Goal: Task Accomplishment & Management: Manage account settings

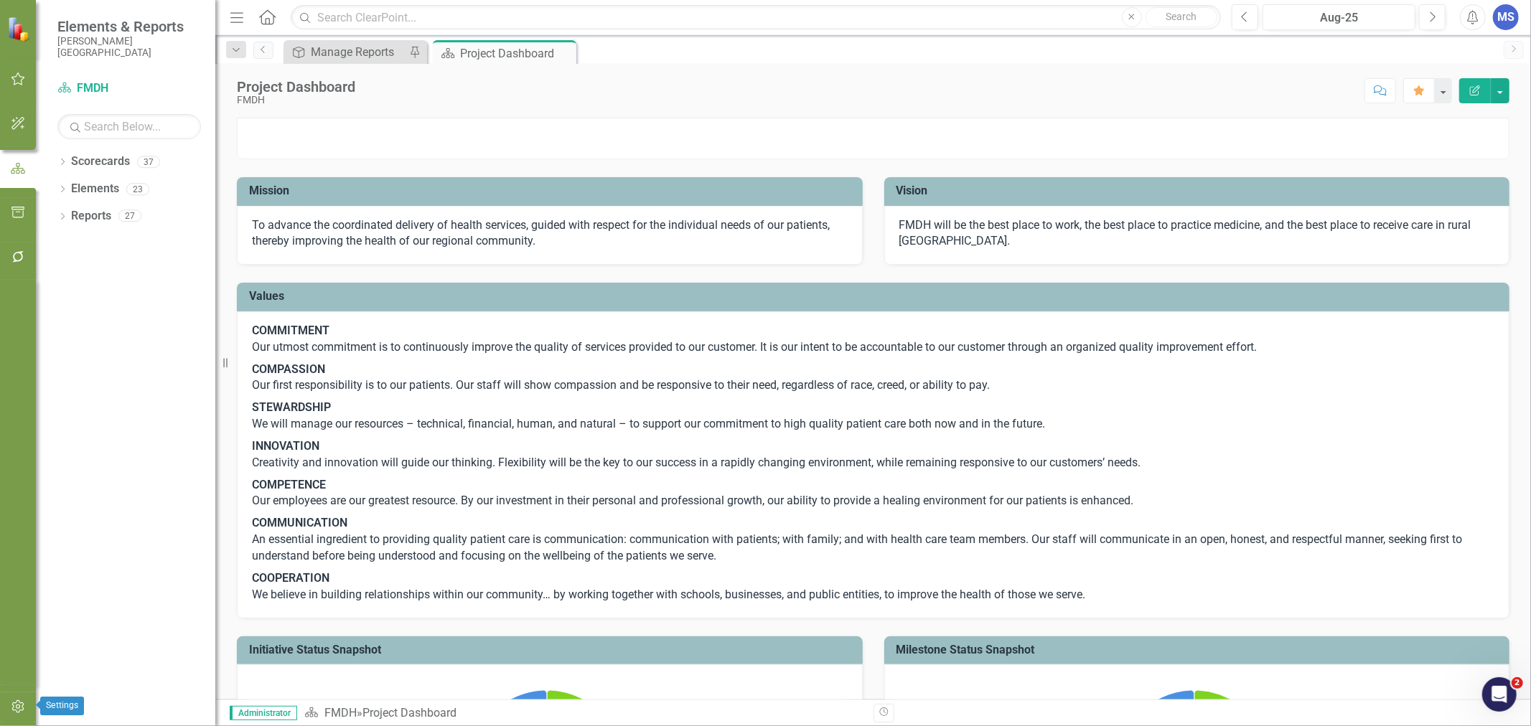
click at [16, 708] on icon "button" at bounding box center [18, 706] width 15 height 11
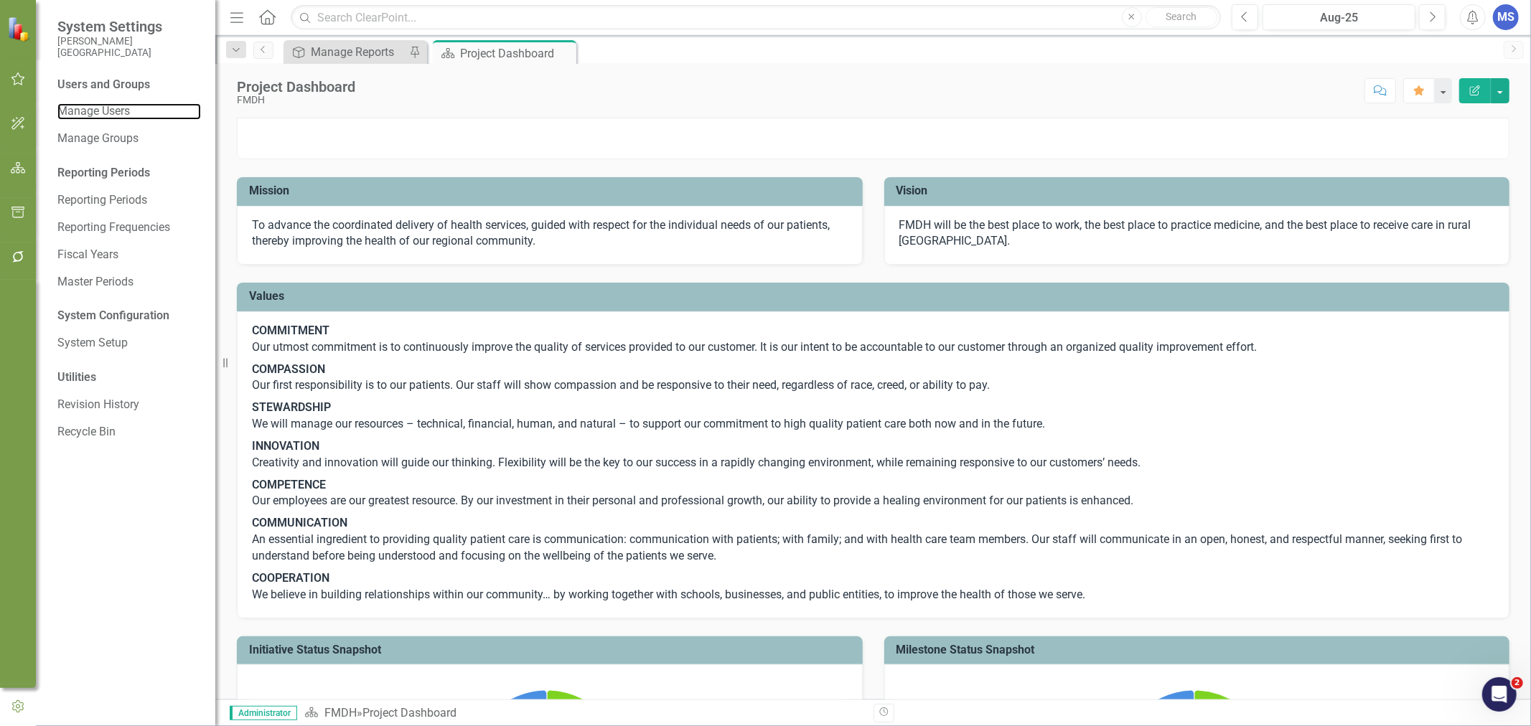
click at [99, 113] on link "Manage Users" at bounding box center [129, 111] width 144 height 17
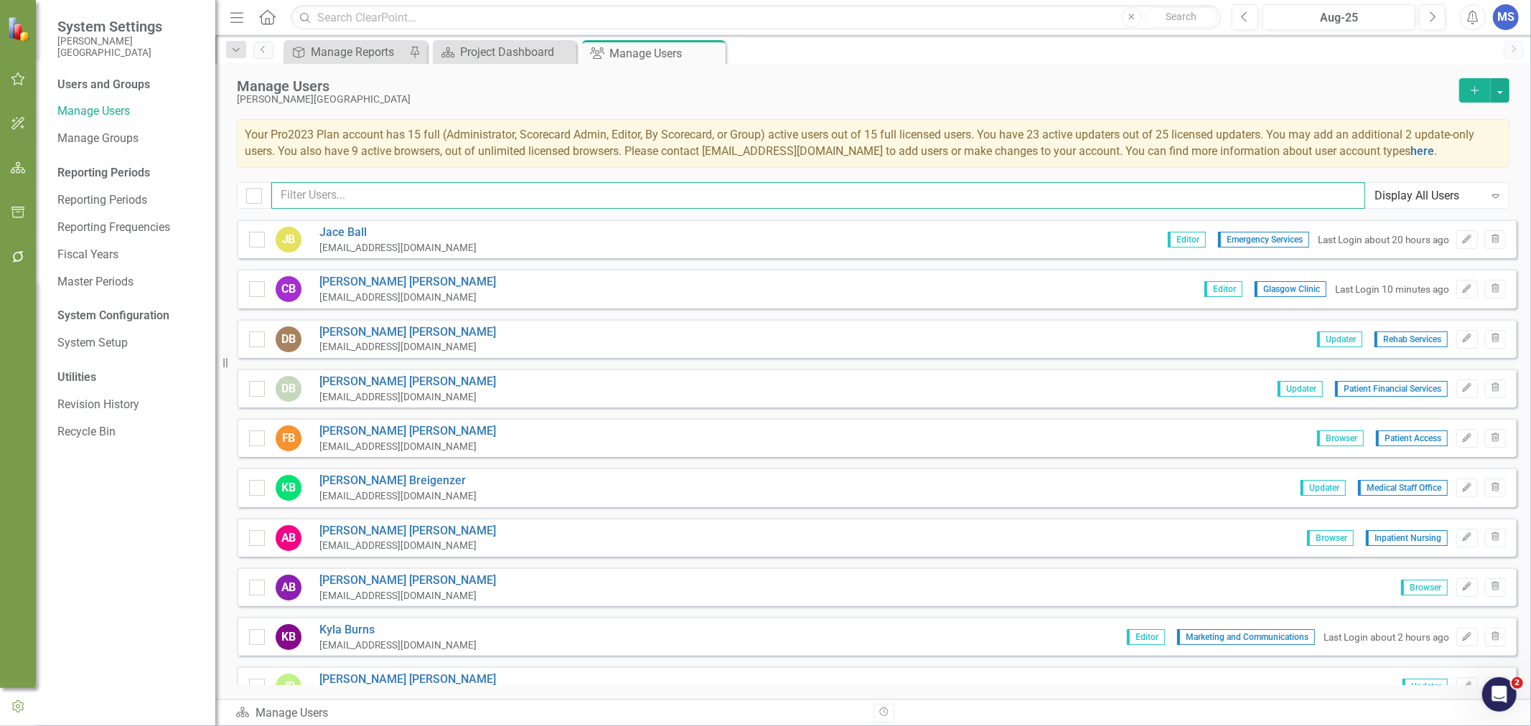
click at [405, 188] on input "text" at bounding box center [818, 195] width 1094 height 27
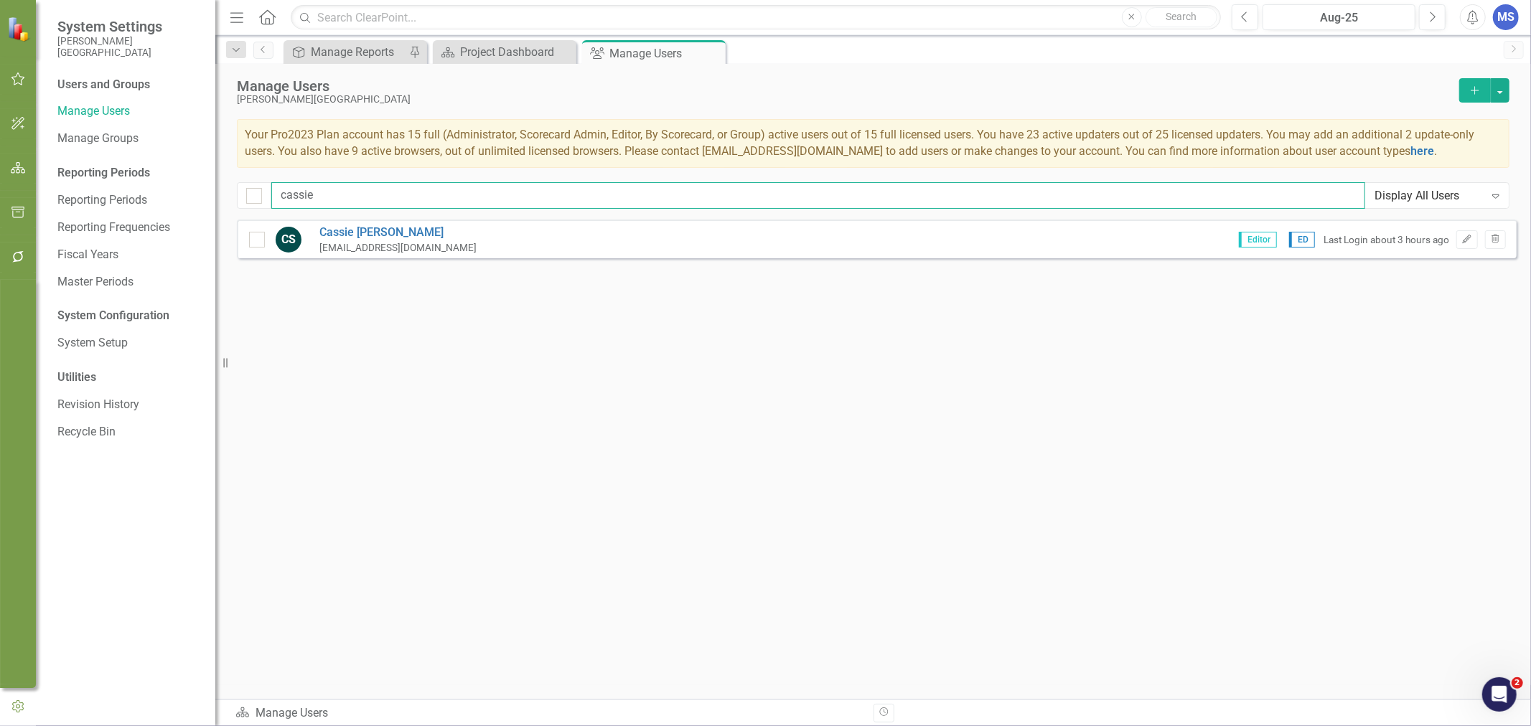
type input "cassie"
click at [378, 234] on link "[PERSON_NAME]" at bounding box center [397, 233] width 157 height 17
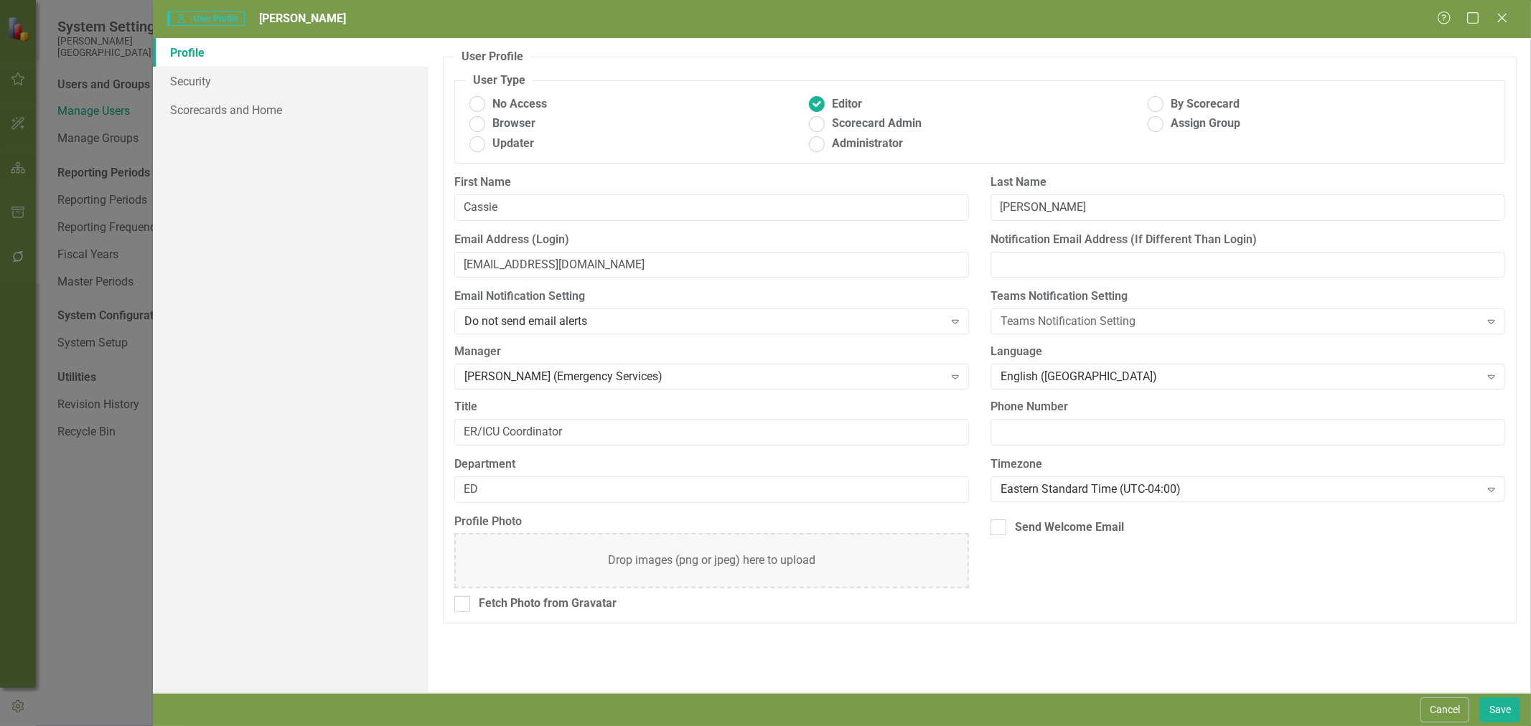
click at [1436, 706] on button "Cancel" at bounding box center [1445, 710] width 49 height 25
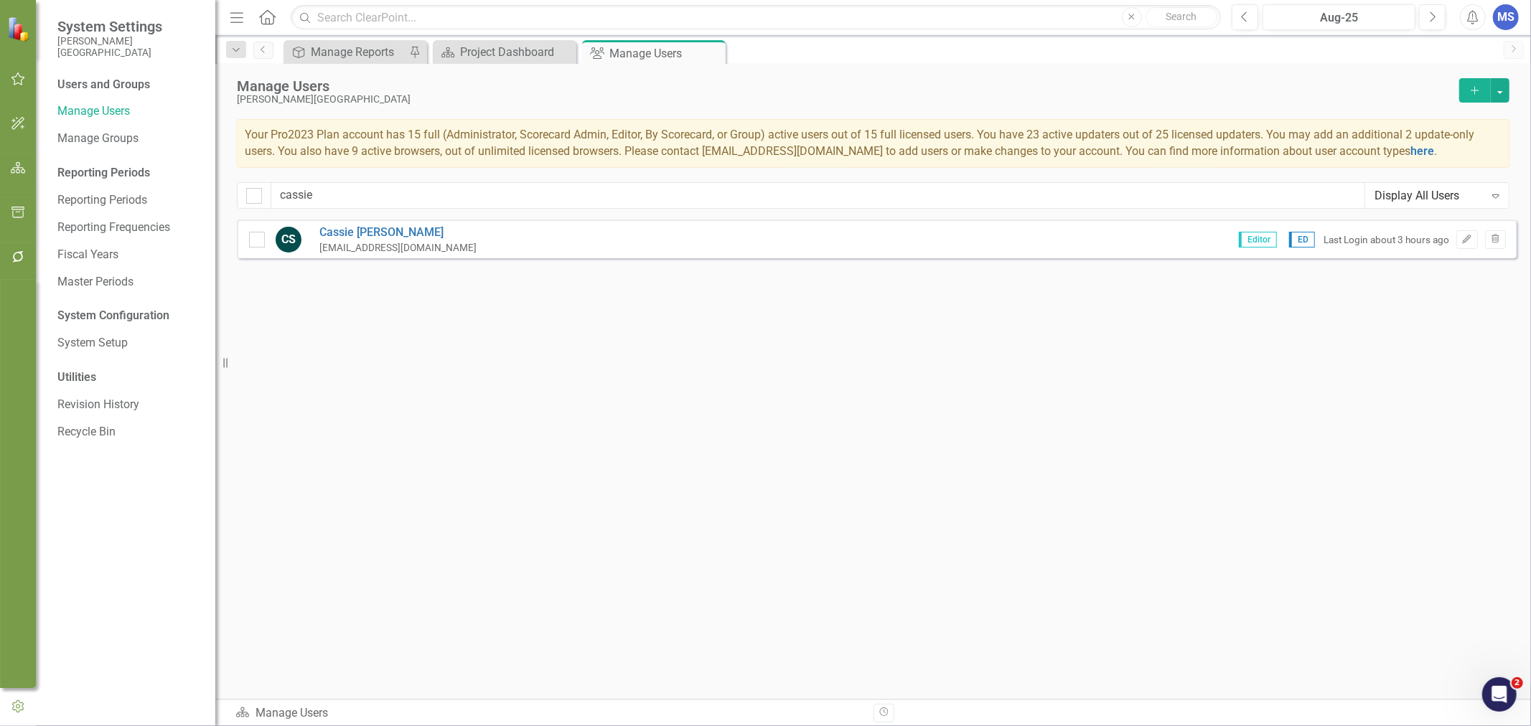
click at [359, 233] on link "[PERSON_NAME]" at bounding box center [397, 233] width 157 height 17
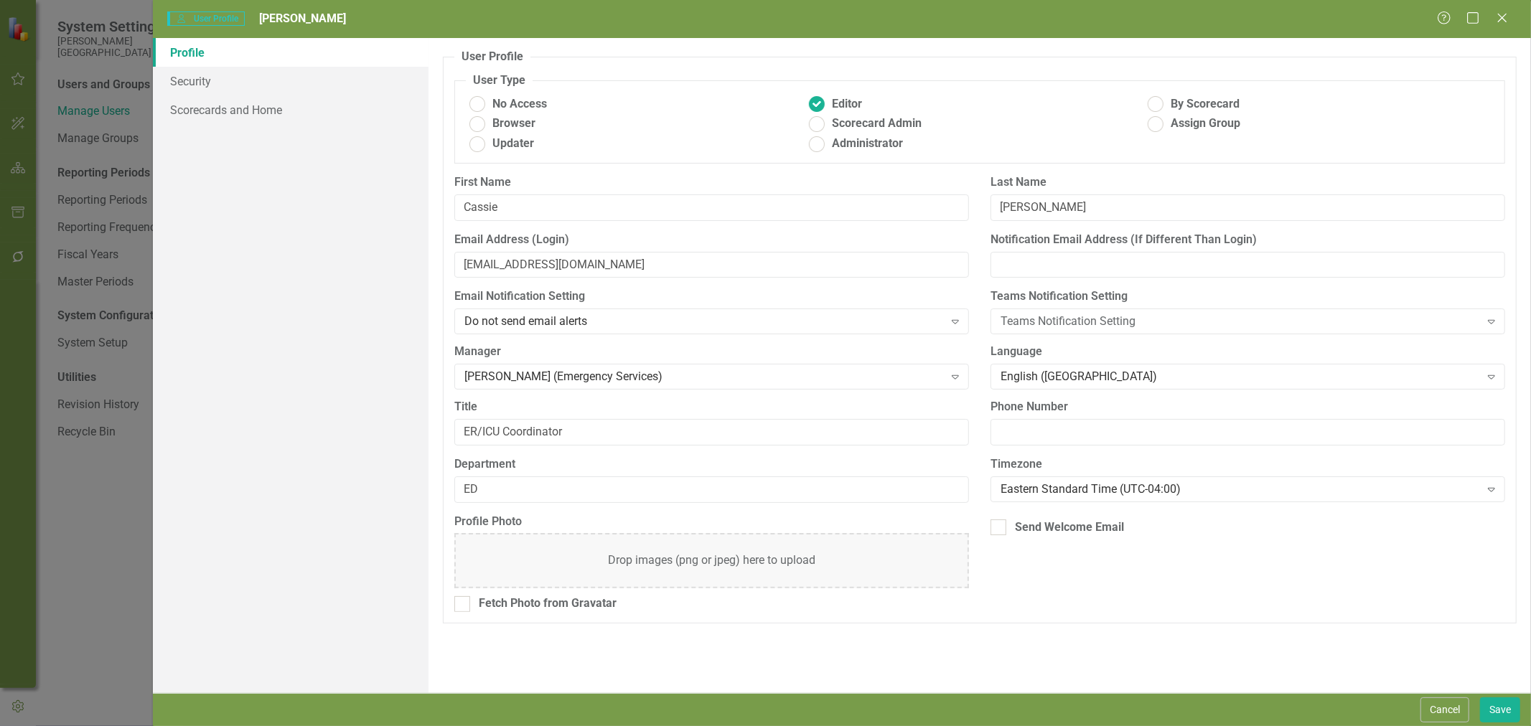
click at [1447, 15] on icon "Help" at bounding box center [1444, 17] width 14 height 11
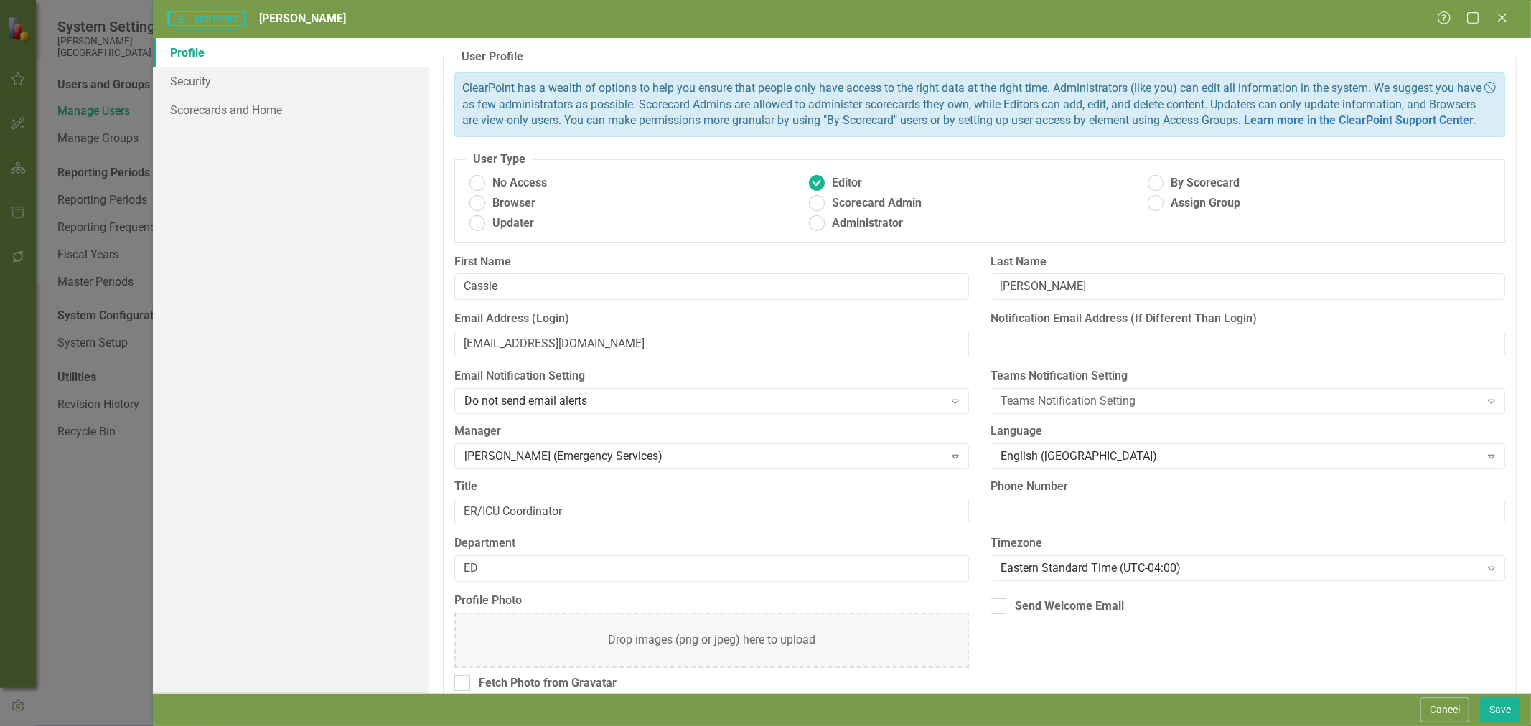
click at [1477, 20] on icon "Maximize" at bounding box center [1473, 17] width 14 height 11
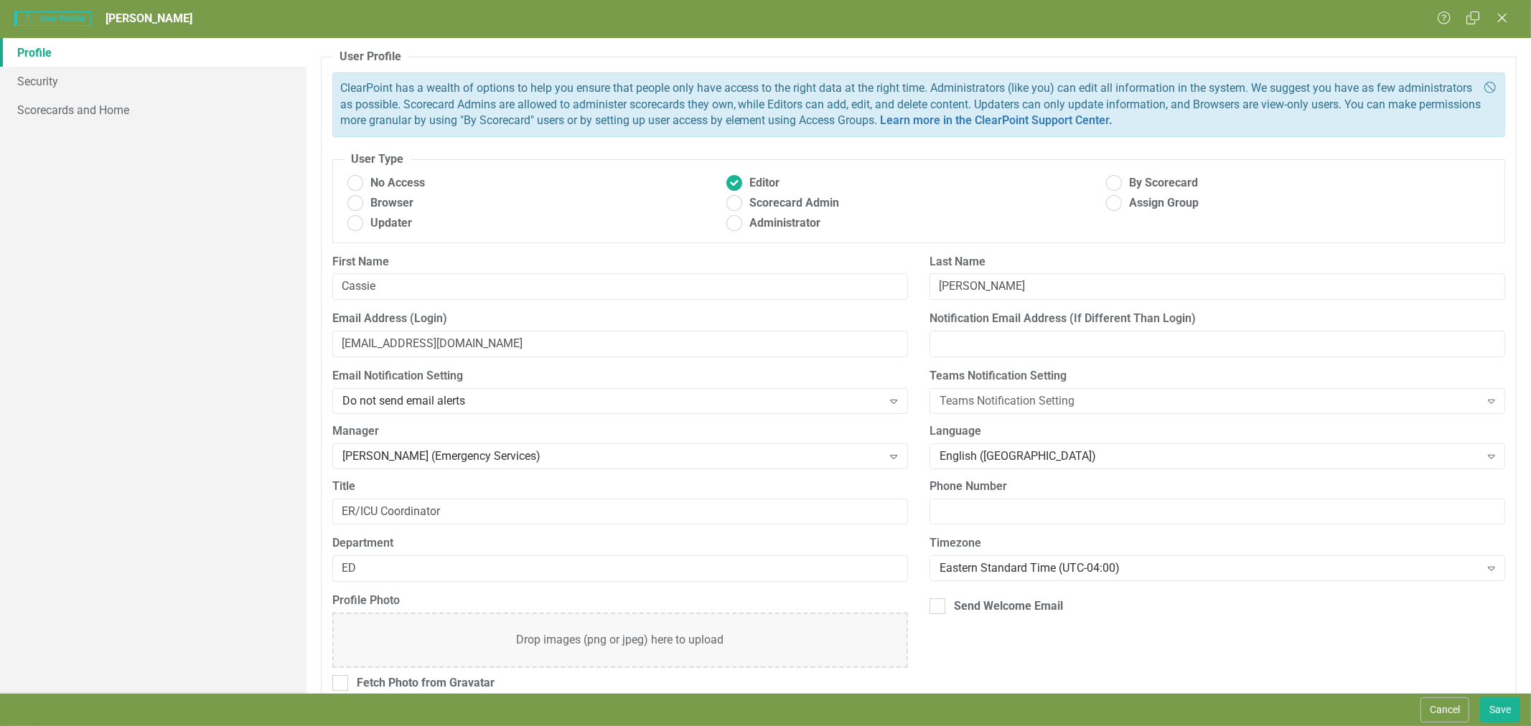
click at [1477, 20] on icon at bounding box center [1472, 17] width 13 height 13
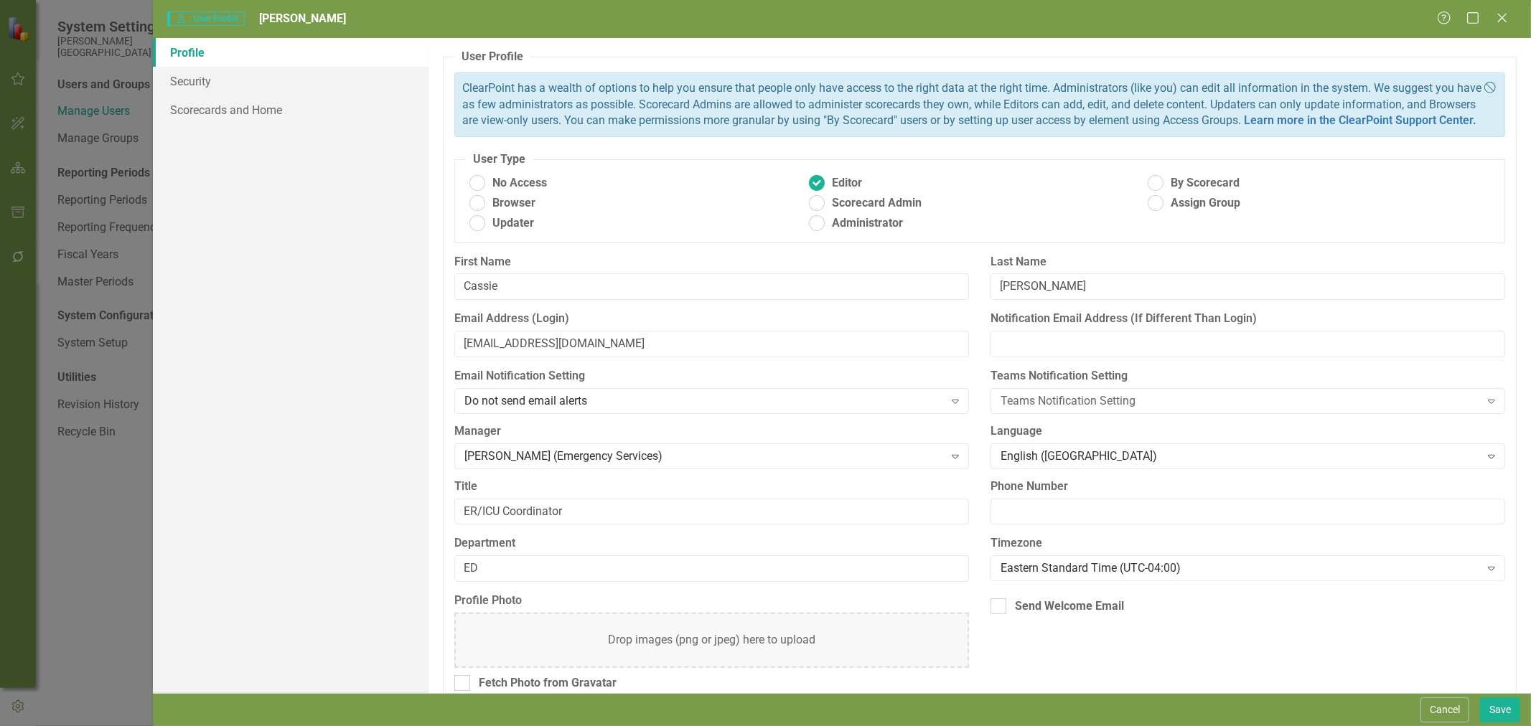
click at [1447, 708] on button "Cancel" at bounding box center [1445, 710] width 49 height 25
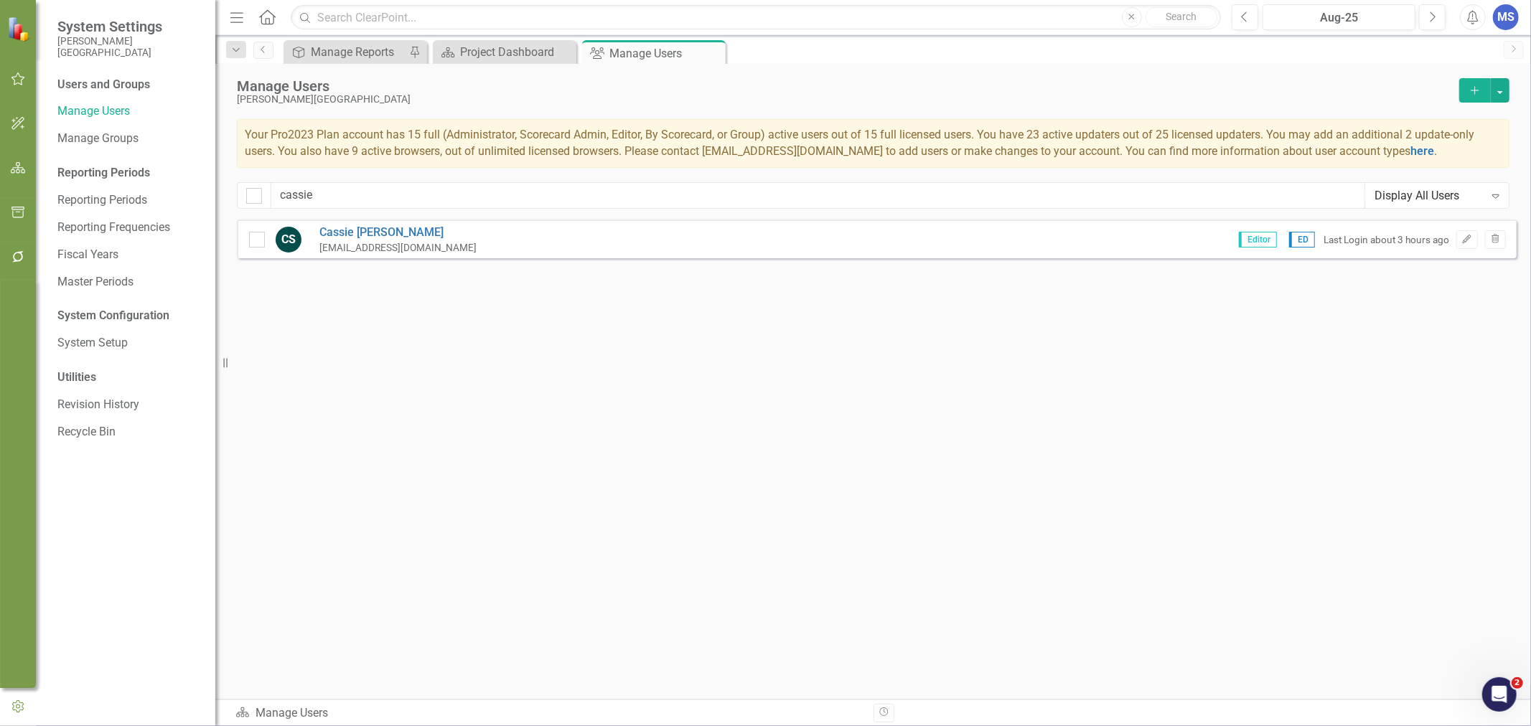
click at [1494, 18] on div "MS" at bounding box center [1506, 17] width 26 height 26
click at [1482, 176] on link "icon.portal Success Portal" at bounding box center [1461, 179] width 113 height 27
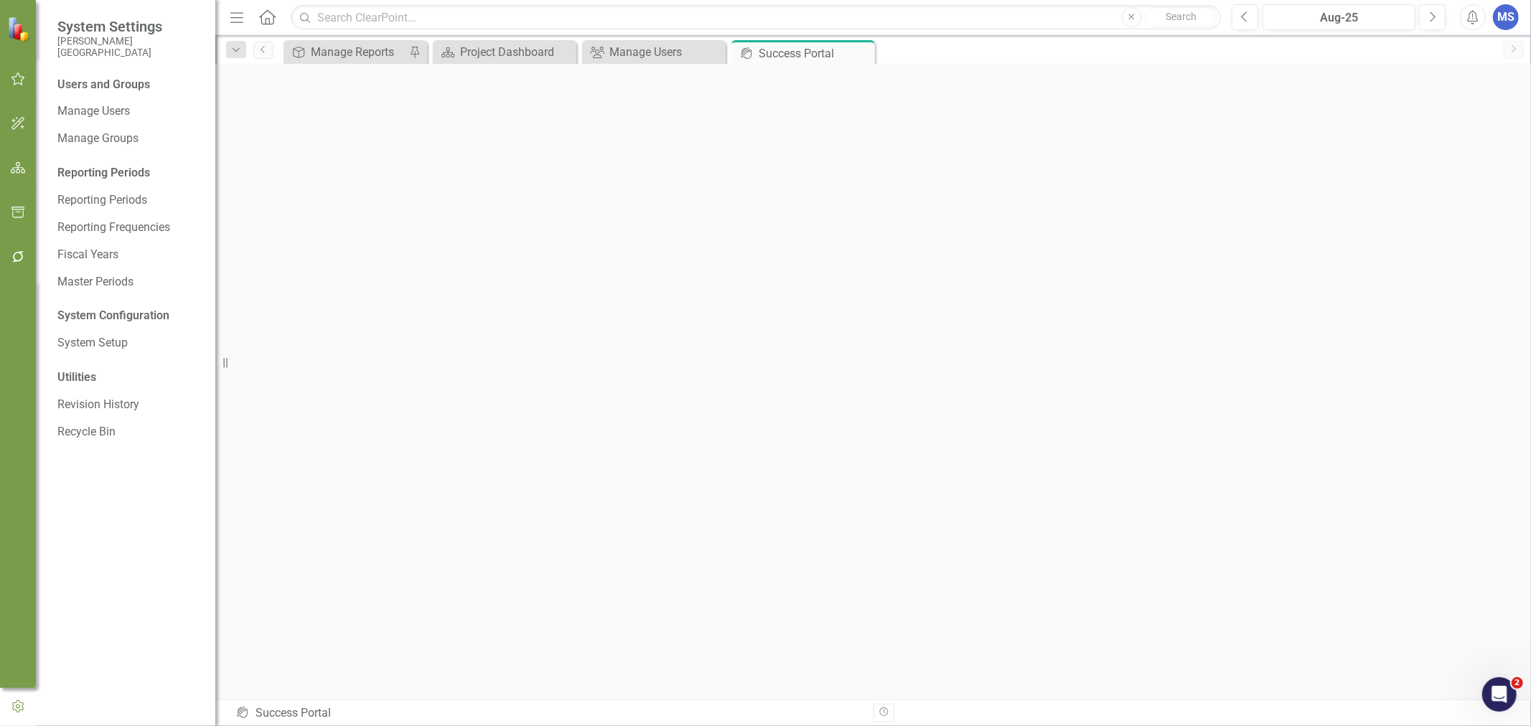
scroll to position [4, 0]
click at [1505, 16] on div "MS" at bounding box center [1506, 17] width 26 height 26
drag, startPoint x: 181, startPoint y: 188, endPoint x: 37, endPoint y: 103, distance: 166.7
click at [11, 118] on icon "button" at bounding box center [18, 123] width 15 height 11
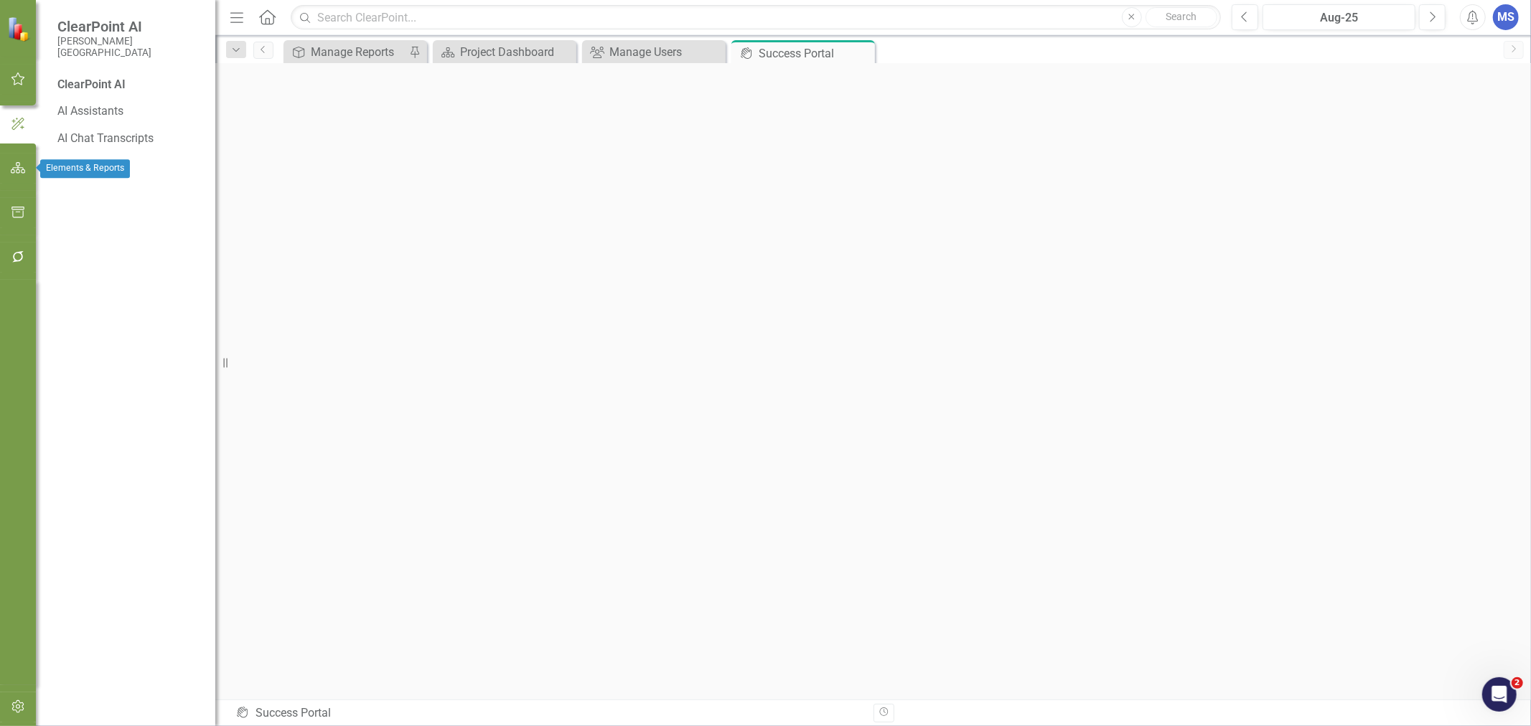
click at [17, 172] on icon "button" at bounding box center [18, 167] width 15 height 11
click at [56, 159] on div "Dropdown Scorecards 37 Dropdown FMDH Dropdown COO Dropdown [GEOGRAPHIC_DATA] Cl…" at bounding box center [125, 438] width 179 height 576
click at [62, 162] on icon "Dropdown" at bounding box center [62, 163] width 10 height 8
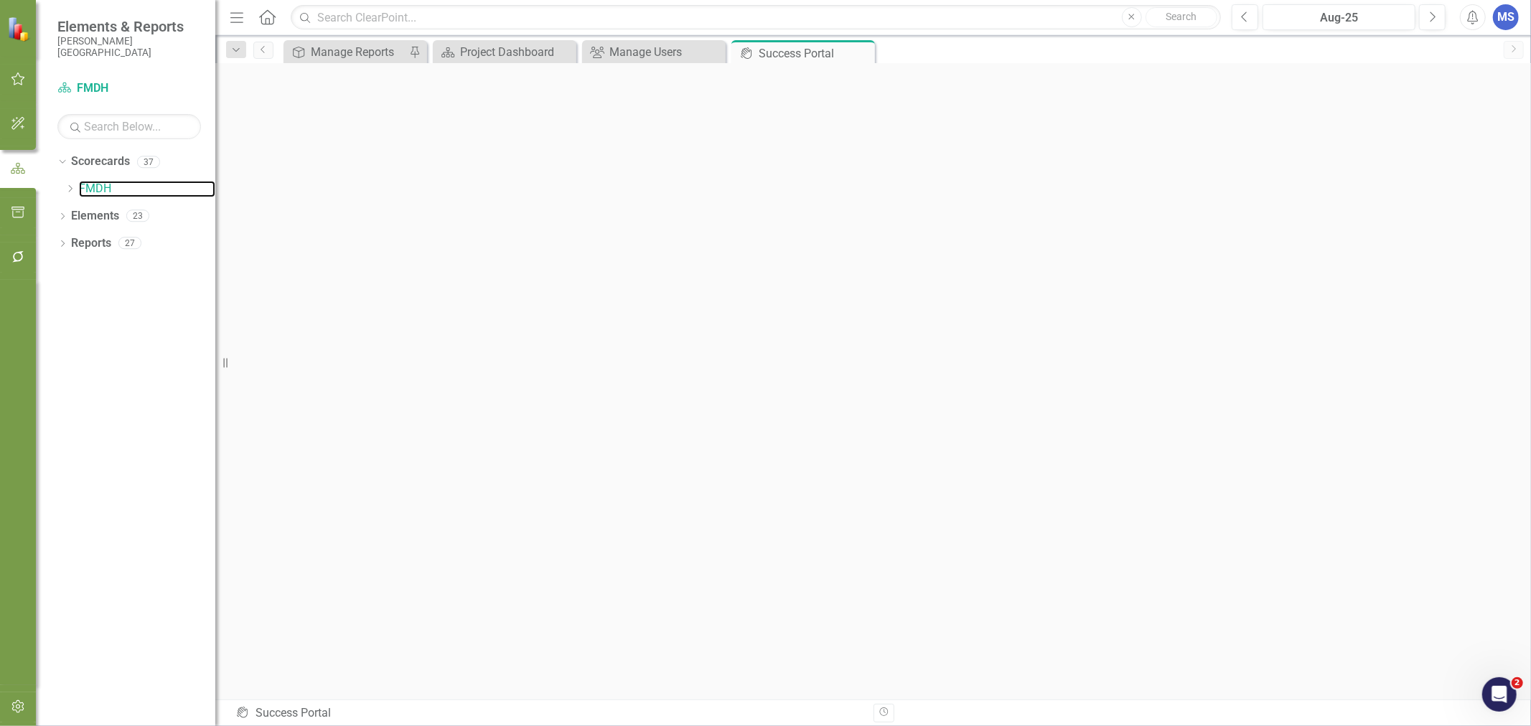
click at [93, 192] on link "FMDH" at bounding box center [147, 189] width 136 height 17
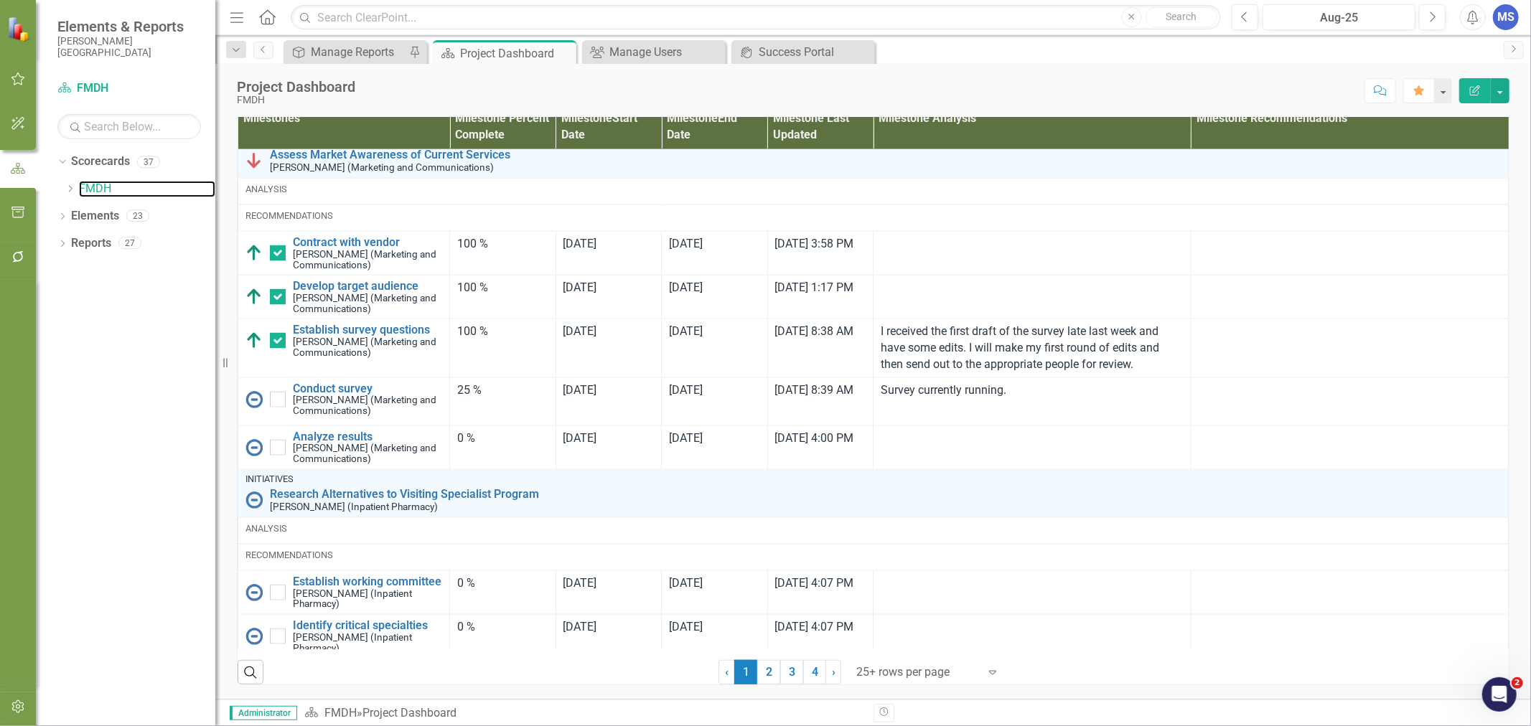
scroll to position [1886, 0]
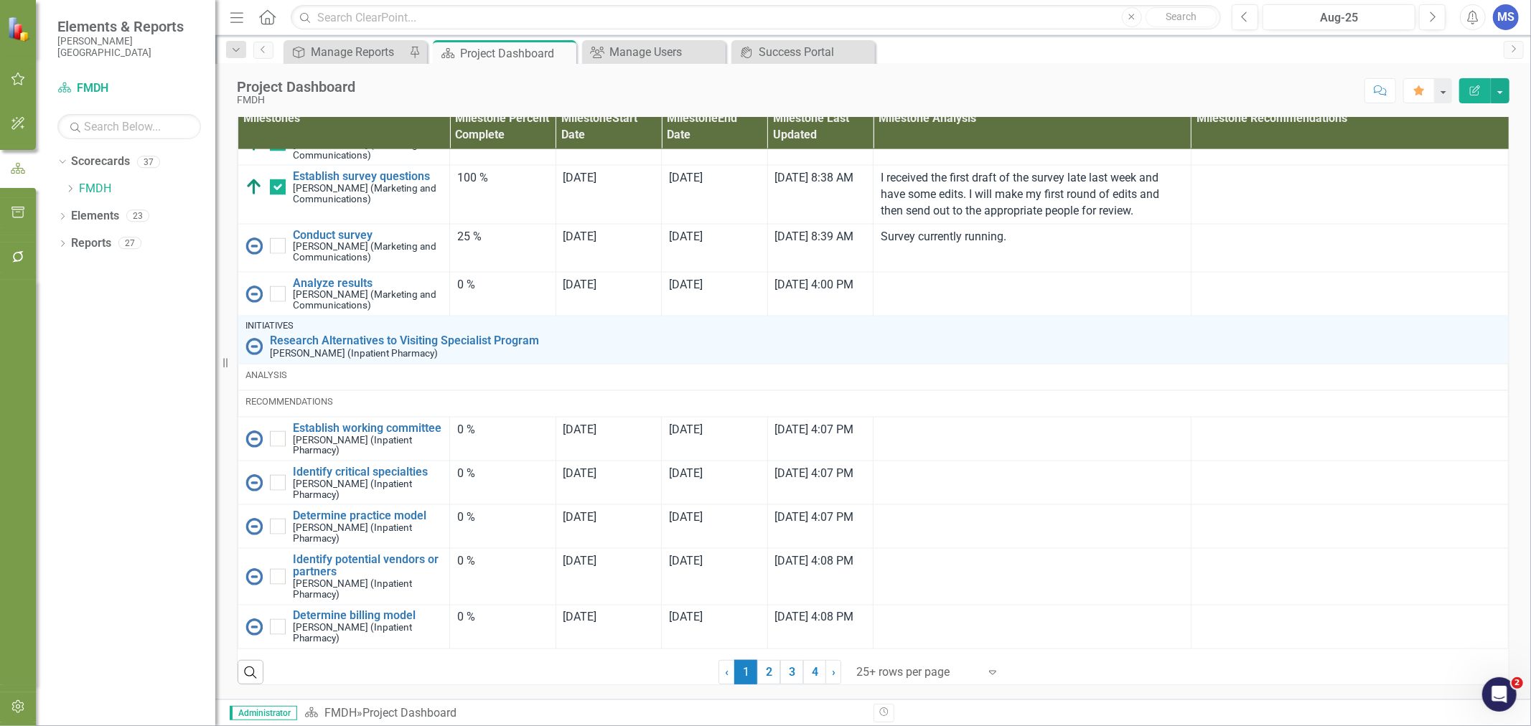
click at [762, 678] on link "2" at bounding box center [768, 672] width 23 height 24
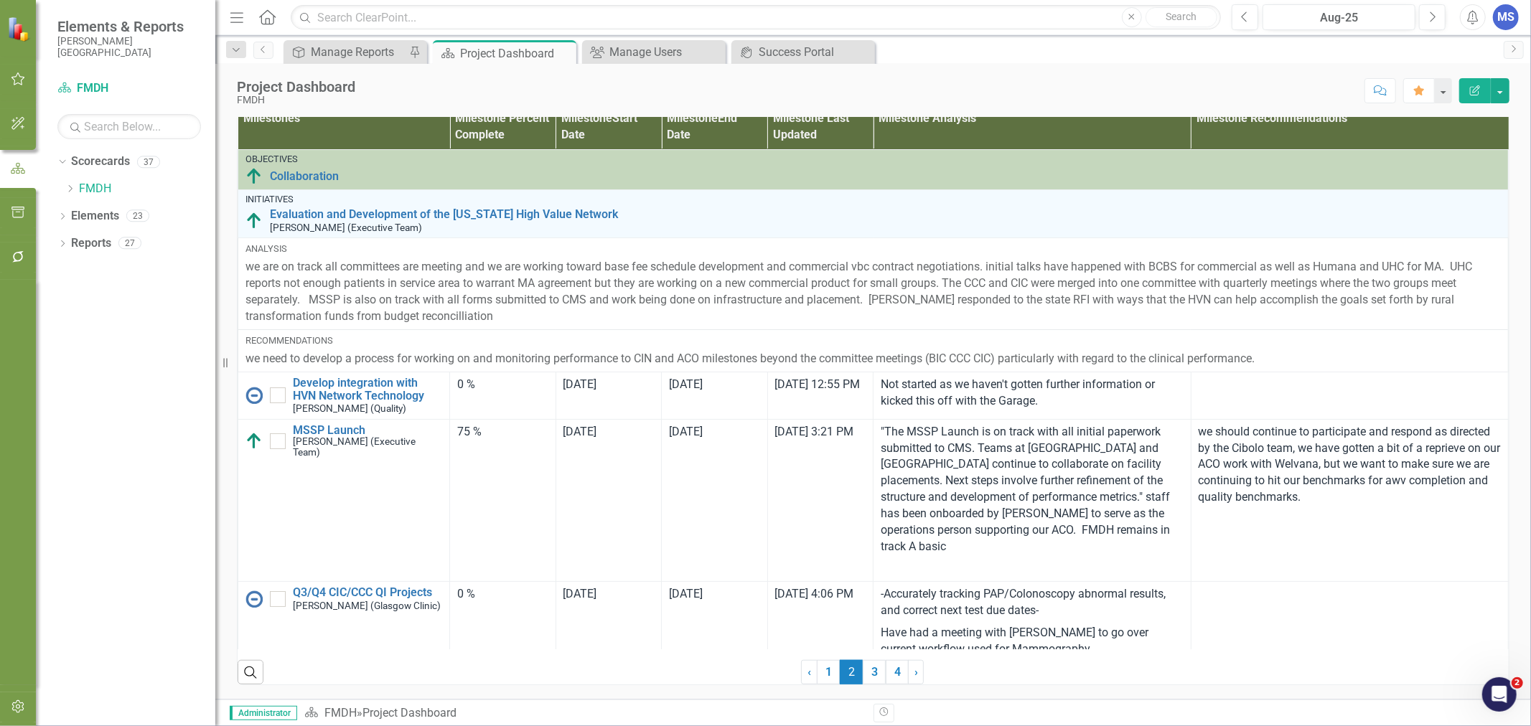
scroll to position [478, 0]
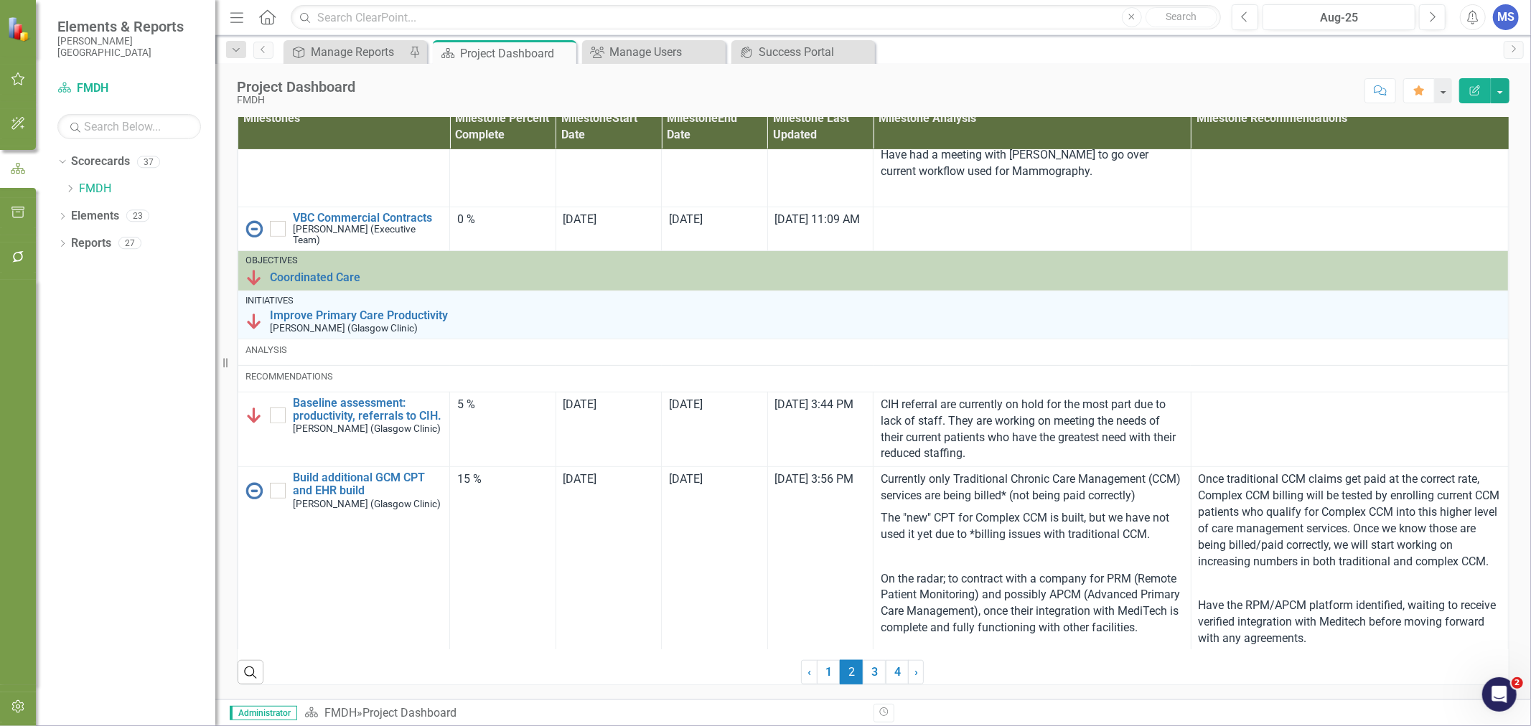
checkbox input "true"
checkbox input "false"
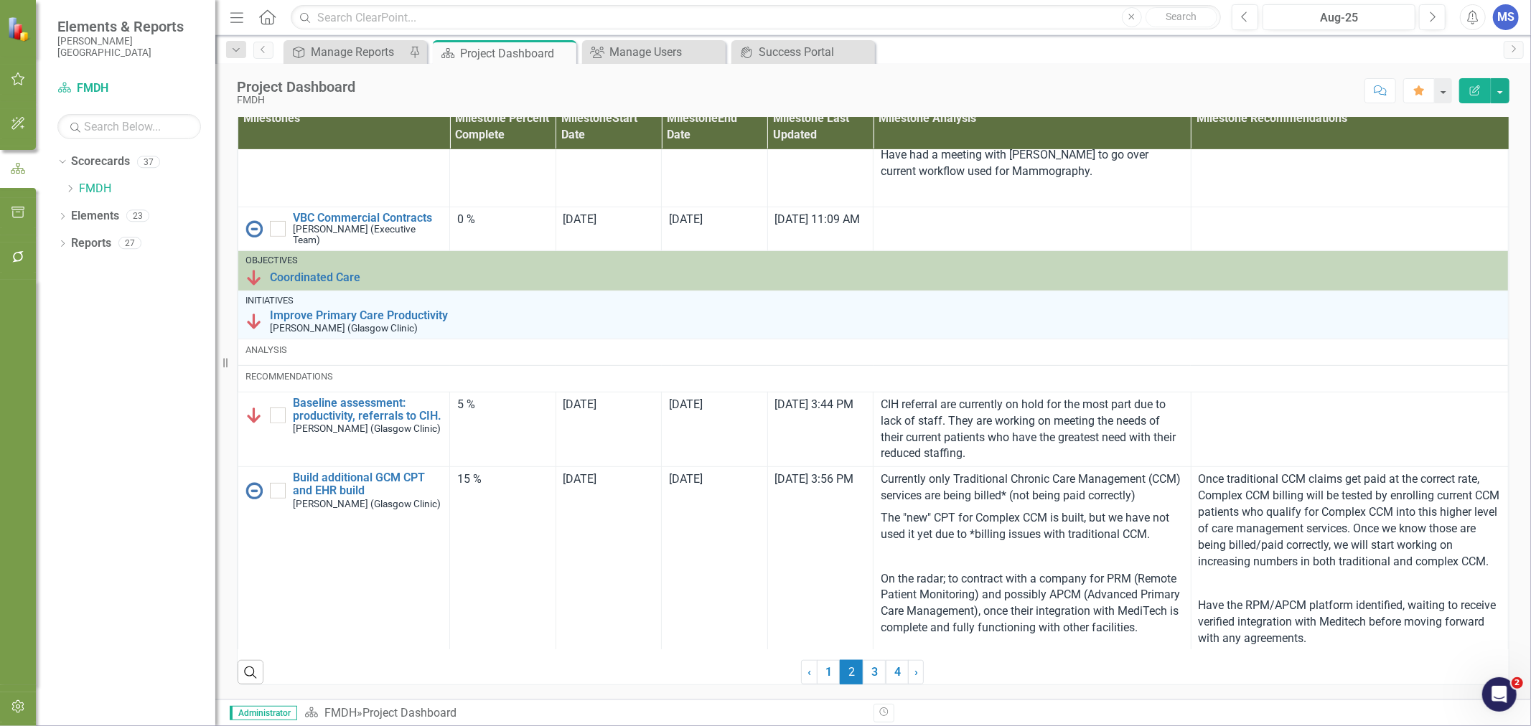
checkbox input "false"
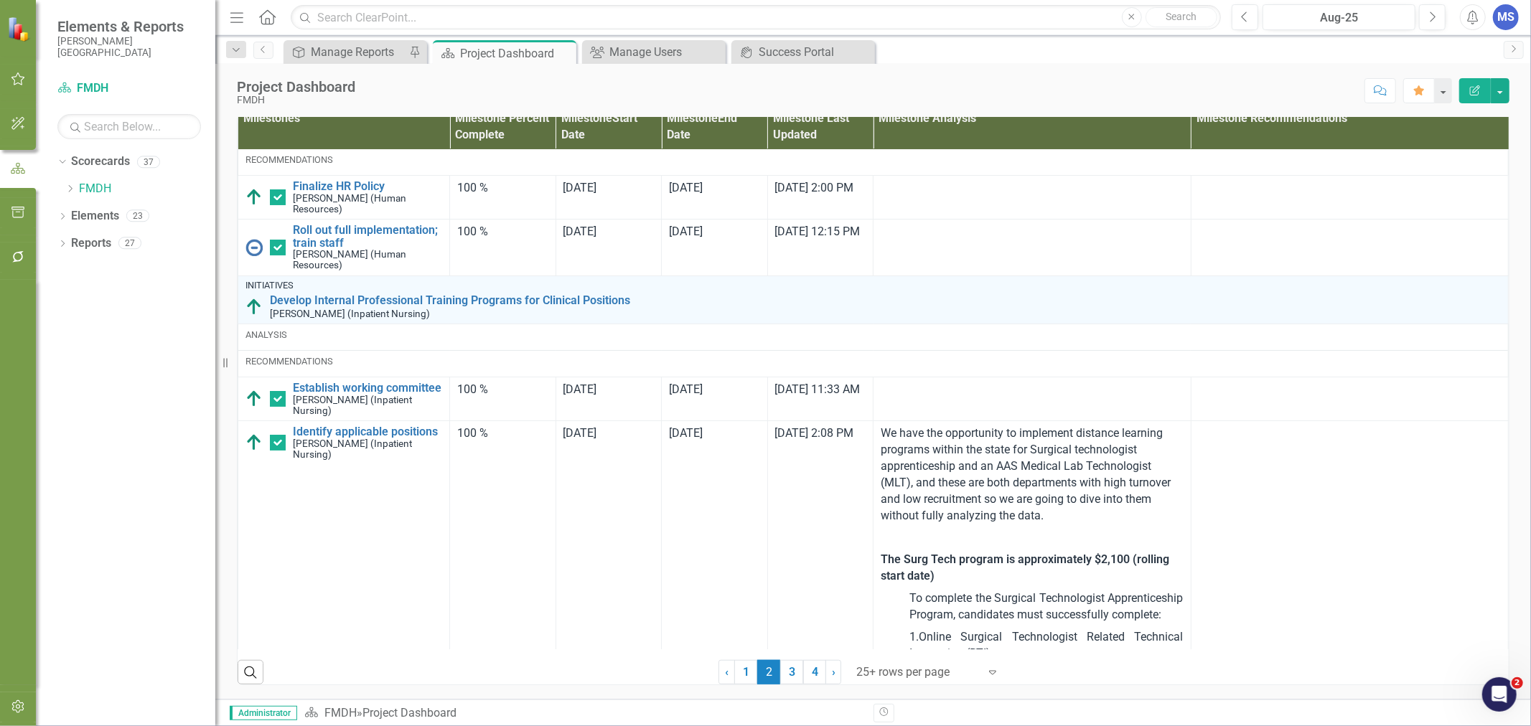
scroll to position [0, 0]
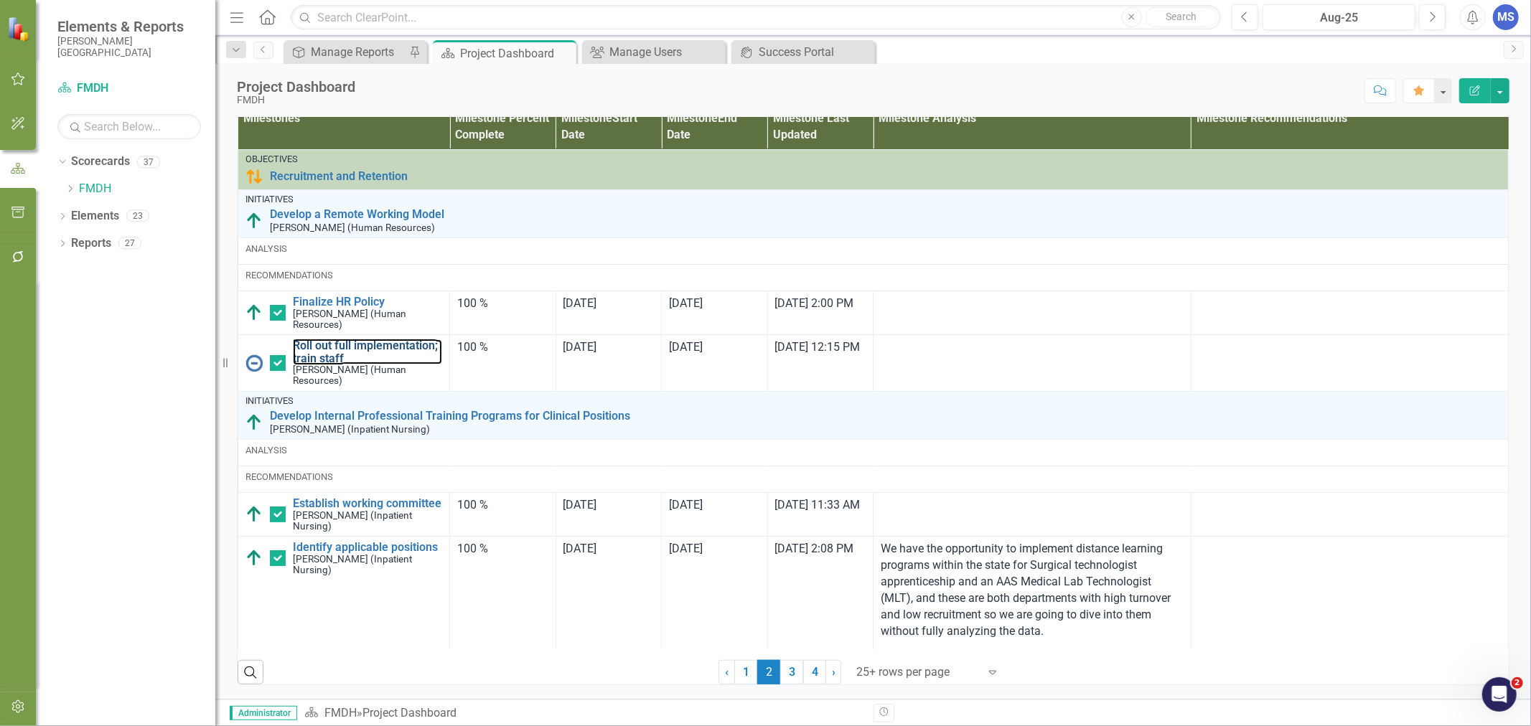
click at [410, 362] on link "Roll out full implementation; train staff" at bounding box center [367, 352] width 149 height 25
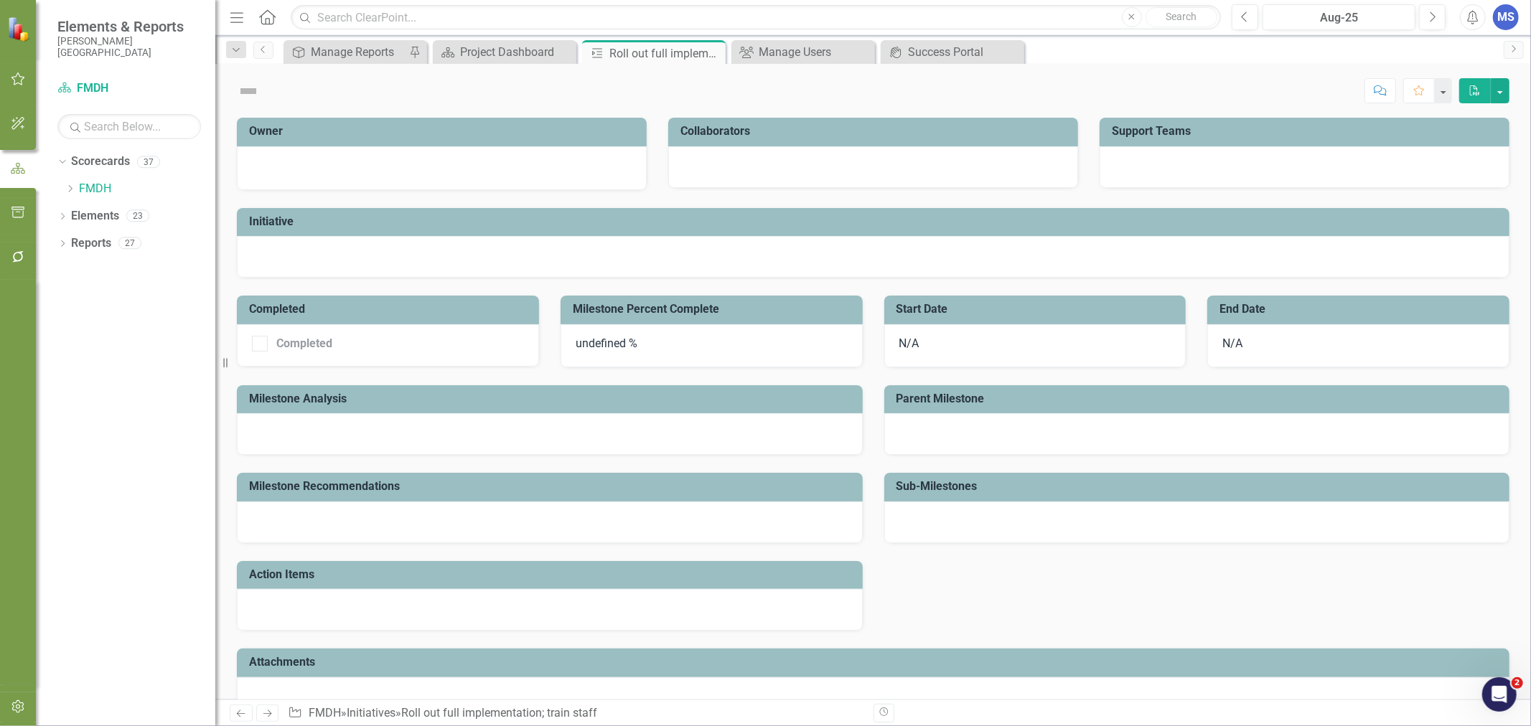
checkbox input "true"
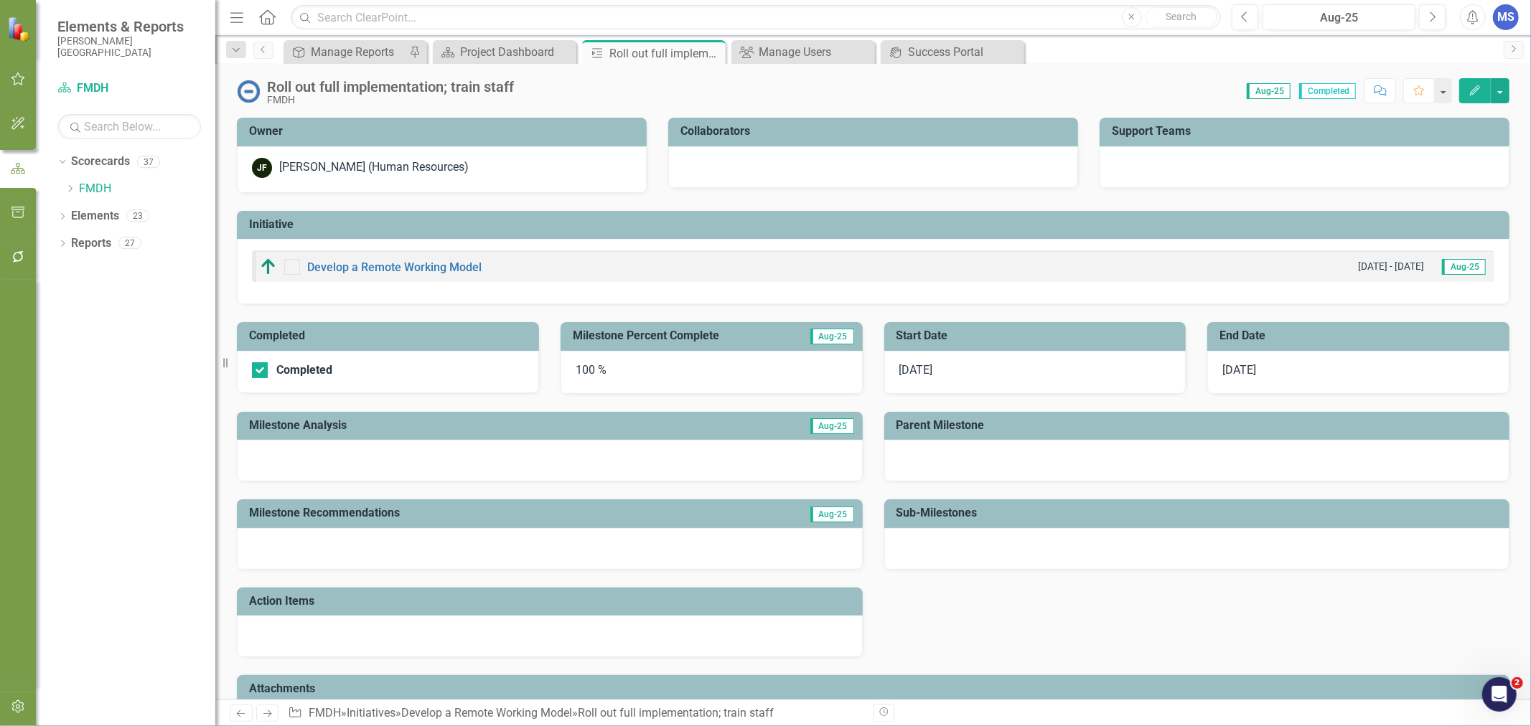
checkbox input "true"
click at [1477, 86] on icon "button" at bounding box center [1475, 90] width 10 height 10
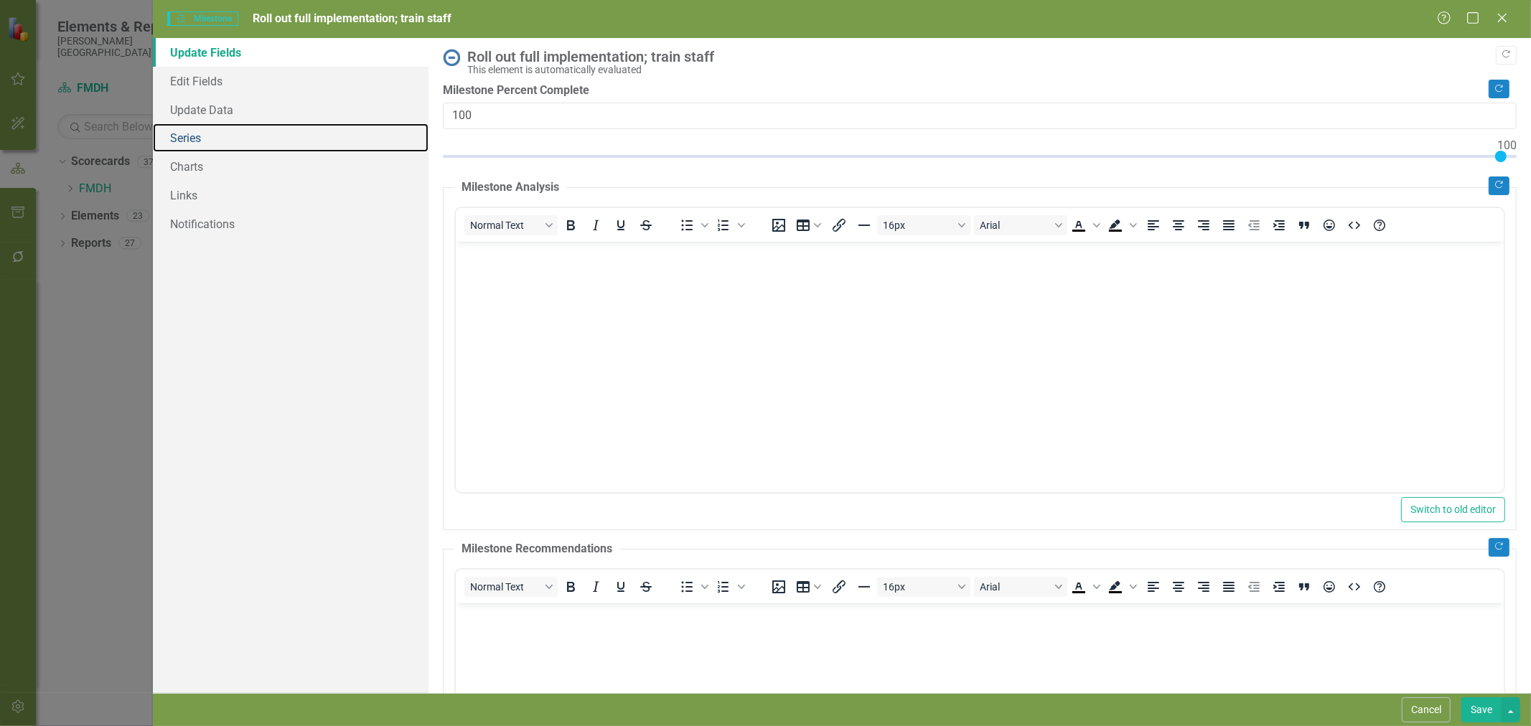
click at [197, 139] on link "Series" at bounding box center [291, 137] width 276 height 29
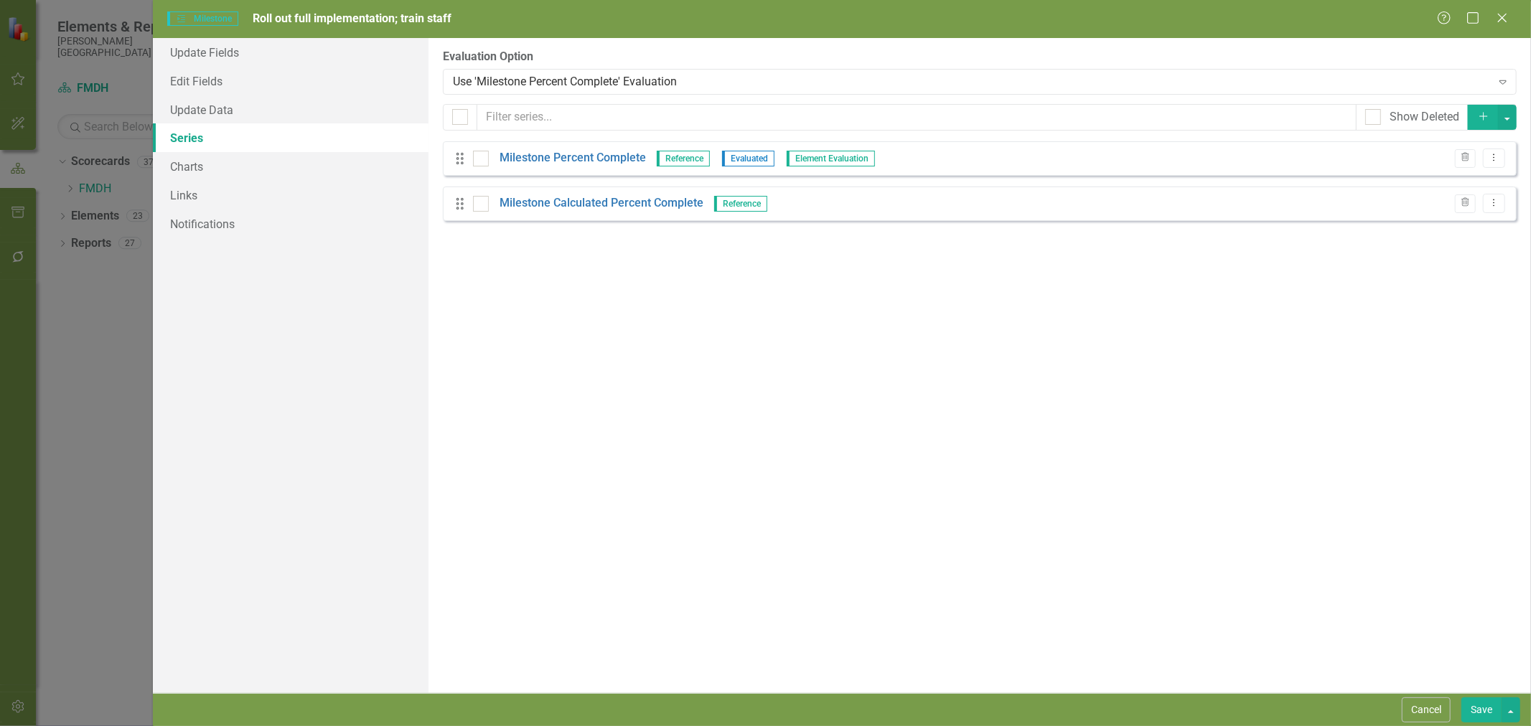
click at [1443, 718] on button "Cancel" at bounding box center [1426, 710] width 49 height 25
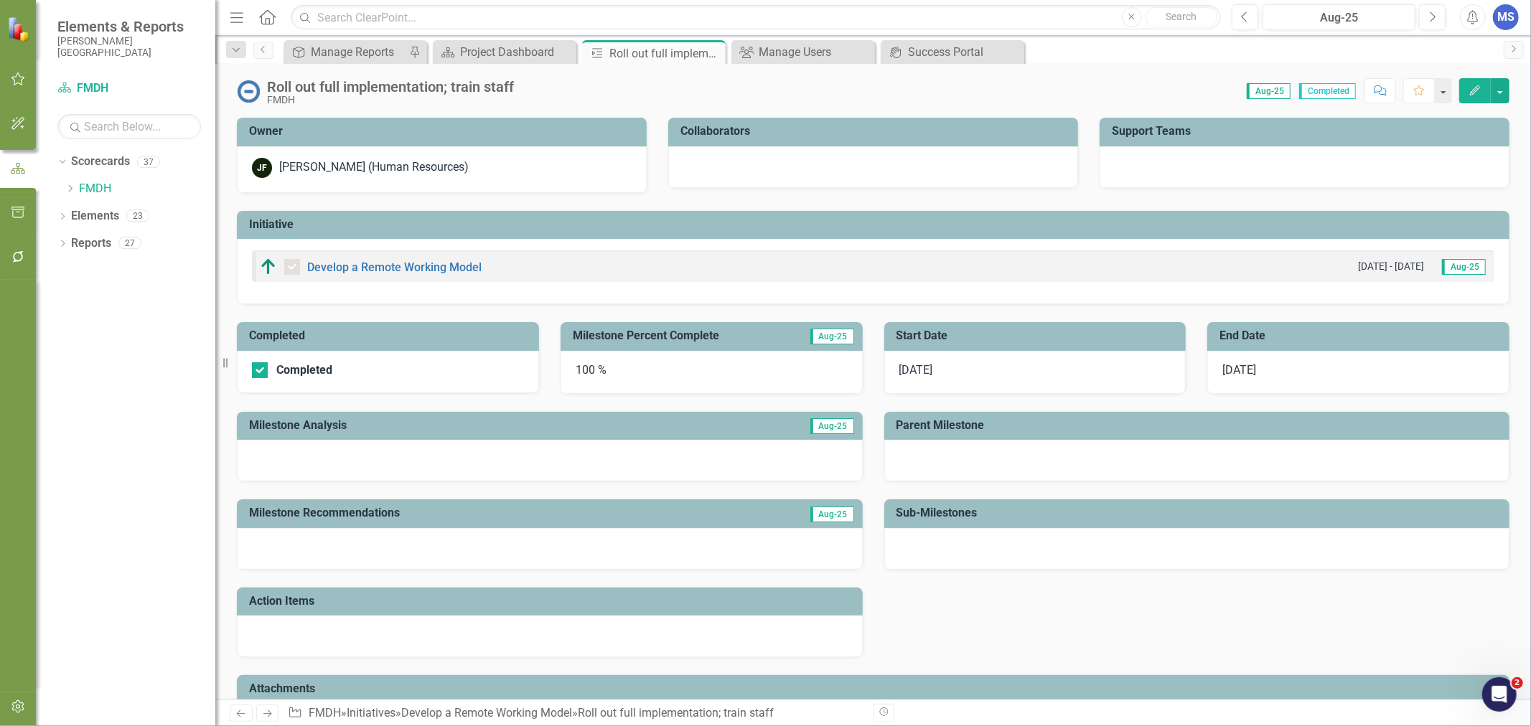
click at [1477, 90] on icon "button" at bounding box center [1475, 90] width 10 height 10
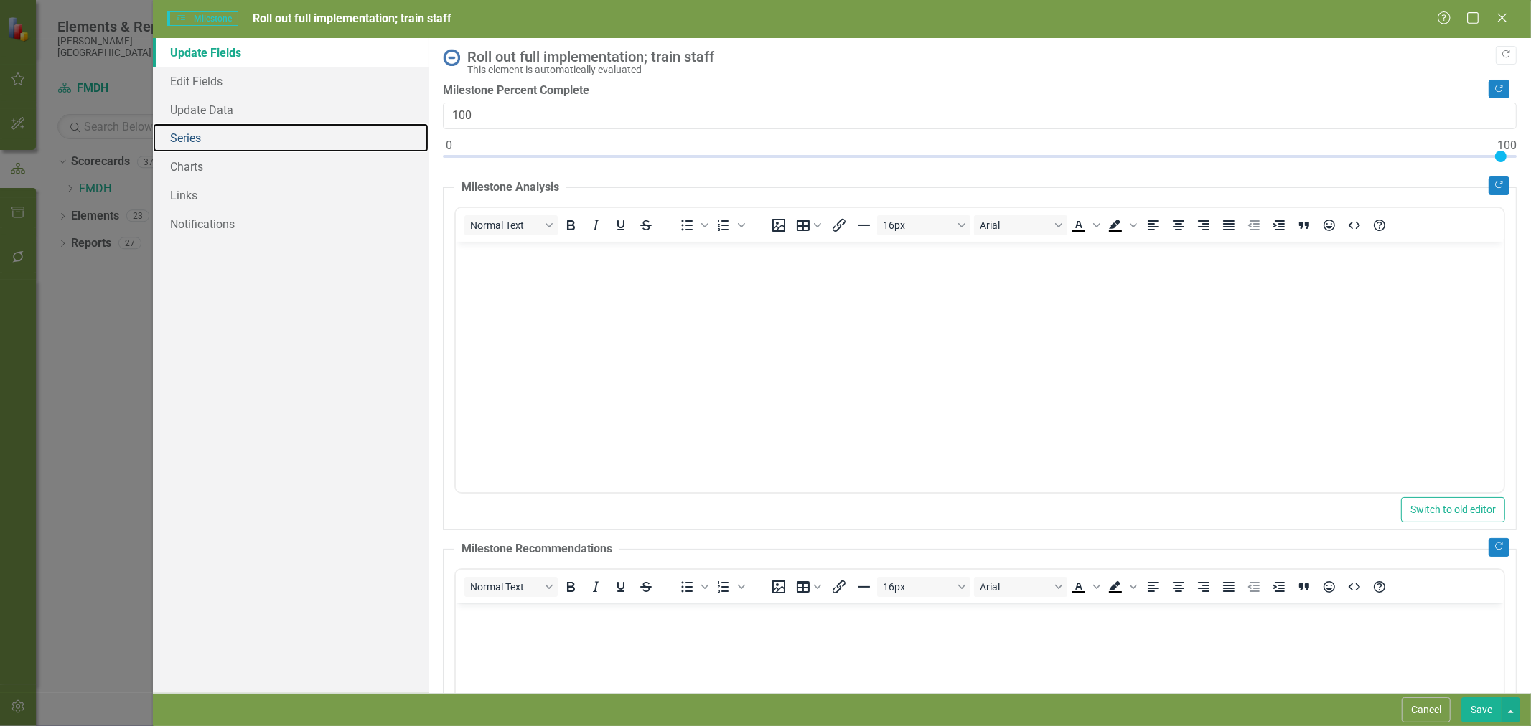
click at [212, 139] on link "Series" at bounding box center [291, 137] width 276 height 29
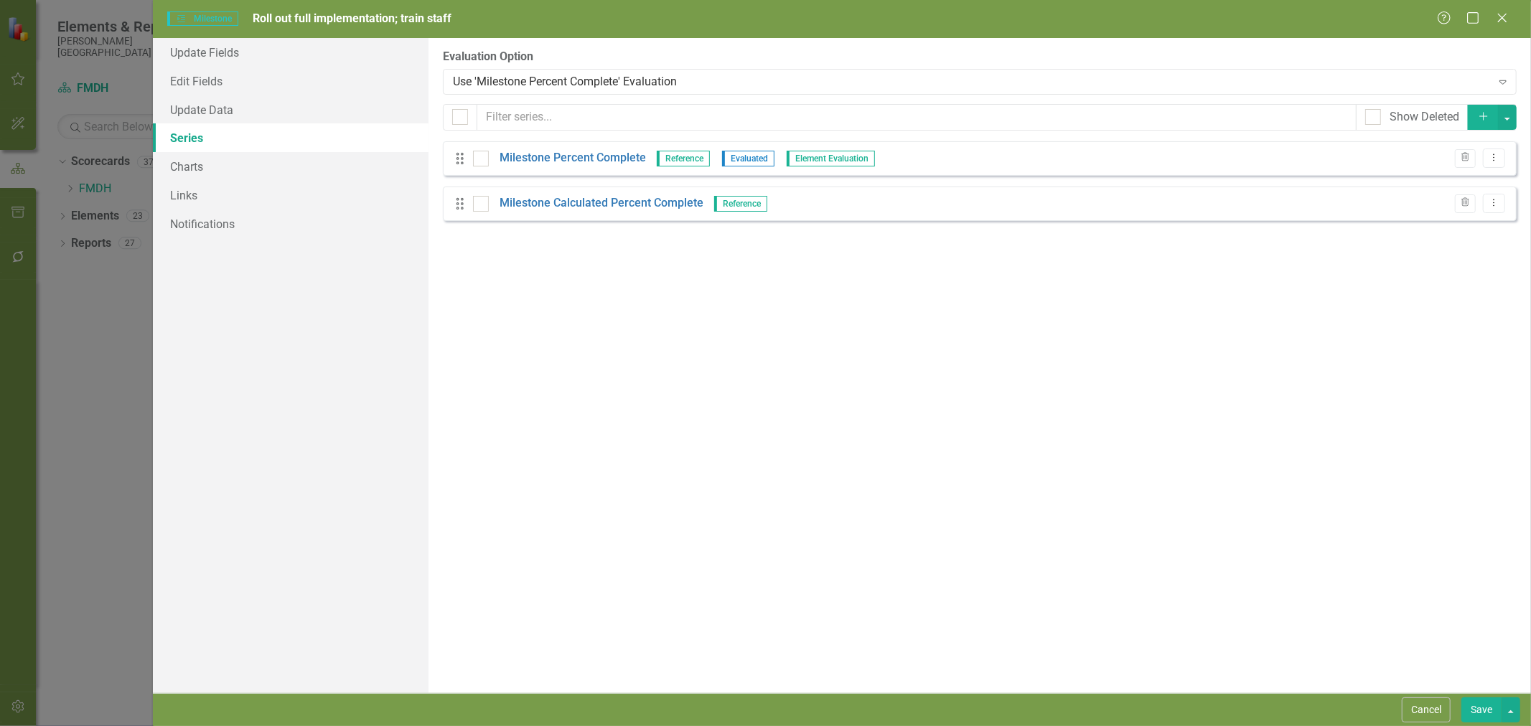
click at [607, 155] on link "Milestone Percent Complete" at bounding box center [573, 158] width 146 height 17
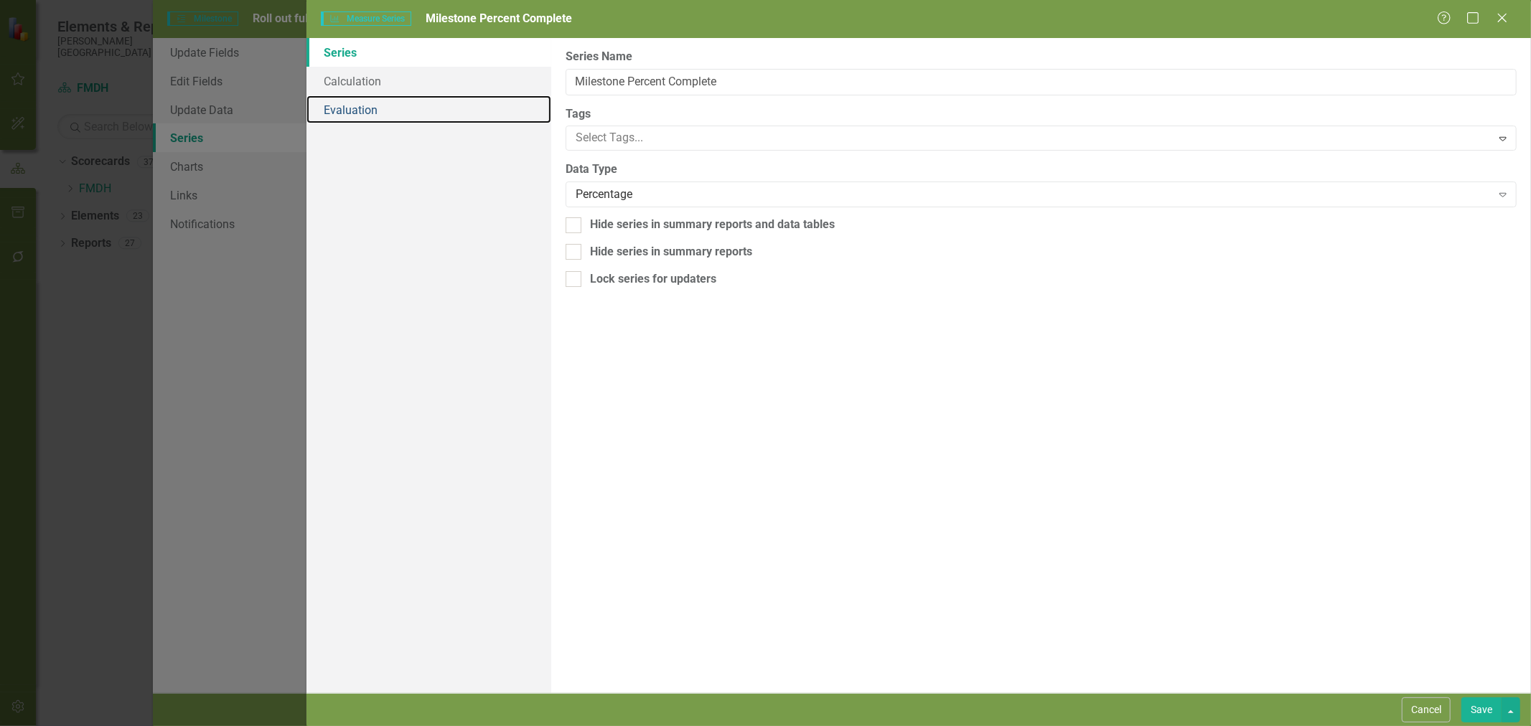
click at [349, 109] on link "Evaluation" at bounding box center [428, 109] width 245 height 29
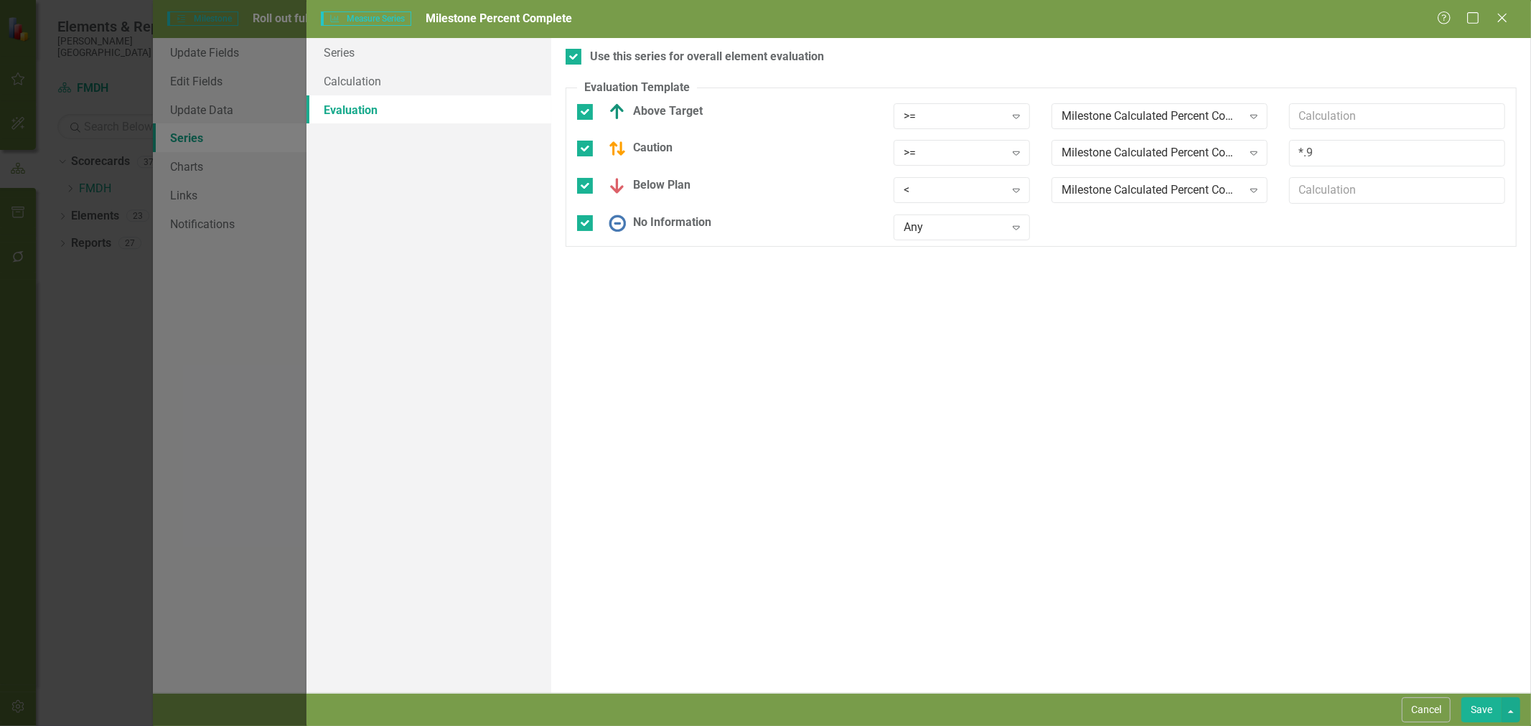
click at [1436, 712] on button "Cancel" at bounding box center [1426, 710] width 49 height 25
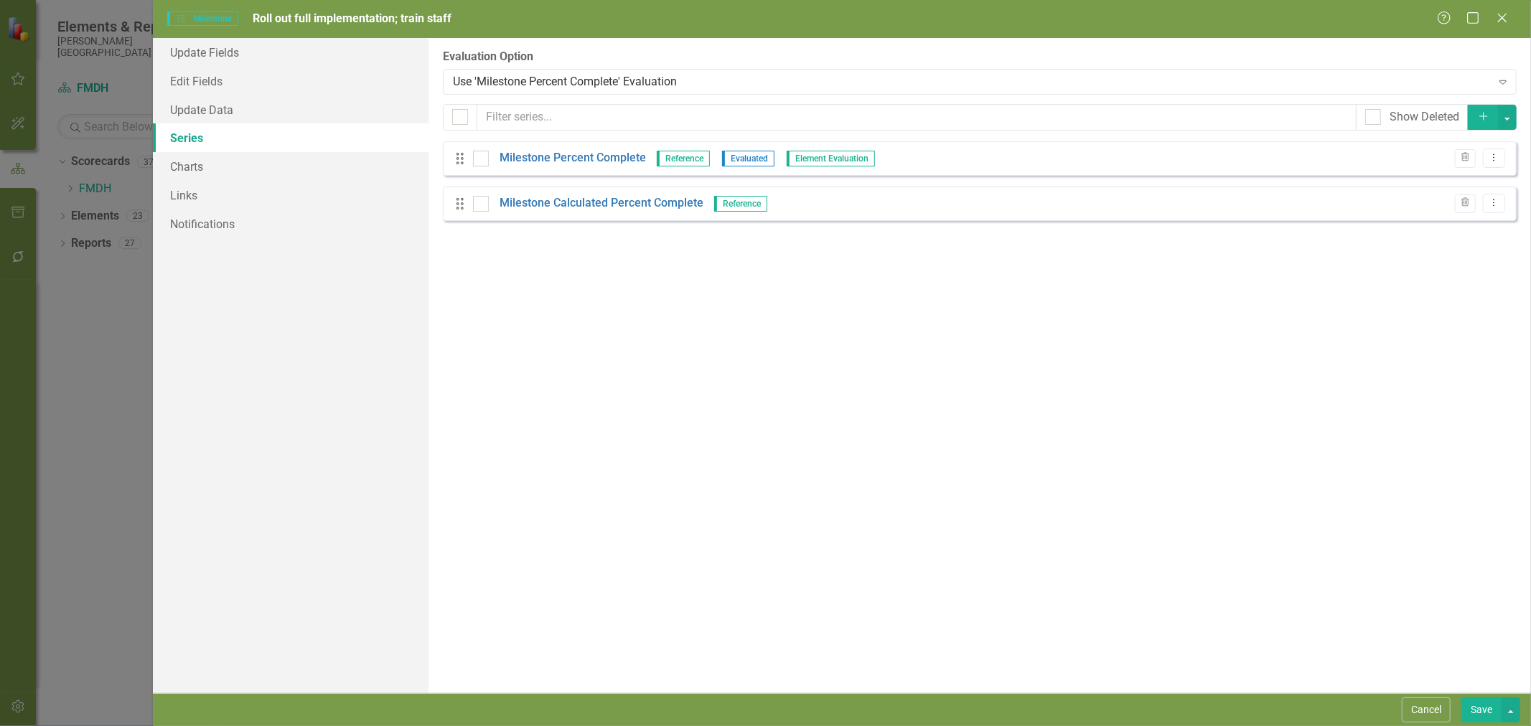
click at [1420, 714] on button "Cancel" at bounding box center [1426, 710] width 49 height 25
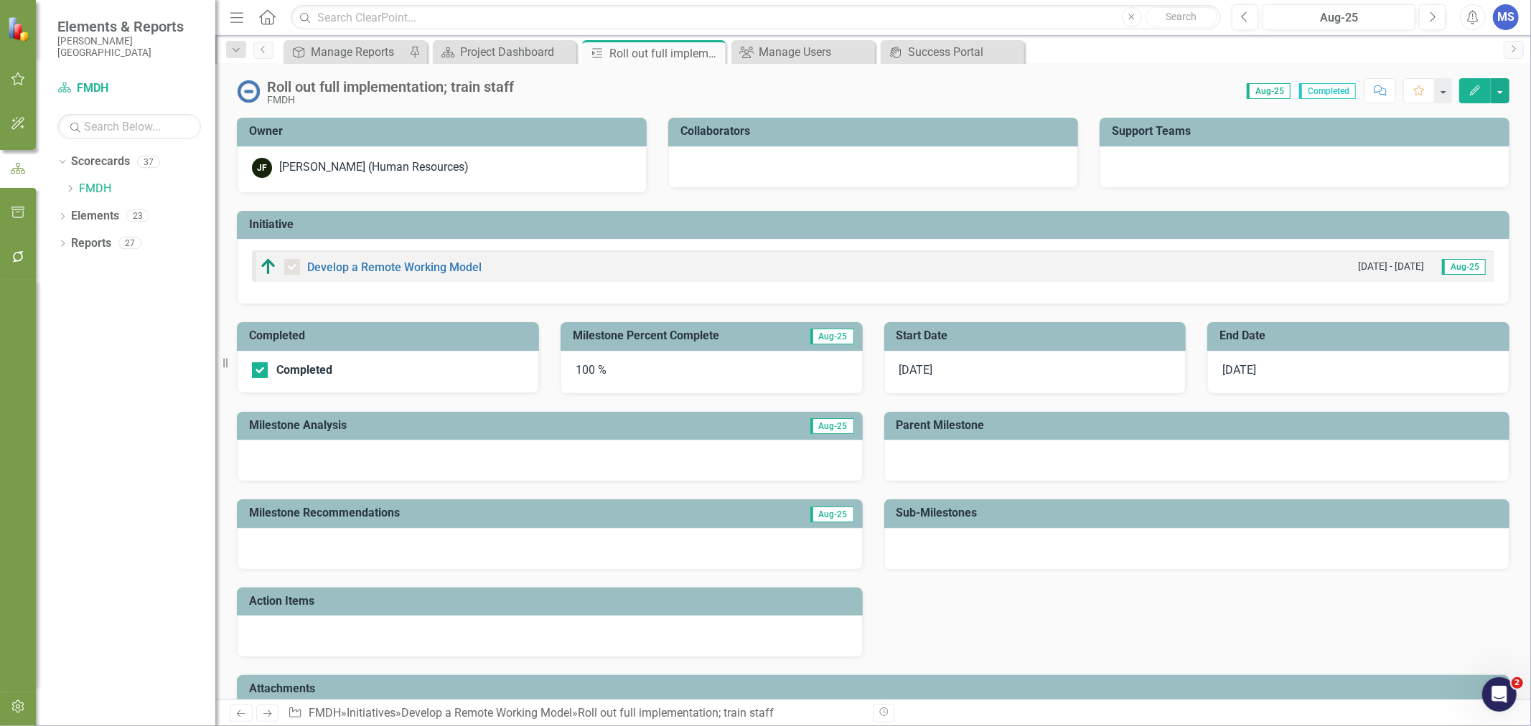
click at [1477, 86] on icon "Edit" at bounding box center [1475, 90] width 13 height 10
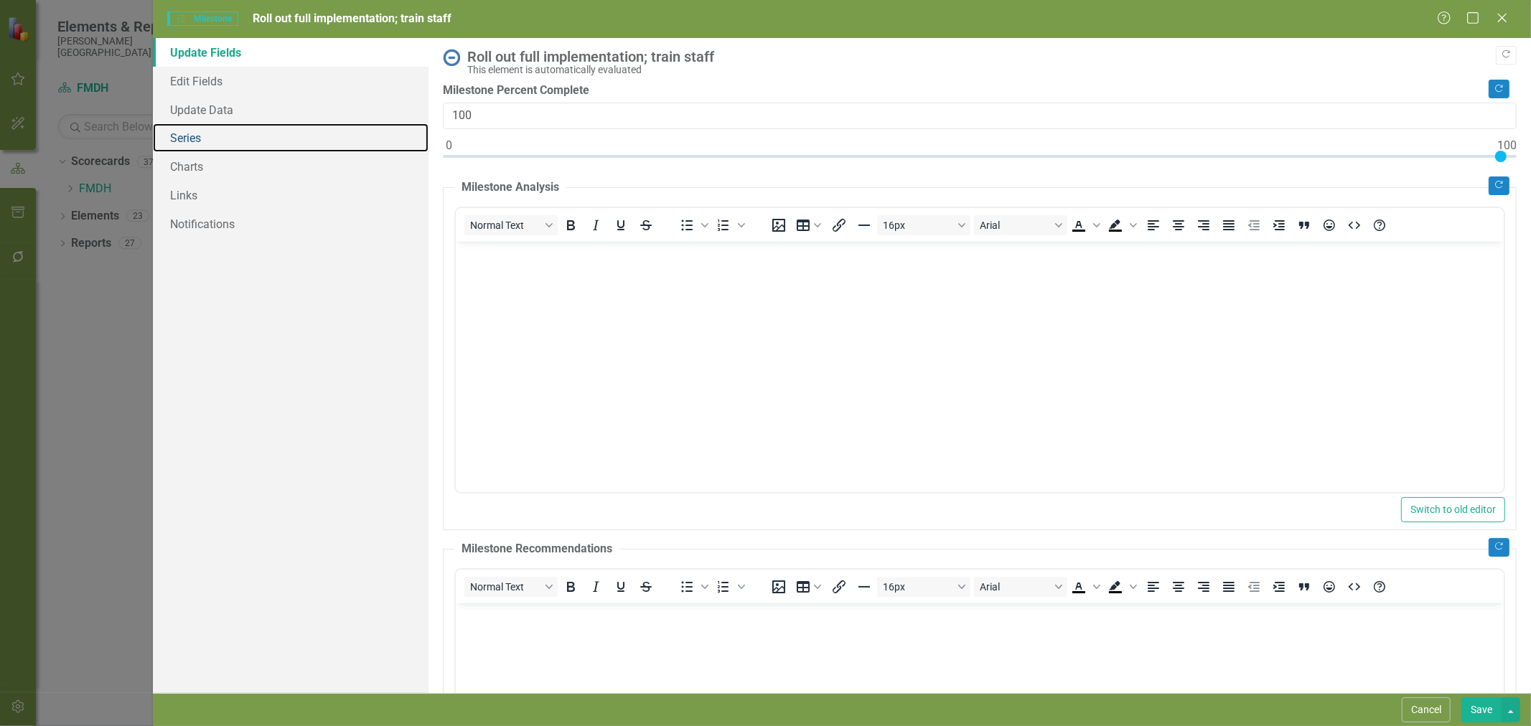
click at [217, 139] on link "Series" at bounding box center [291, 137] width 276 height 29
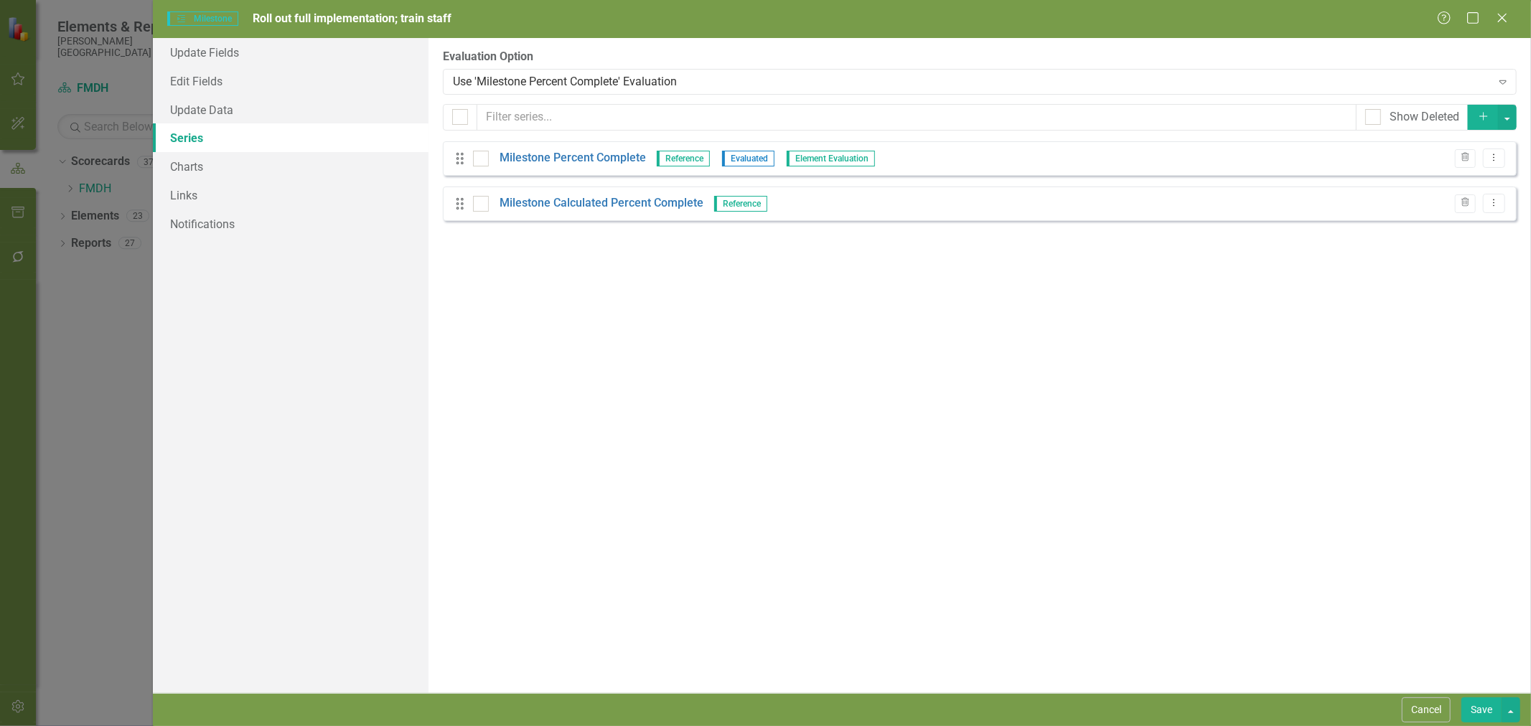
click at [562, 81] on div "Use 'Milestone Percent Complete' Evaluation" at bounding box center [972, 81] width 1038 height 17
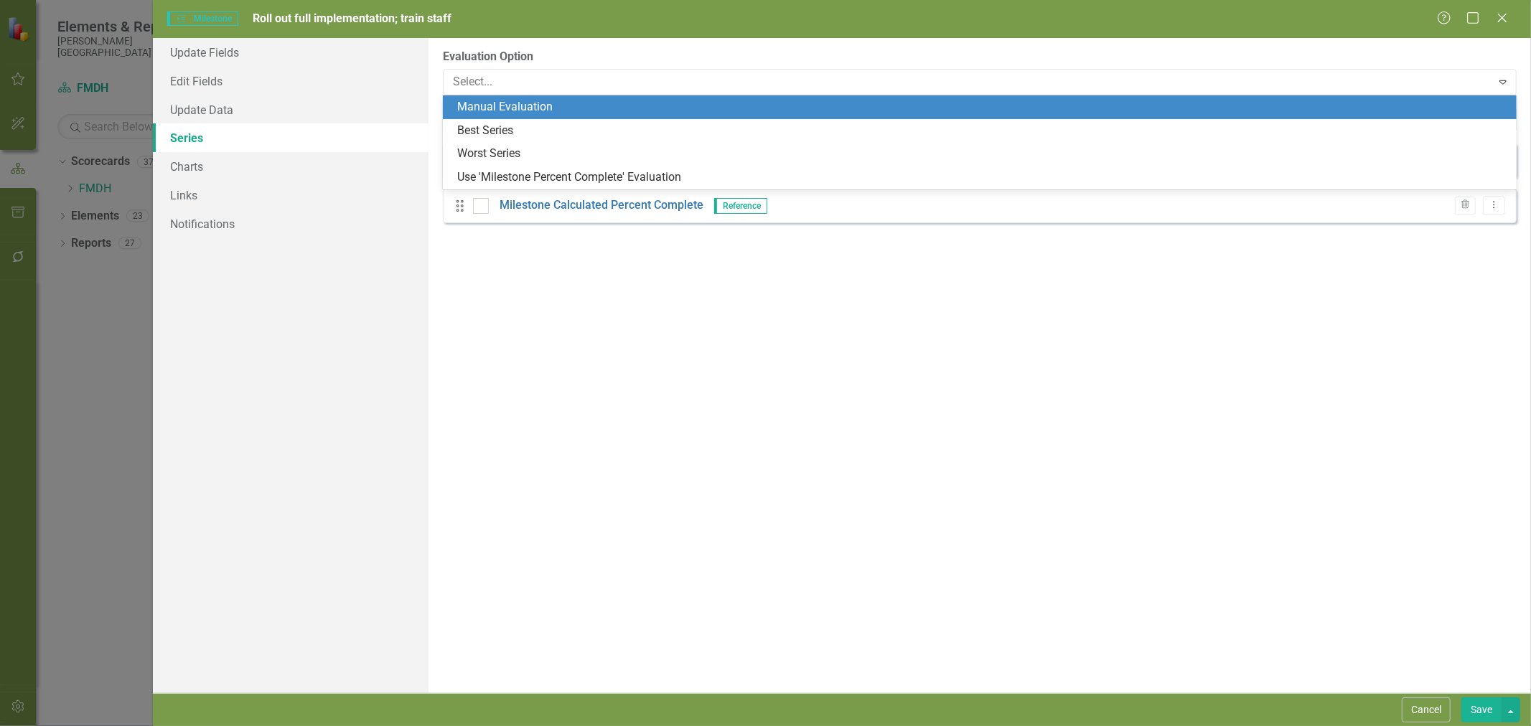
click at [540, 111] on div "Manual Evaluation" at bounding box center [982, 107] width 1051 height 17
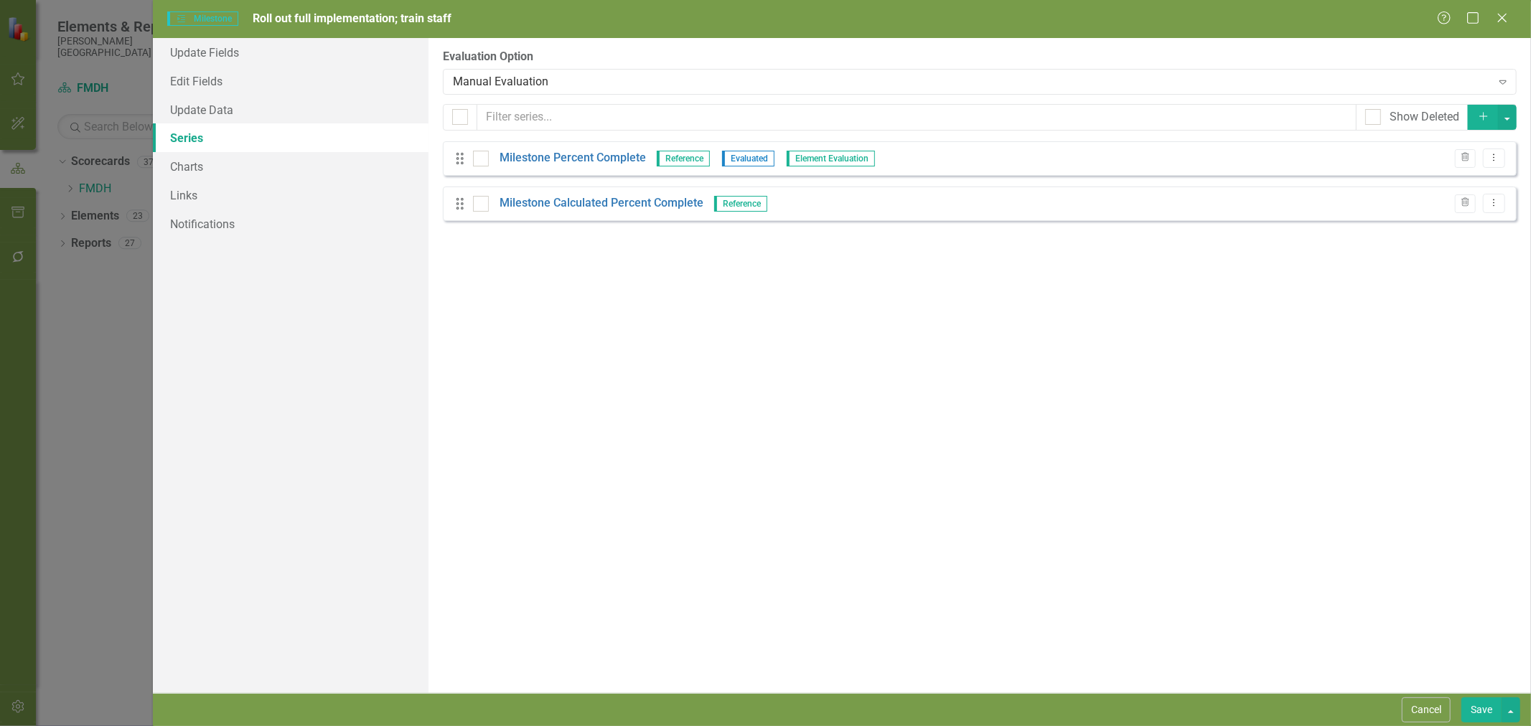
click at [1028, 502] on div "From this page, you can add, edit, delete, or duplicate the measure series for …" at bounding box center [980, 365] width 1103 height 655
click at [1494, 714] on button "Save" at bounding box center [1481, 710] width 40 height 25
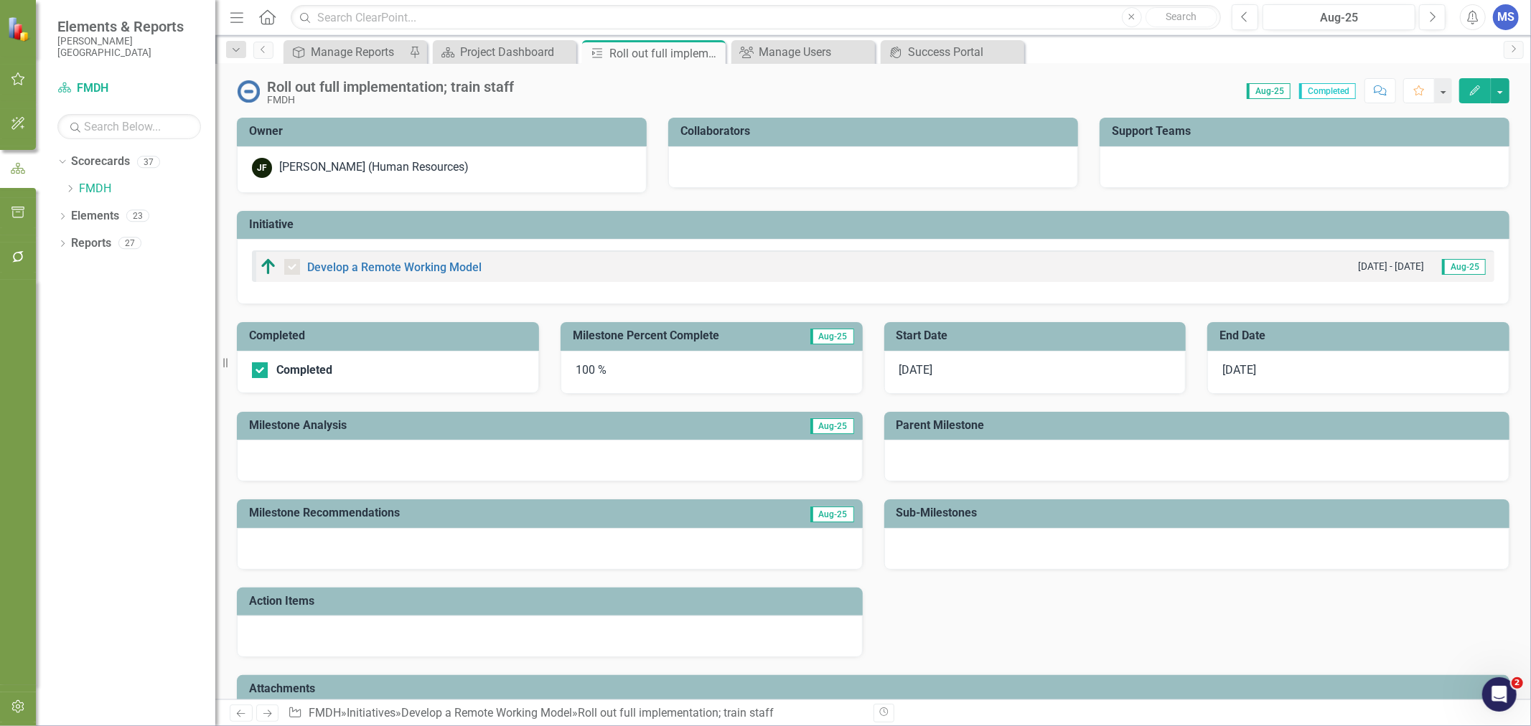
click at [1477, 89] on icon "button" at bounding box center [1475, 90] width 10 height 10
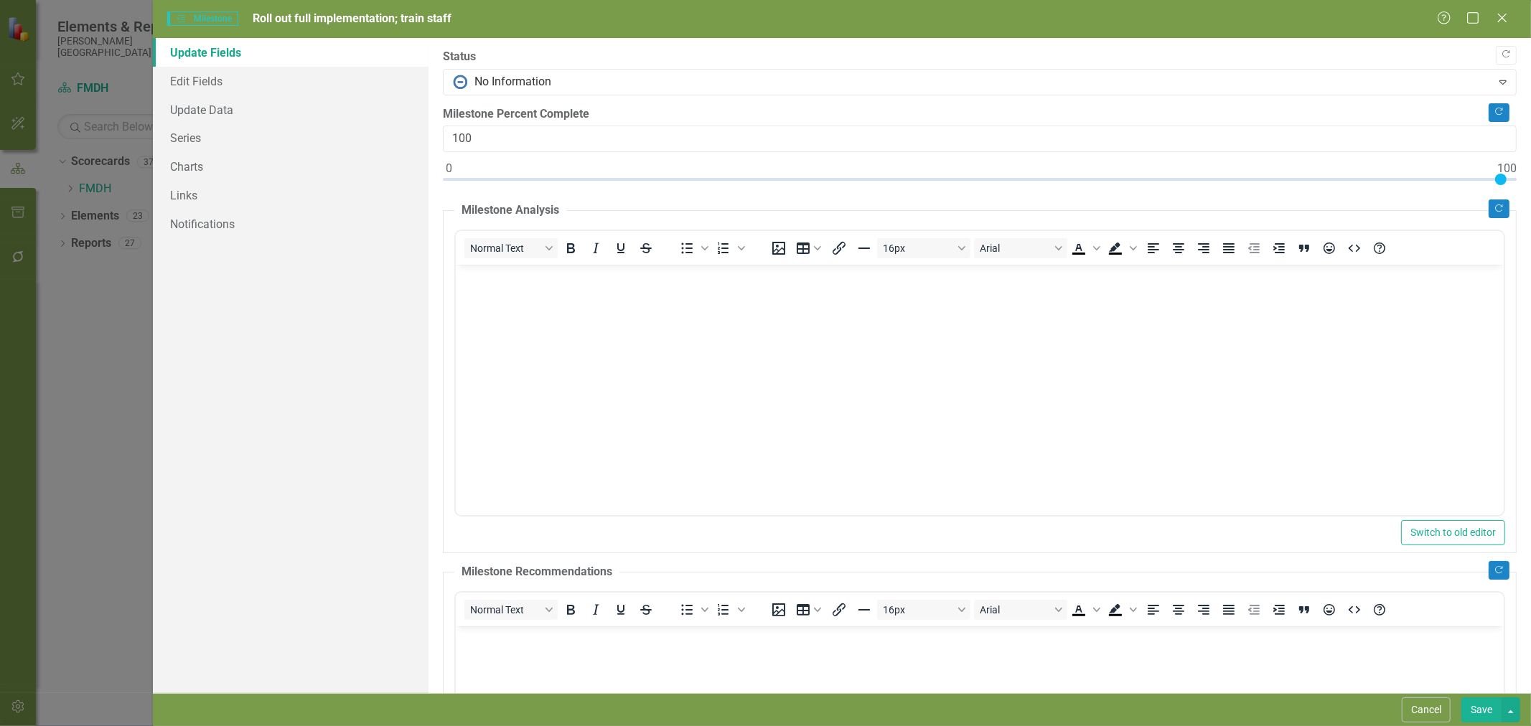
click at [1431, 699] on button "Cancel" at bounding box center [1426, 710] width 49 height 25
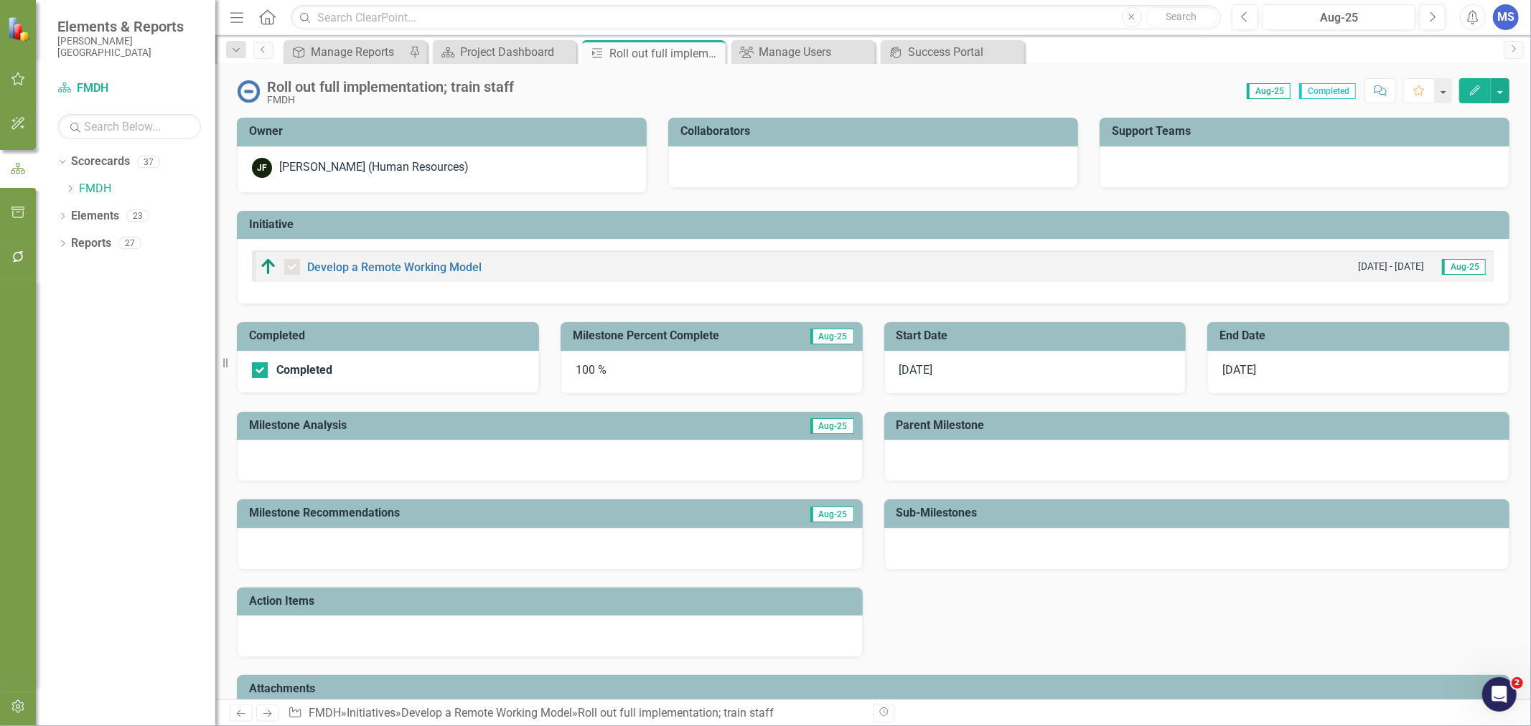
click at [1477, 95] on button "Edit" at bounding box center [1475, 90] width 32 height 25
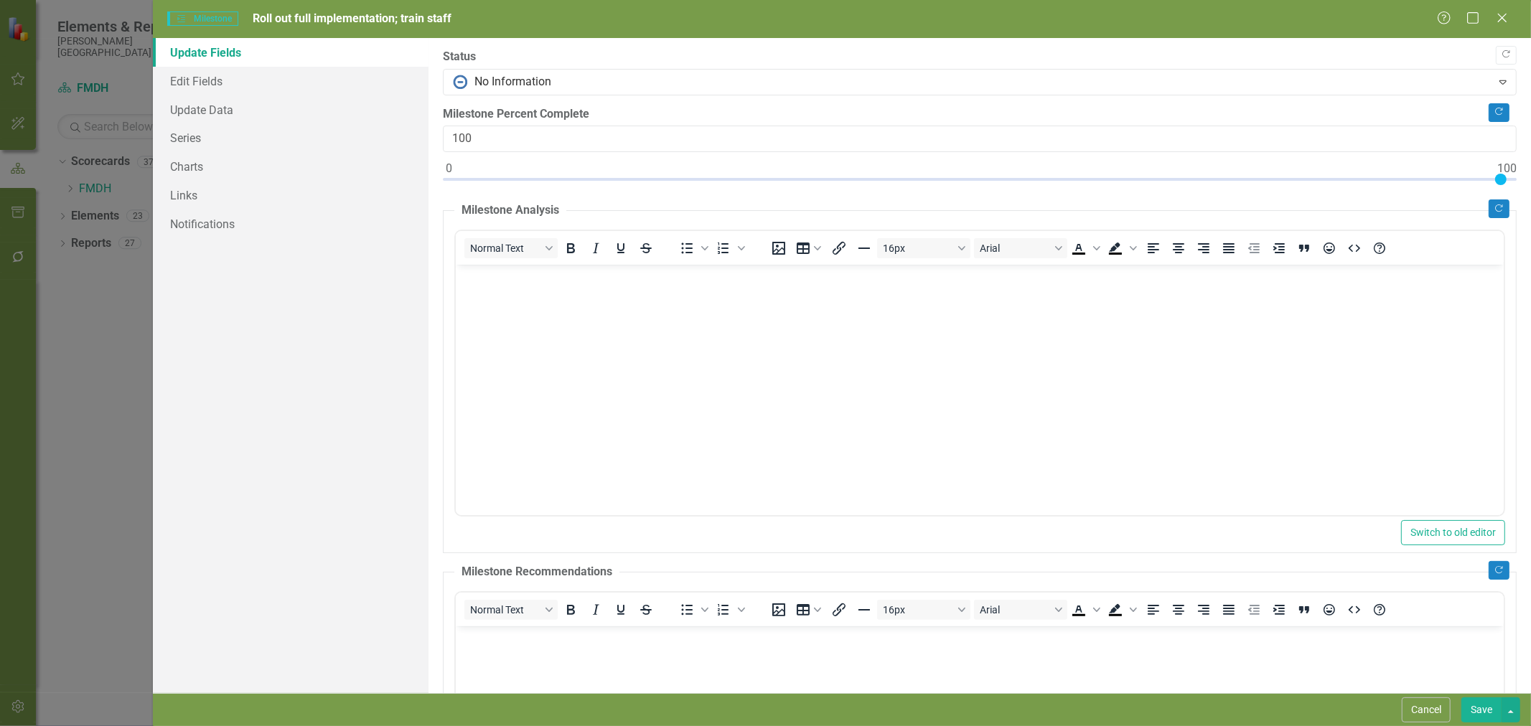
click at [1412, 715] on button "Cancel" at bounding box center [1426, 710] width 49 height 25
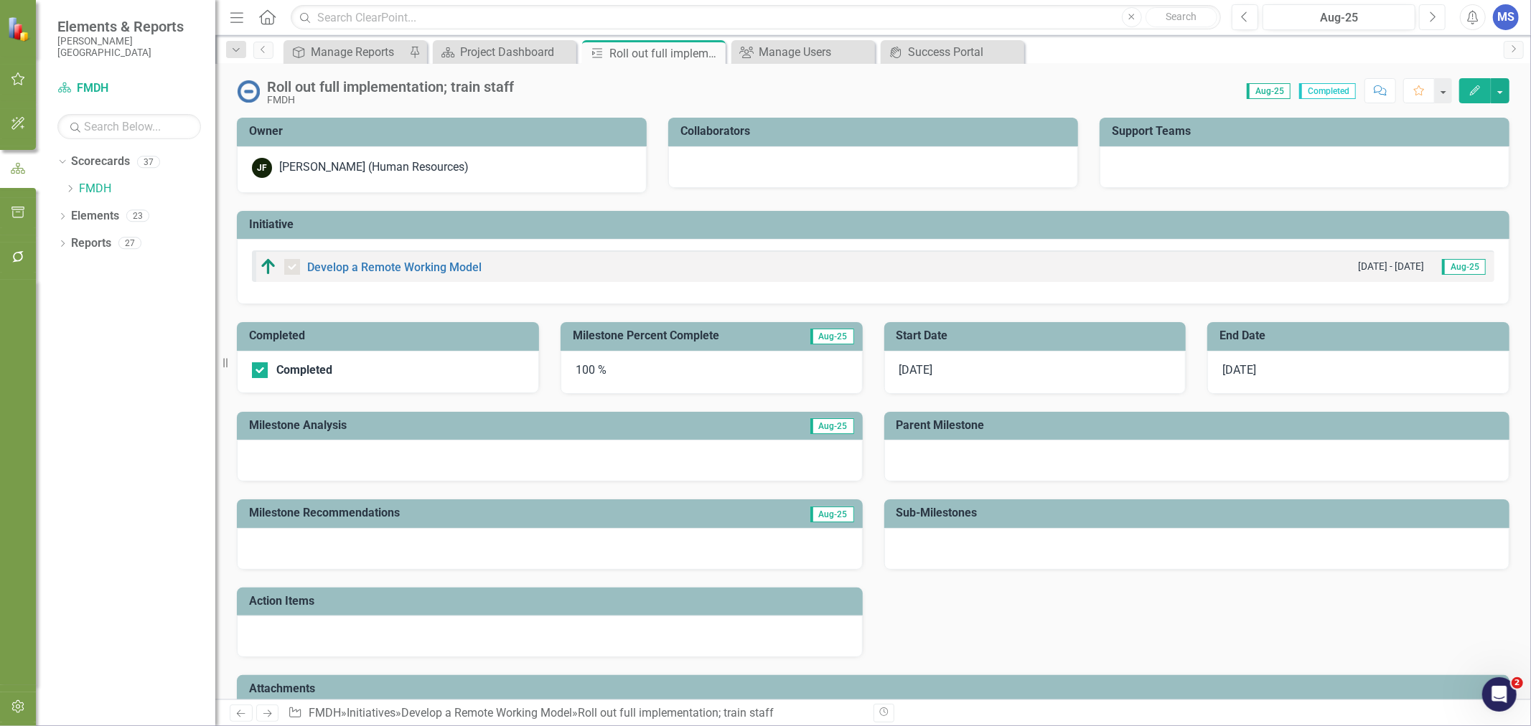
click at [1429, 14] on icon "Next" at bounding box center [1432, 17] width 8 height 13
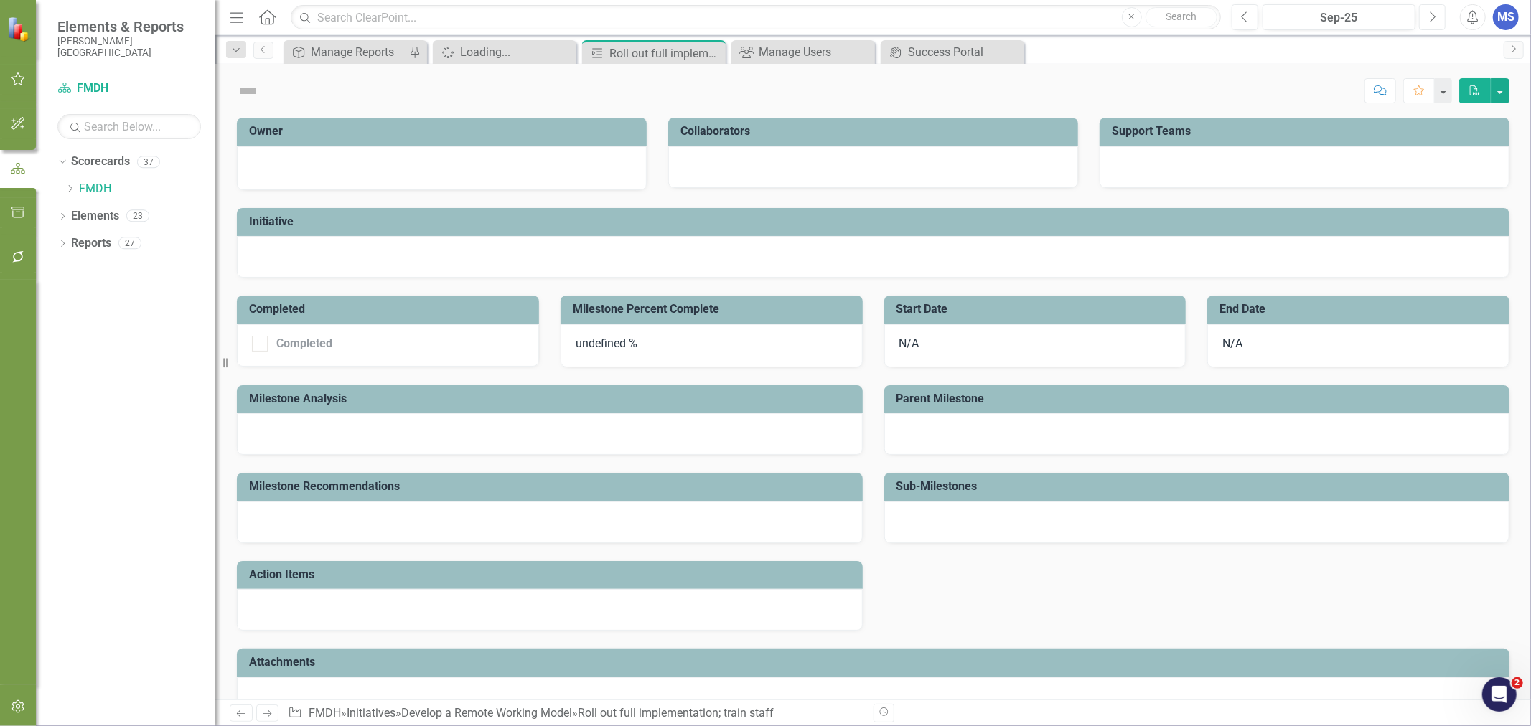
checkbox input "true"
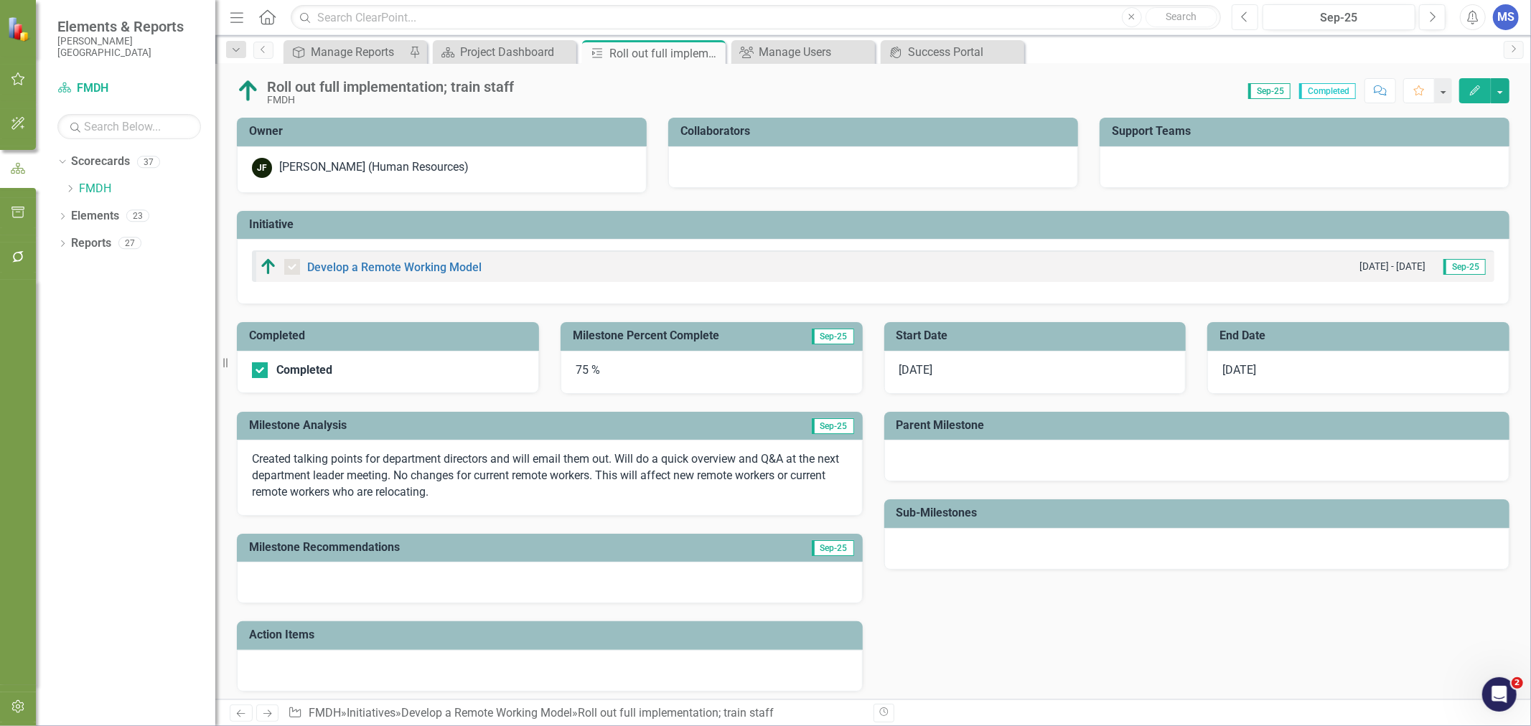
click at [1245, 13] on icon "Previous" at bounding box center [1245, 17] width 8 height 13
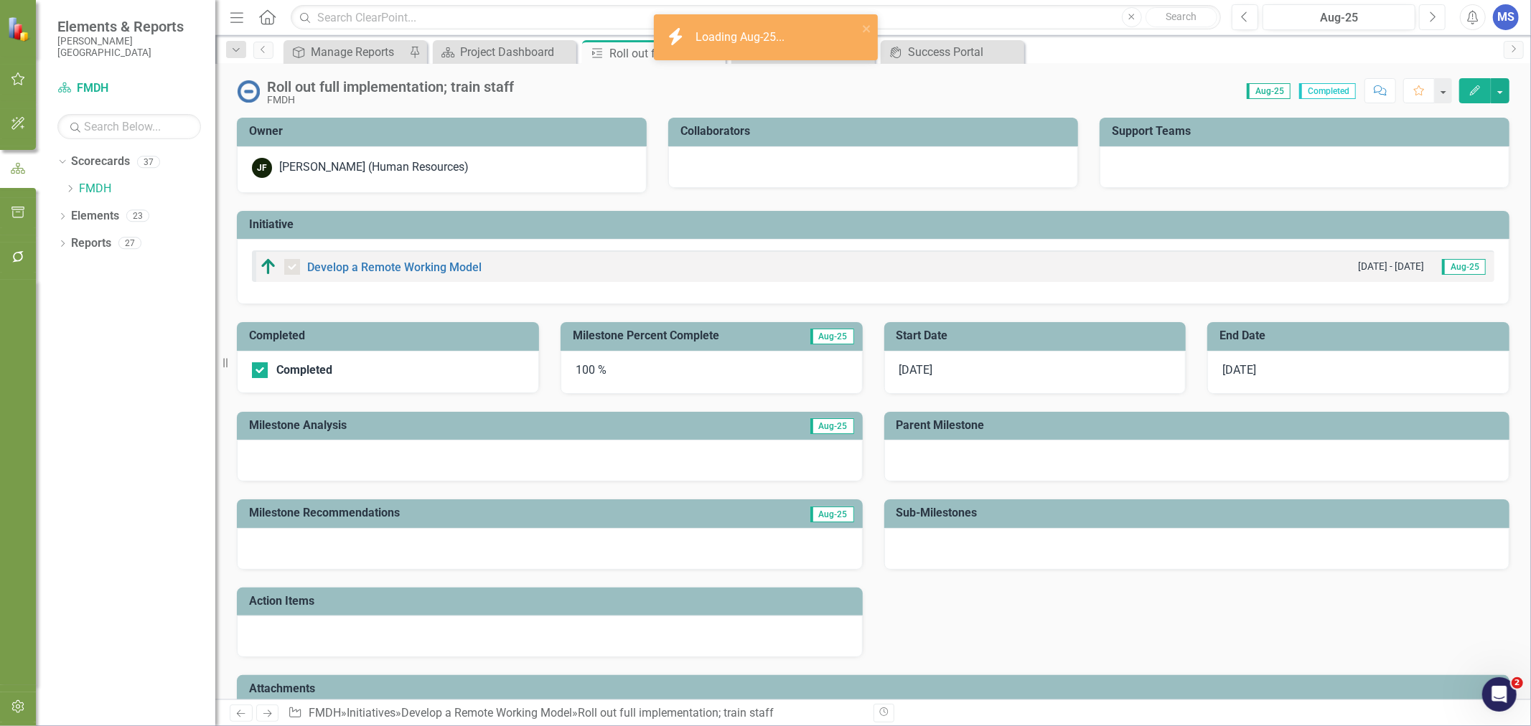
click at [1432, 19] on icon "button" at bounding box center [1434, 16] width 6 height 10
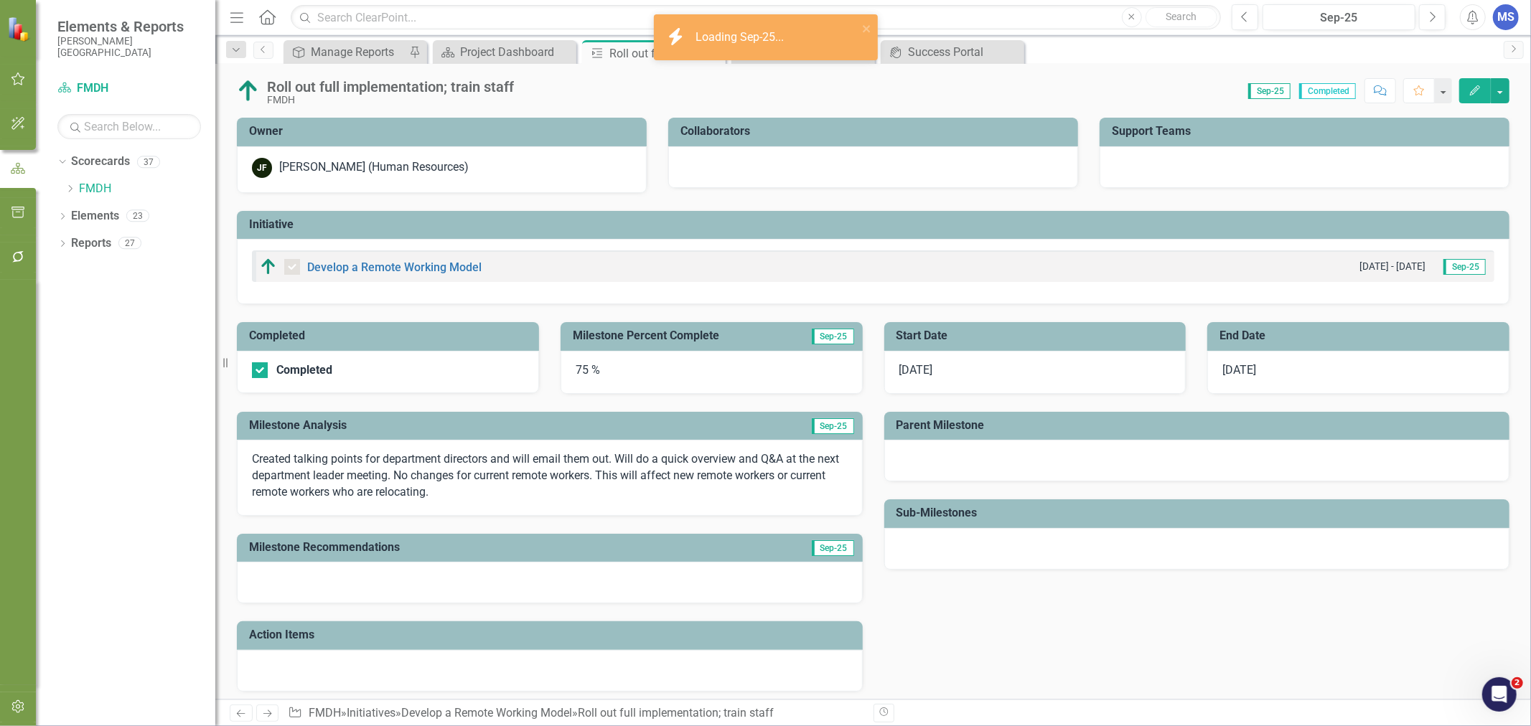
click at [630, 370] on div "75 %" at bounding box center [712, 372] width 302 height 43
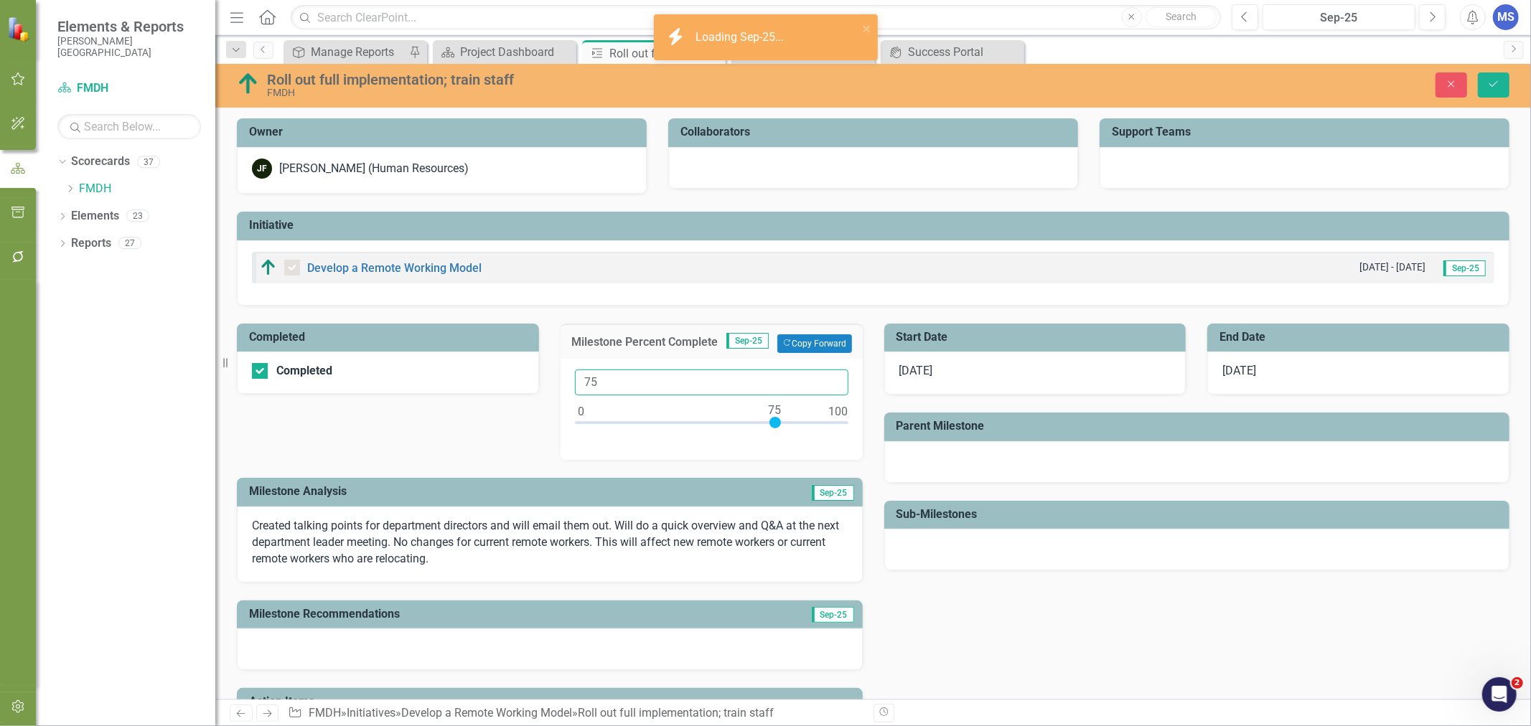
drag, startPoint x: 624, startPoint y: 382, endPoint x: 505, endPoint y: 386, distance: 119.2
click at [505, 386] on div "Completed Completed Milestone Percent Complete Sep-25 Copy Forward Copy Forward…" at bounding box center [549, 532] width 647 height 453
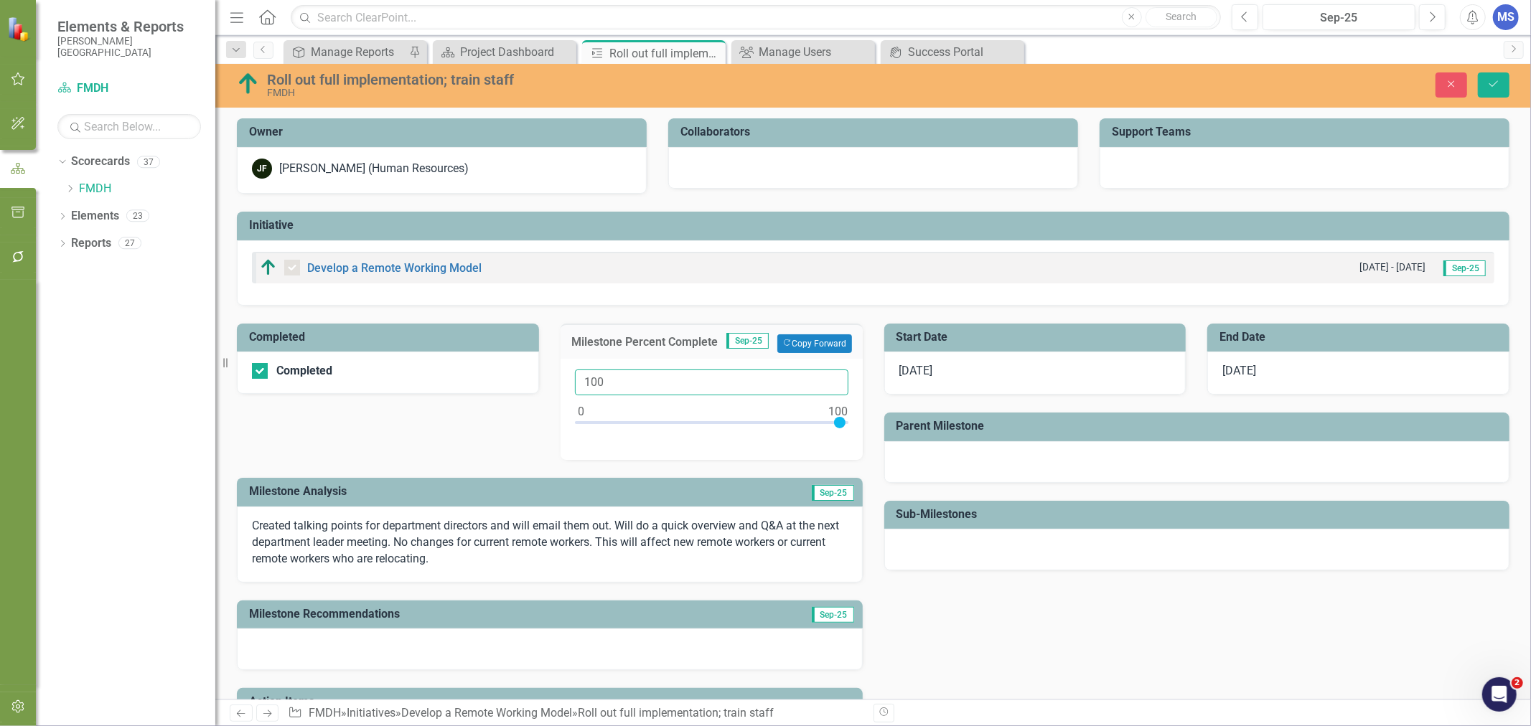
type input "100"
click at [1484, 79] on button "Save" at bounding box center [1494, 84] width 32 height 25
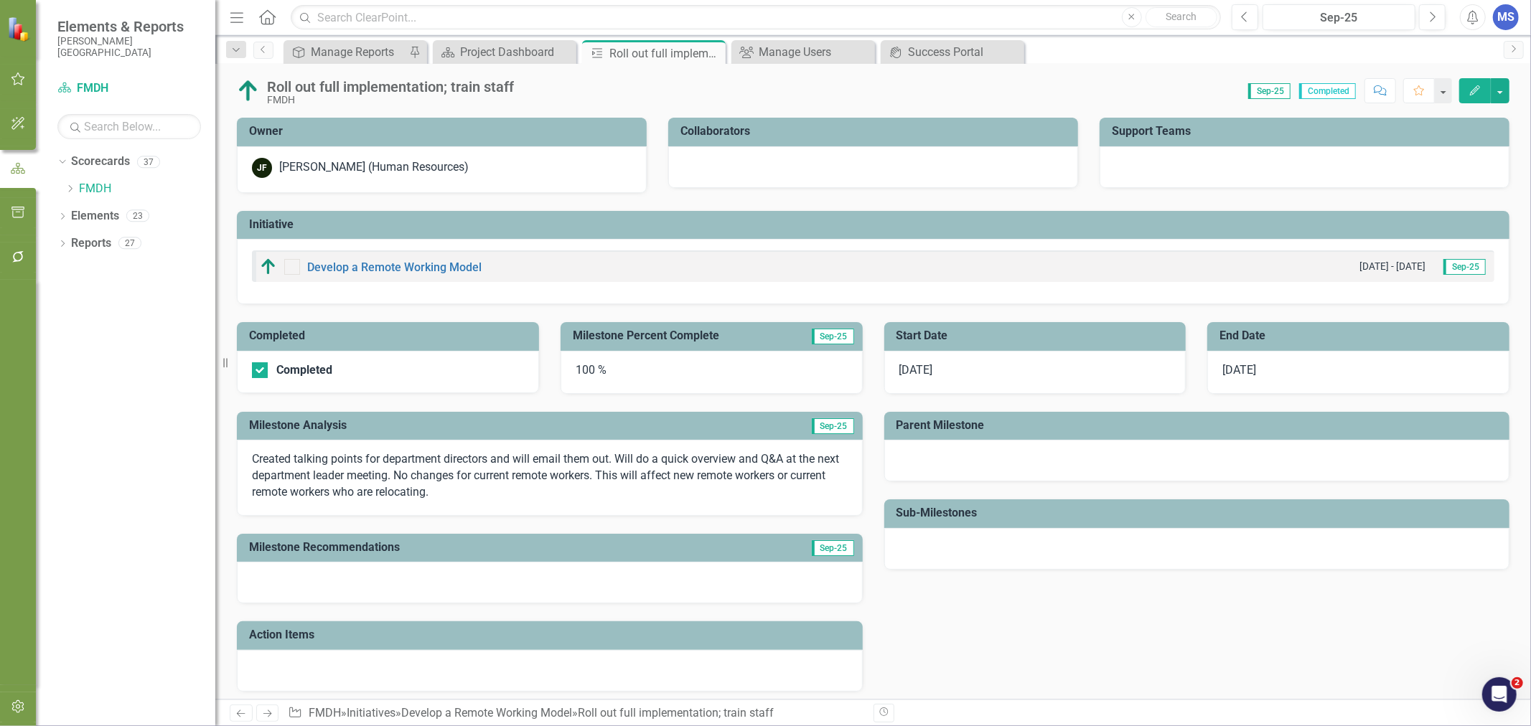
checkbox input "true"
click at [0, 0] on icon "Close" at bounding box center [0, 0] width 0 height 0
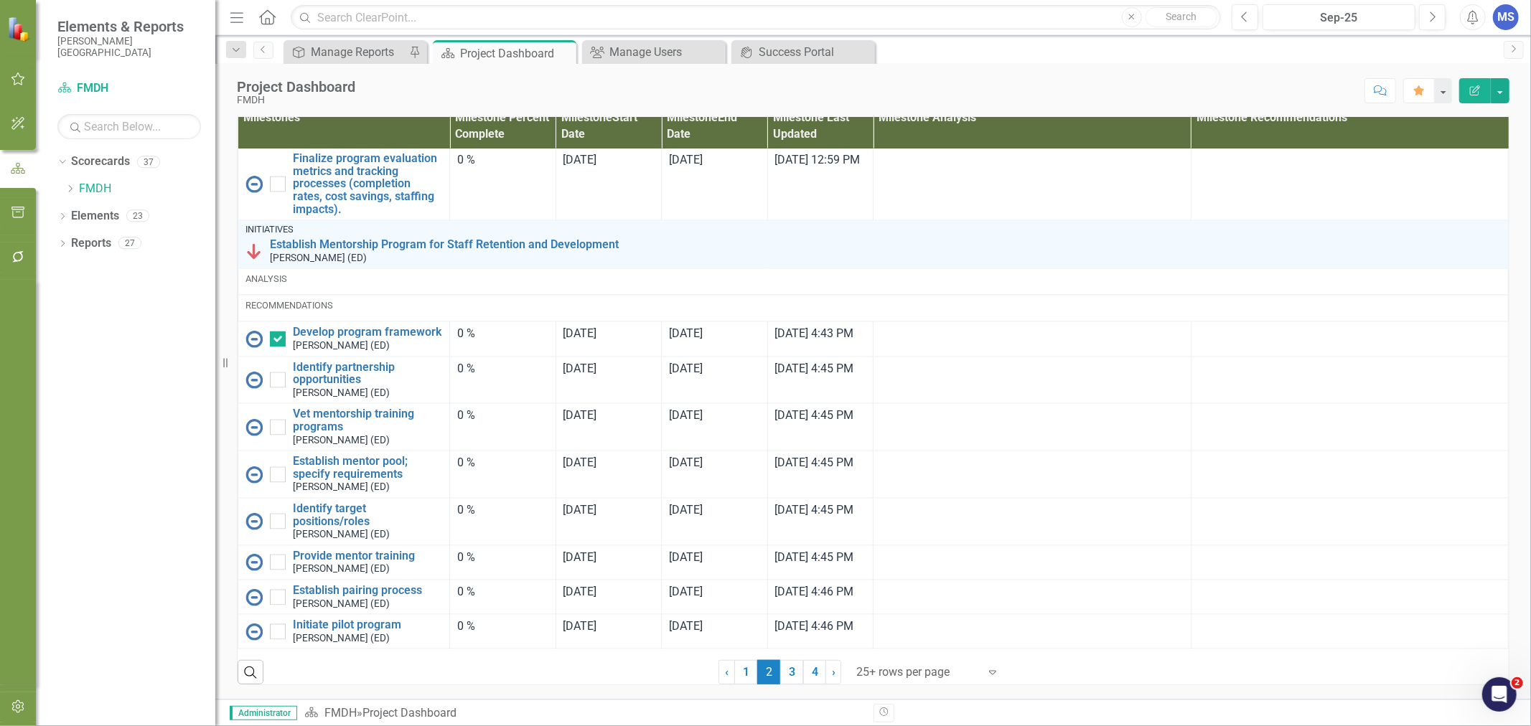
scroll to position [940, 0]
click at [331, 327] on link "Develop program framework" at bounding box center [367, 333] width 149 height 13
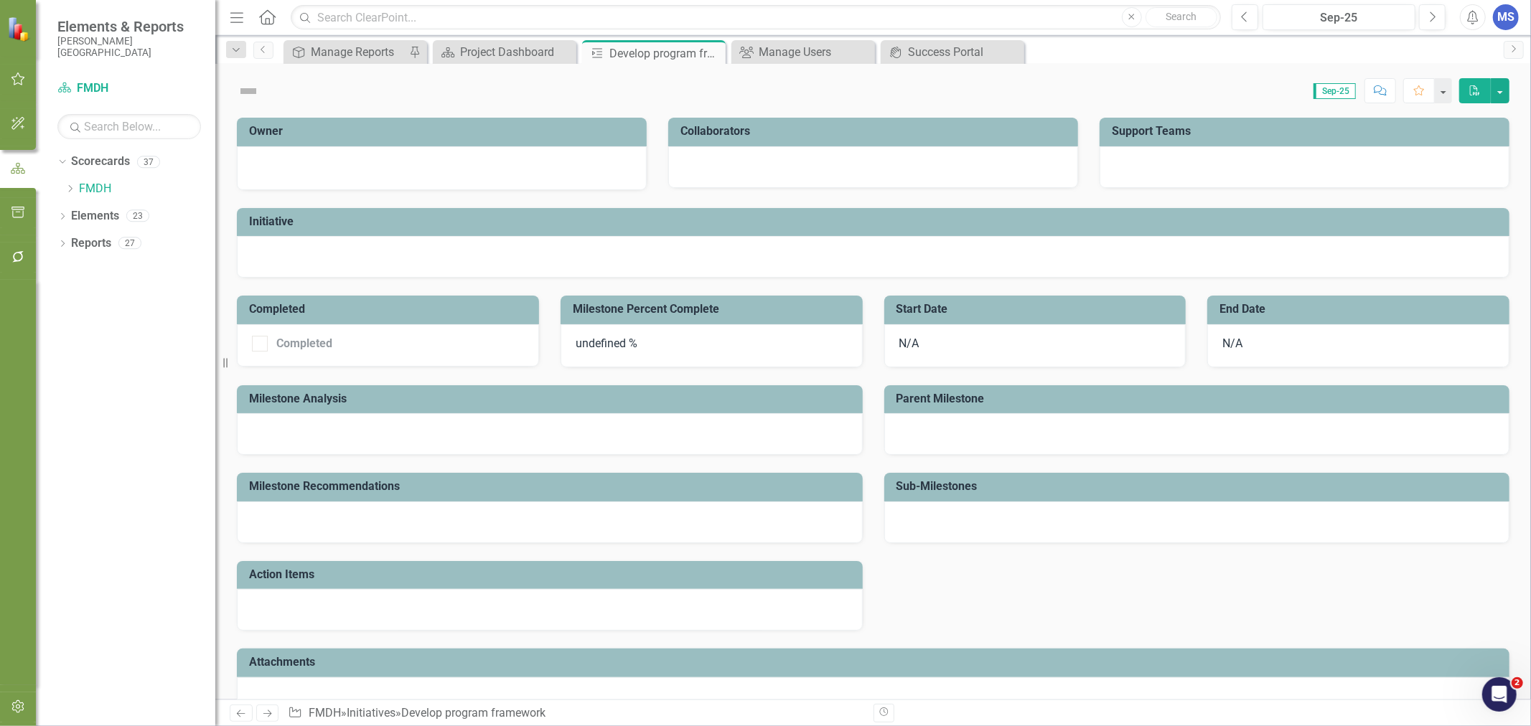
checkbox input "true"
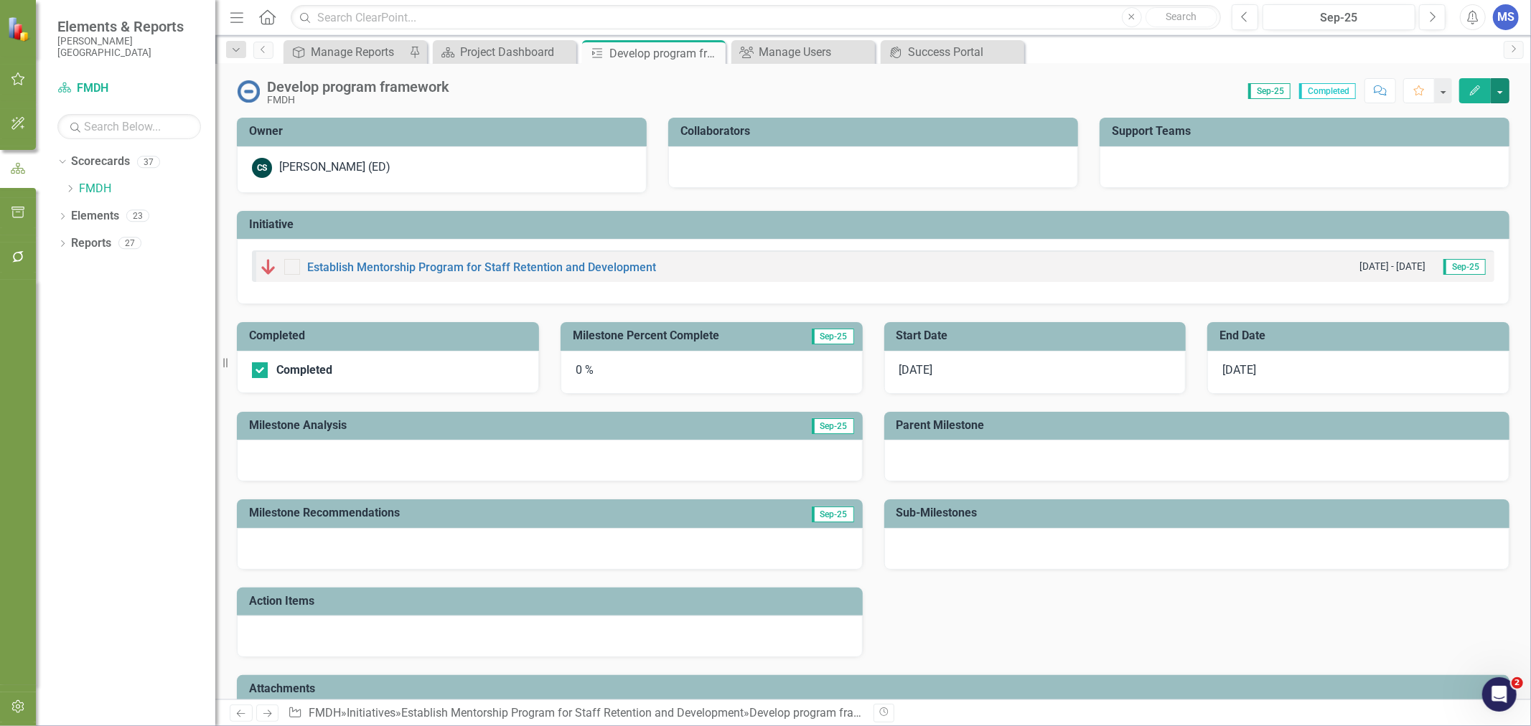
click at [1504, 88] on button "button" at bounding box center [1500, 90] width 19 height 25
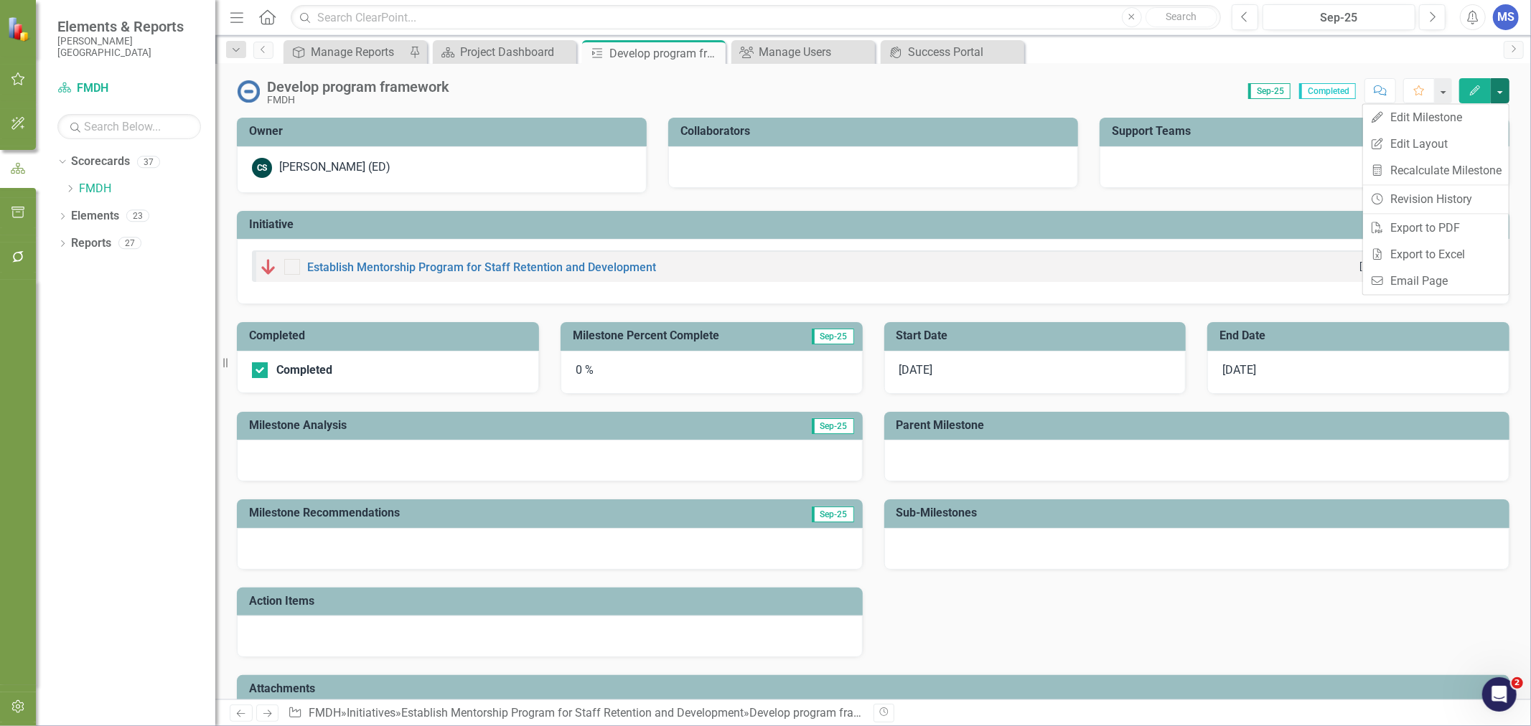
click at [1186, 88] on div "Score: N/A Sep-25 Completed Comment Favorite Edit" at bounding box center [983, 90] width 1053 height 24
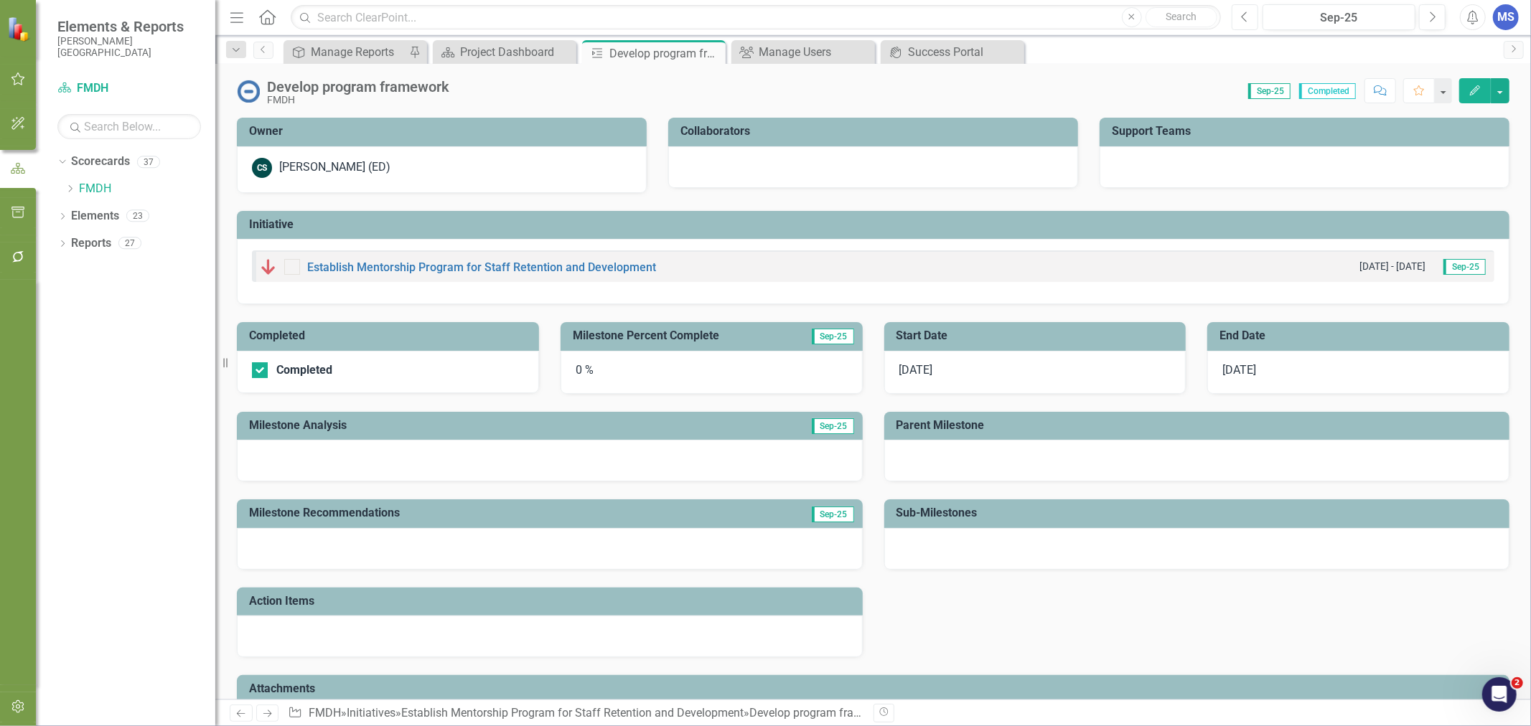
click at [1247, 18] on icon "Previous" at bounding box center [1245, 17] width 8 height 13
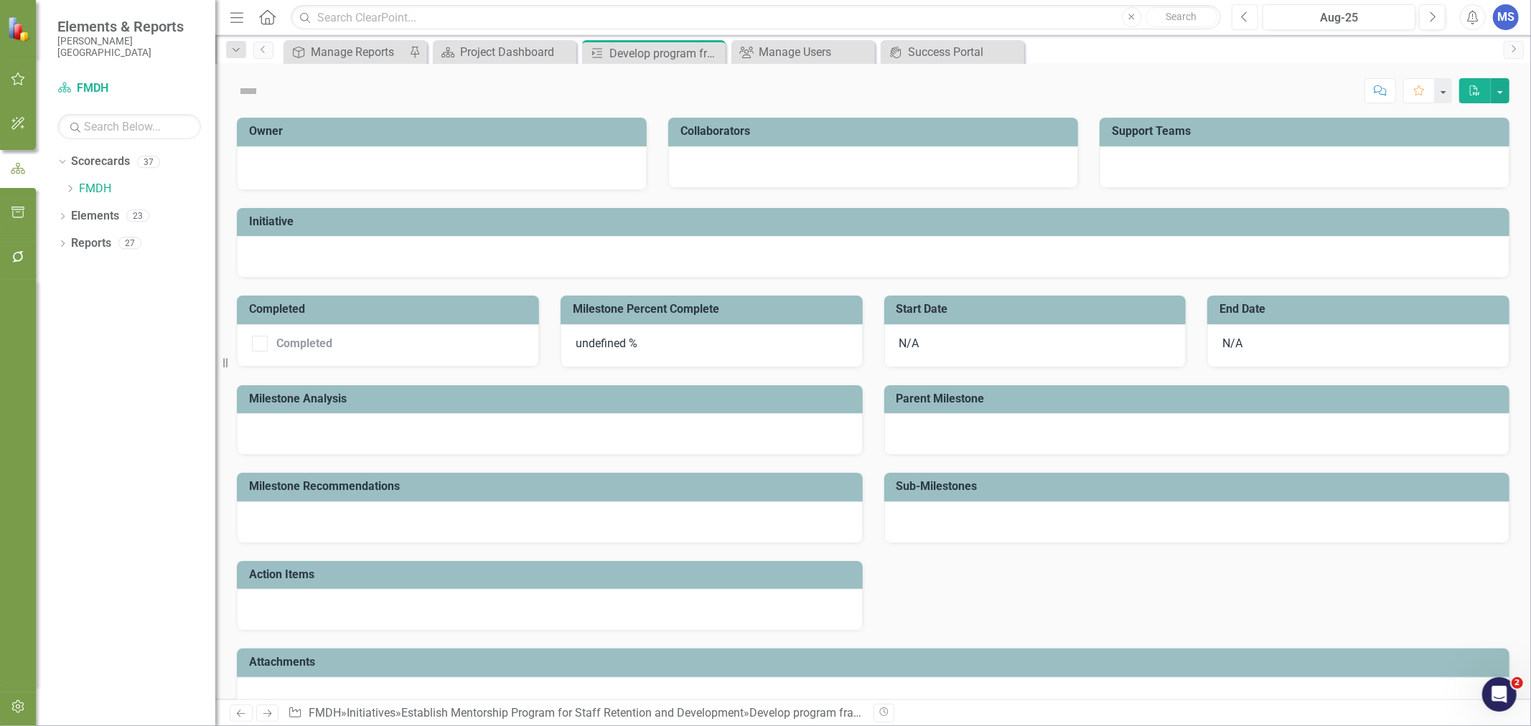
checkbox input "true"
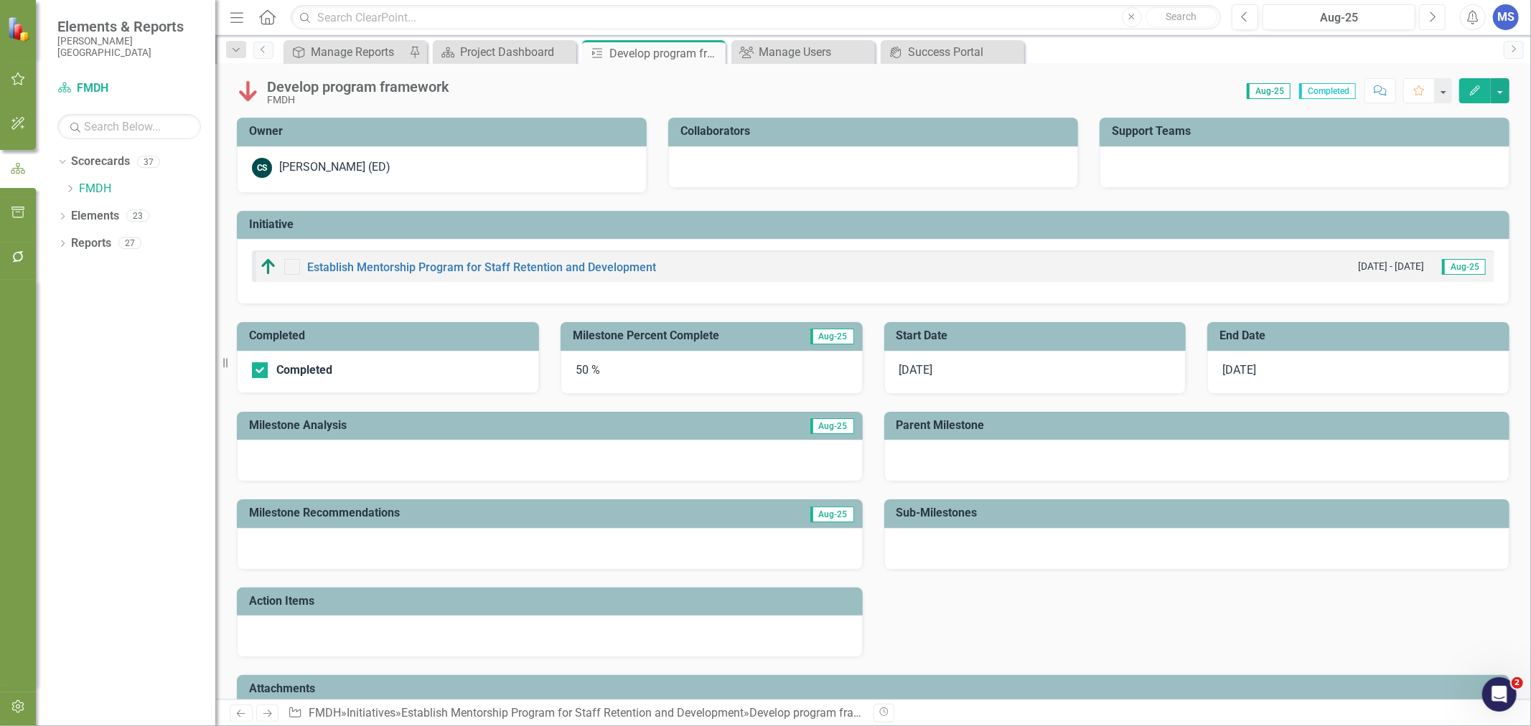
click at [1433, 14] on icon "Next" at bounding box center [1432, 17] width 8 height 13
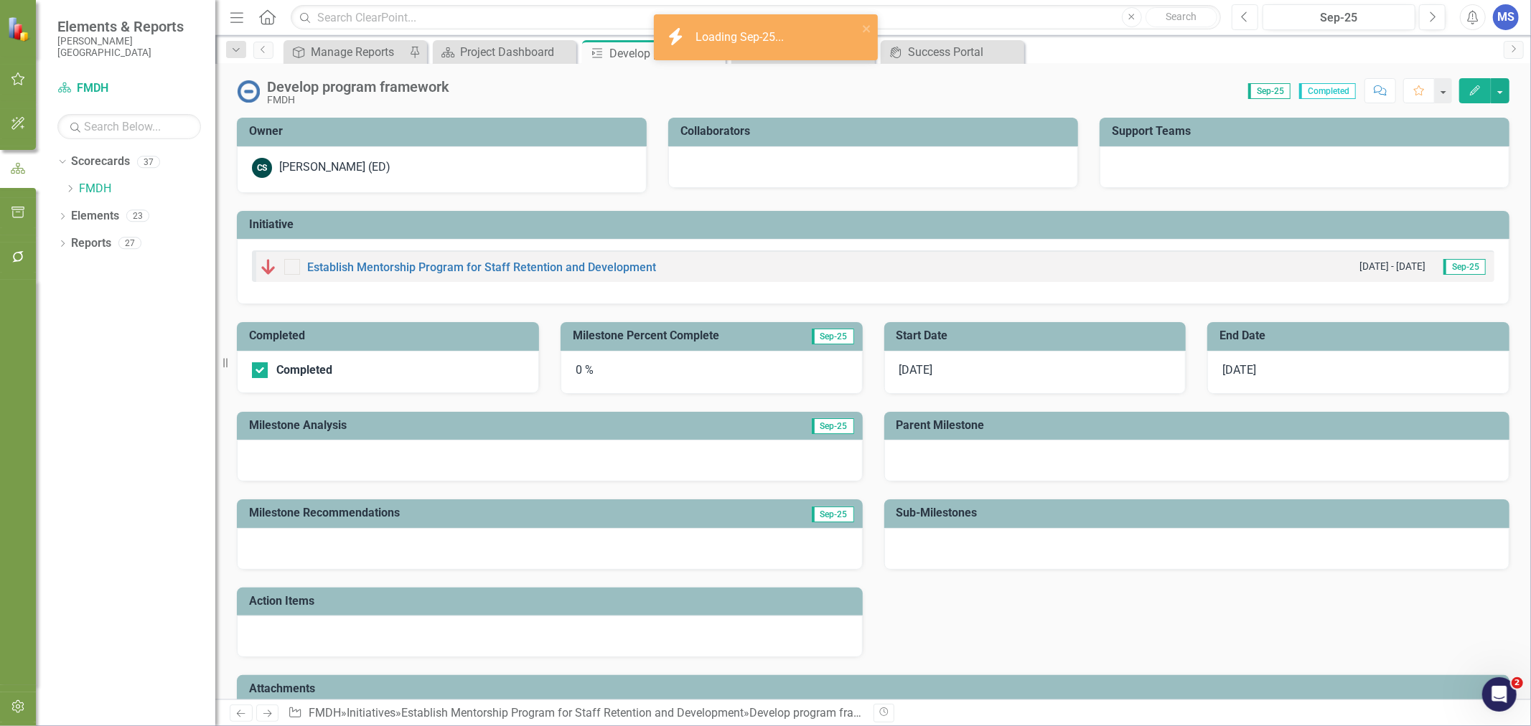
click at [1246, 20] on icon "button" at bounding box center [1244, 16] width 6 height 10
click at [1504, 93] on button "button" at bounding box center [1500, 90] width 19 height 25
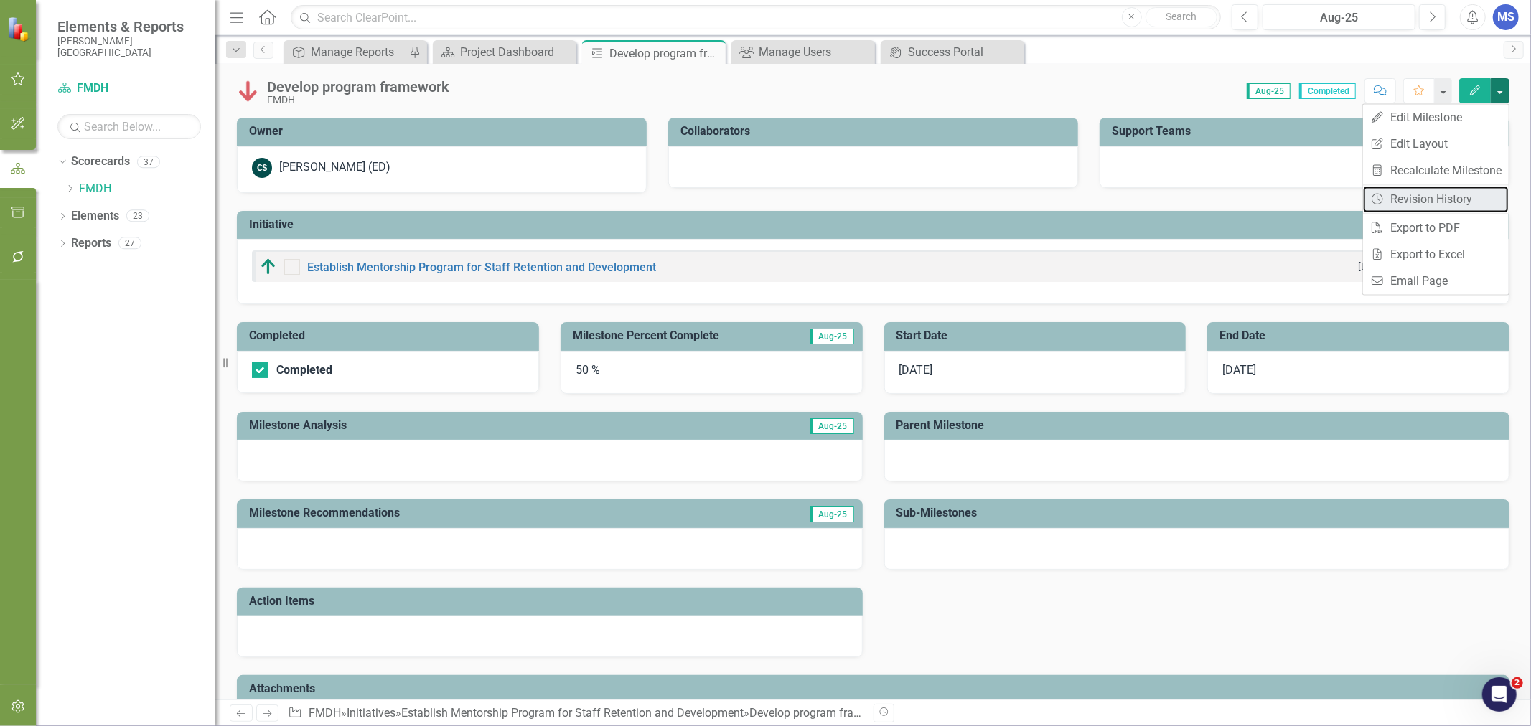
click at [1443, 197] on link "Revision History Revision History" at bounding box center [1436, 199] width 146 height 27
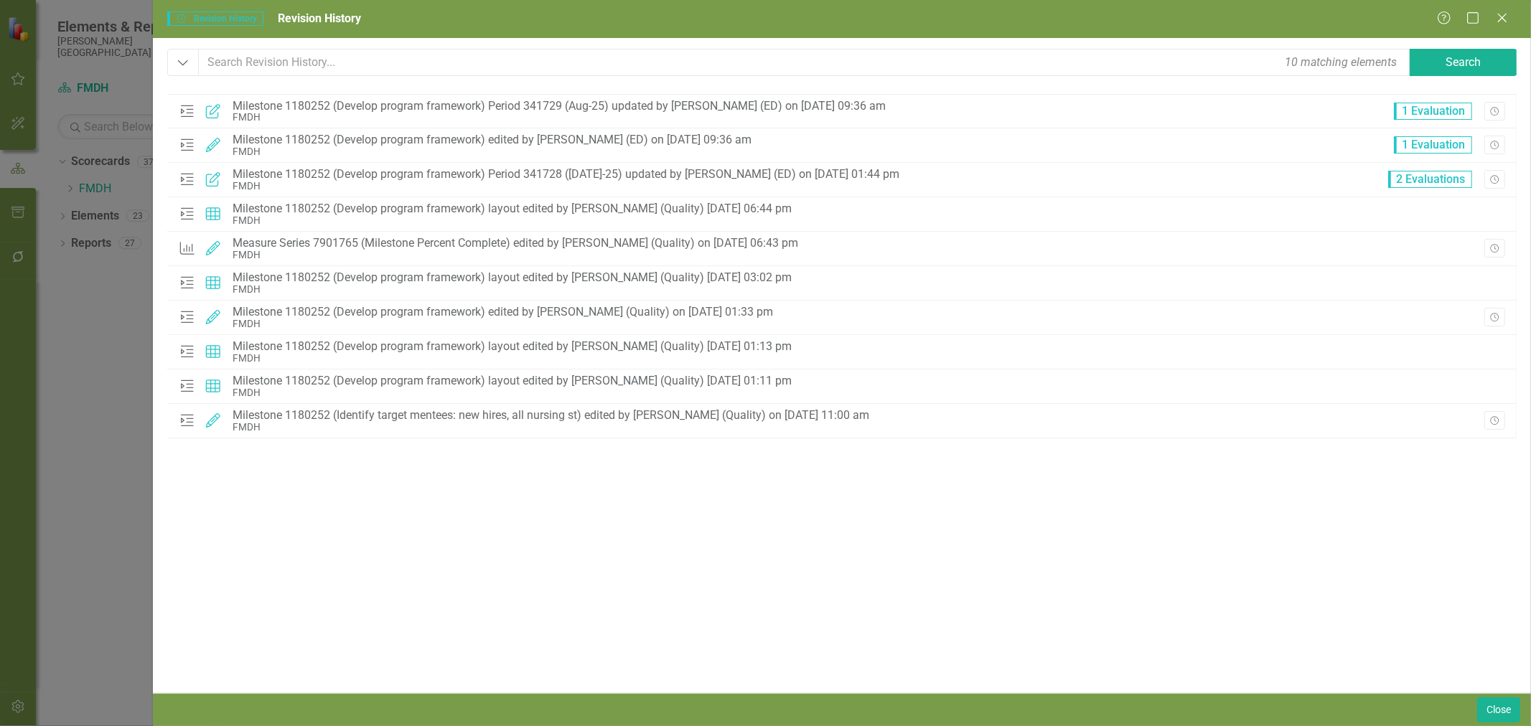
click at [668, 177] on div "Milestone 1180252 (Develop program framework) Period 341728 ([DATE]-25) updated…" at bounding box center [566, 174] width 667 height 13
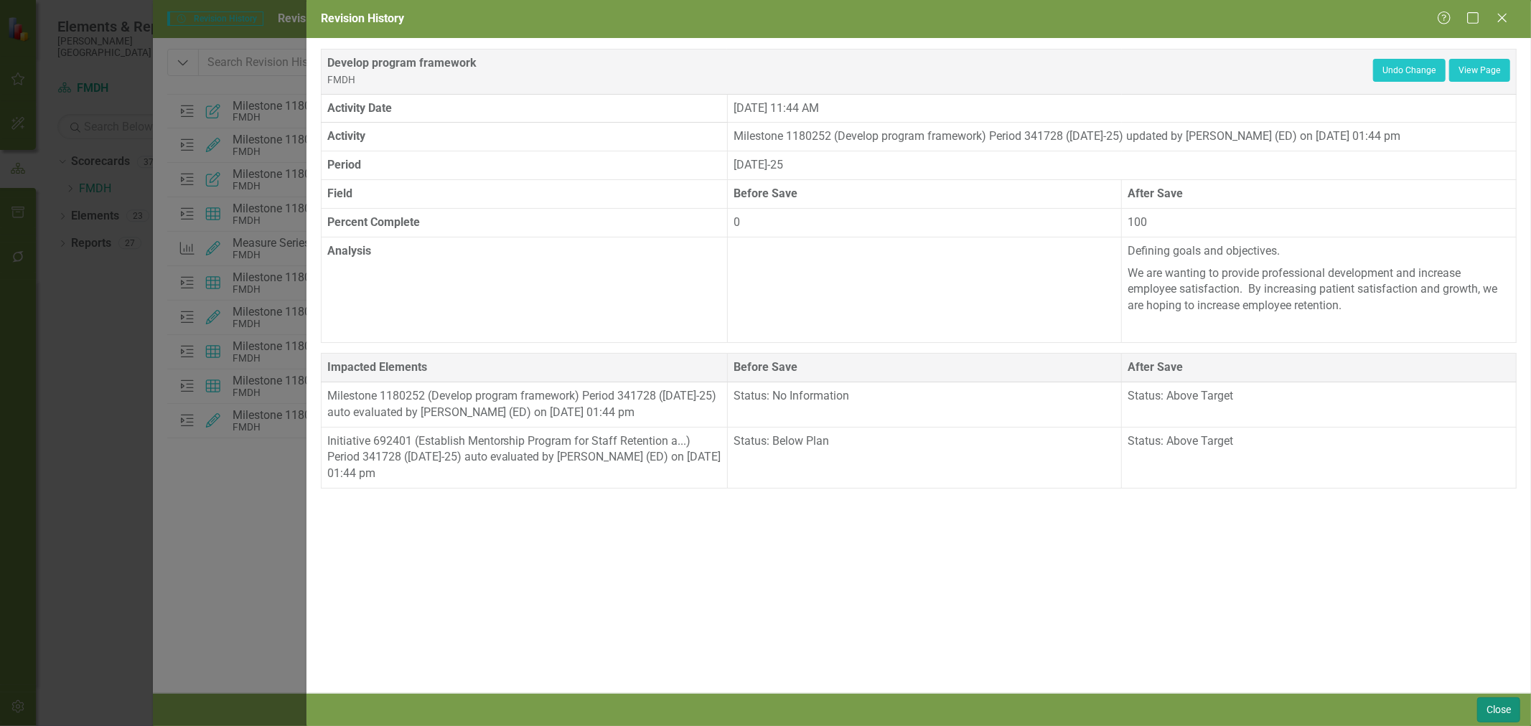
click at [1504, 711] on button "Close" at bounding box center [1498, 710] width 43 height 25
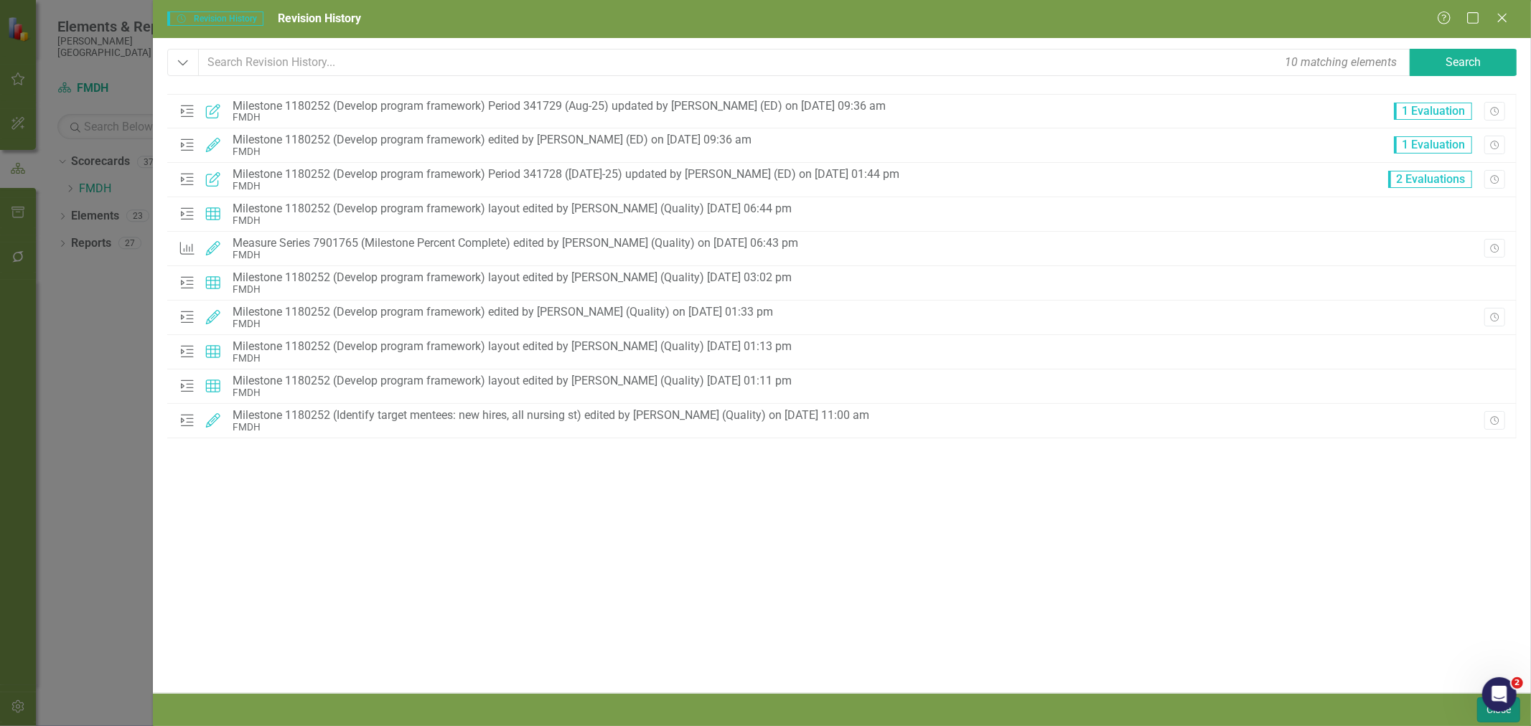
click at [1487, 719] on button "Close" at bounding box center [1498, 710] width 43 height 25
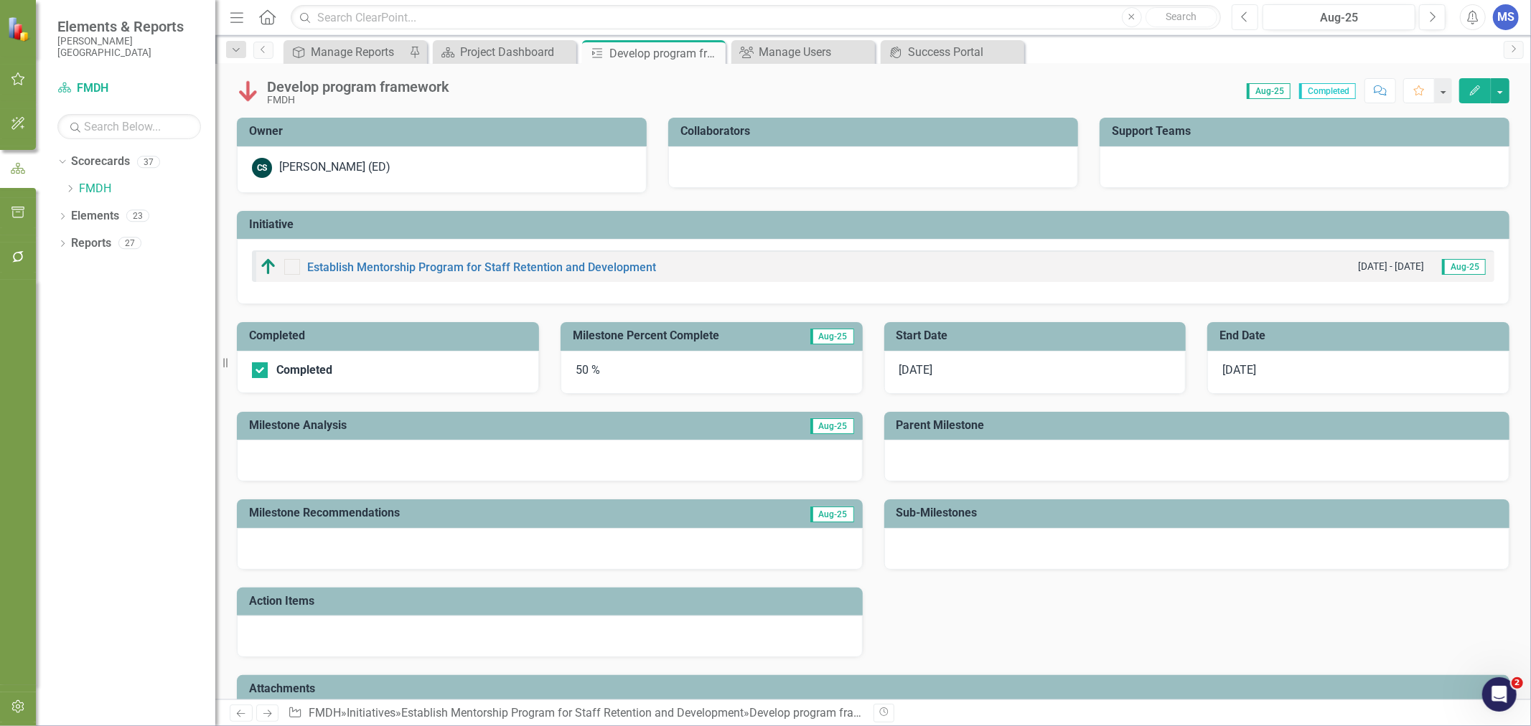
click at [1249, 17] on button "Previous" at bounding box center [1245, 17] width 27 height 26
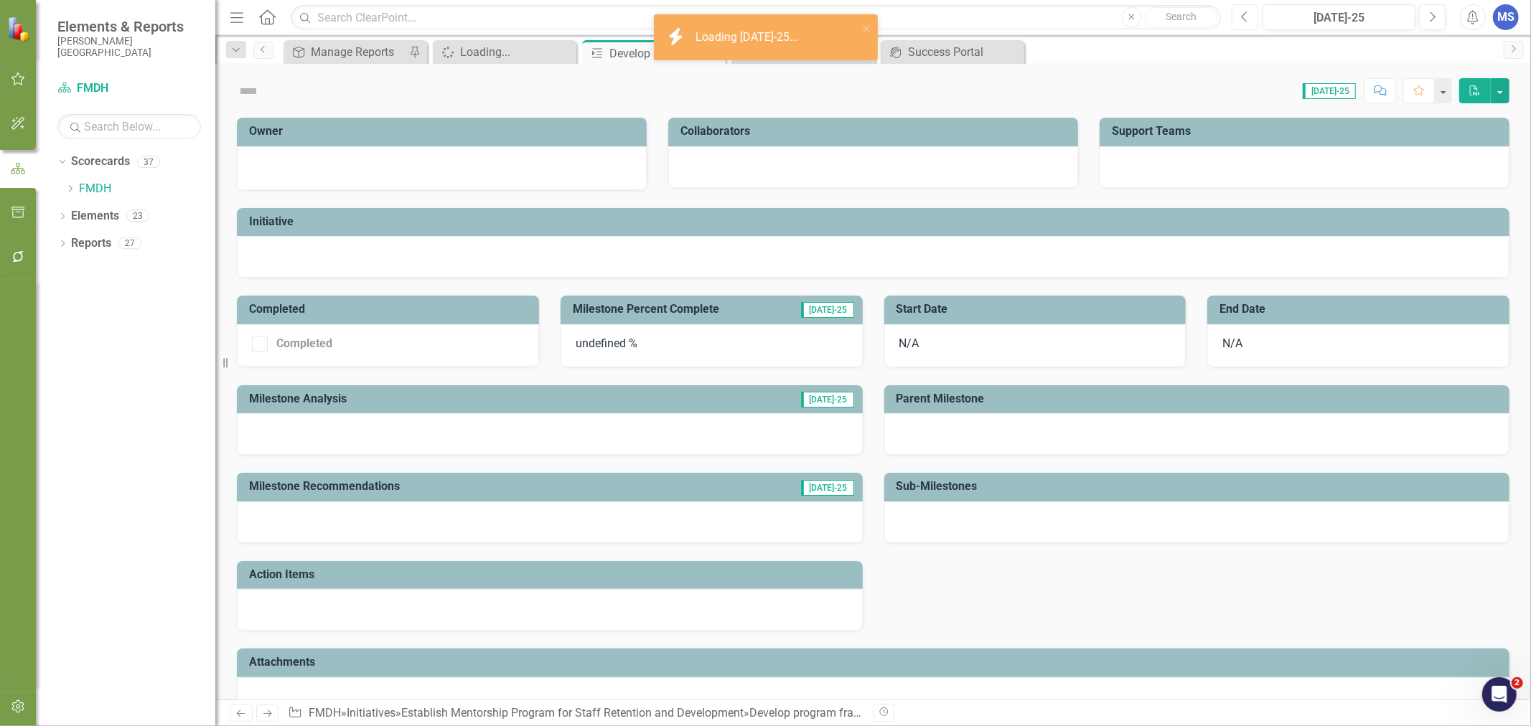
checkbox input "true"
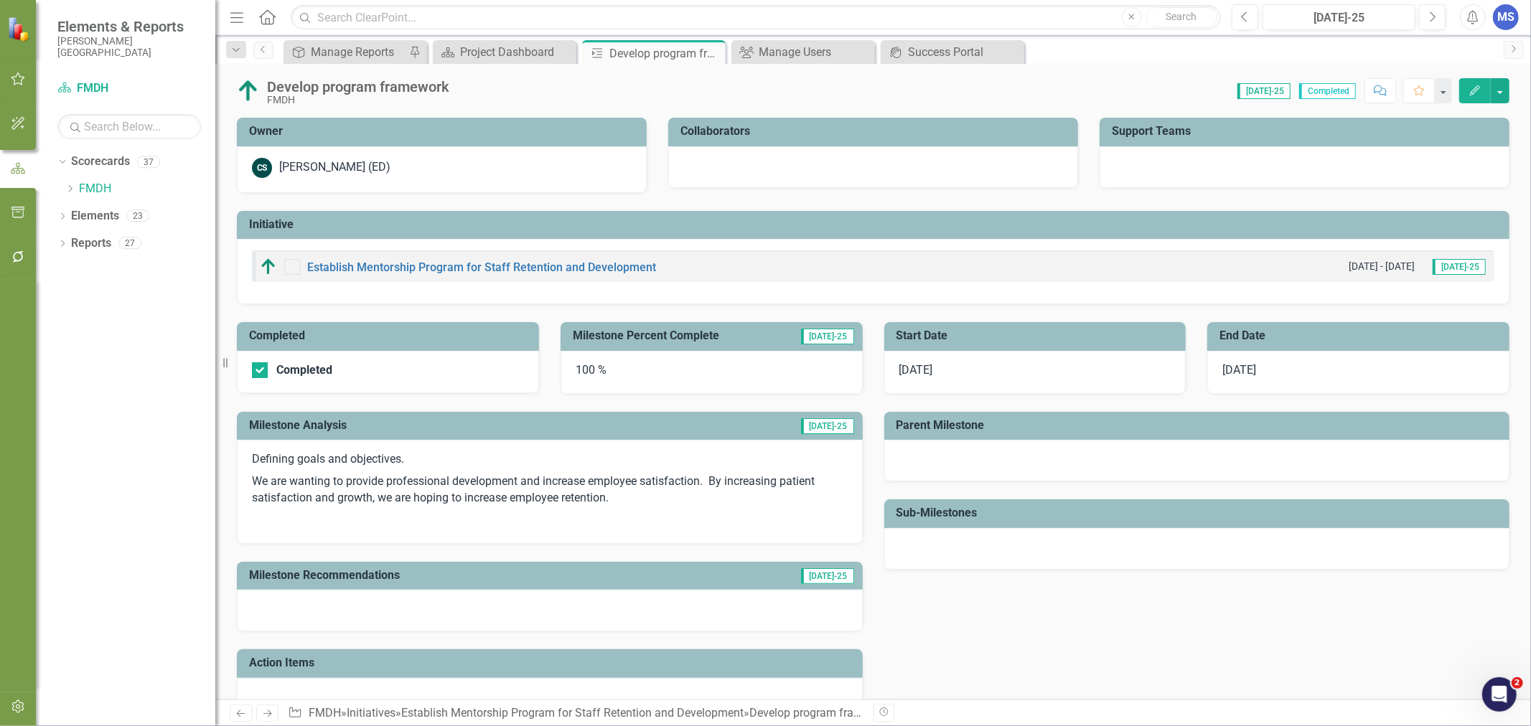
click at [1434, 18] on icon "Next" at bounding box center [1432, 17] width 8 height 13
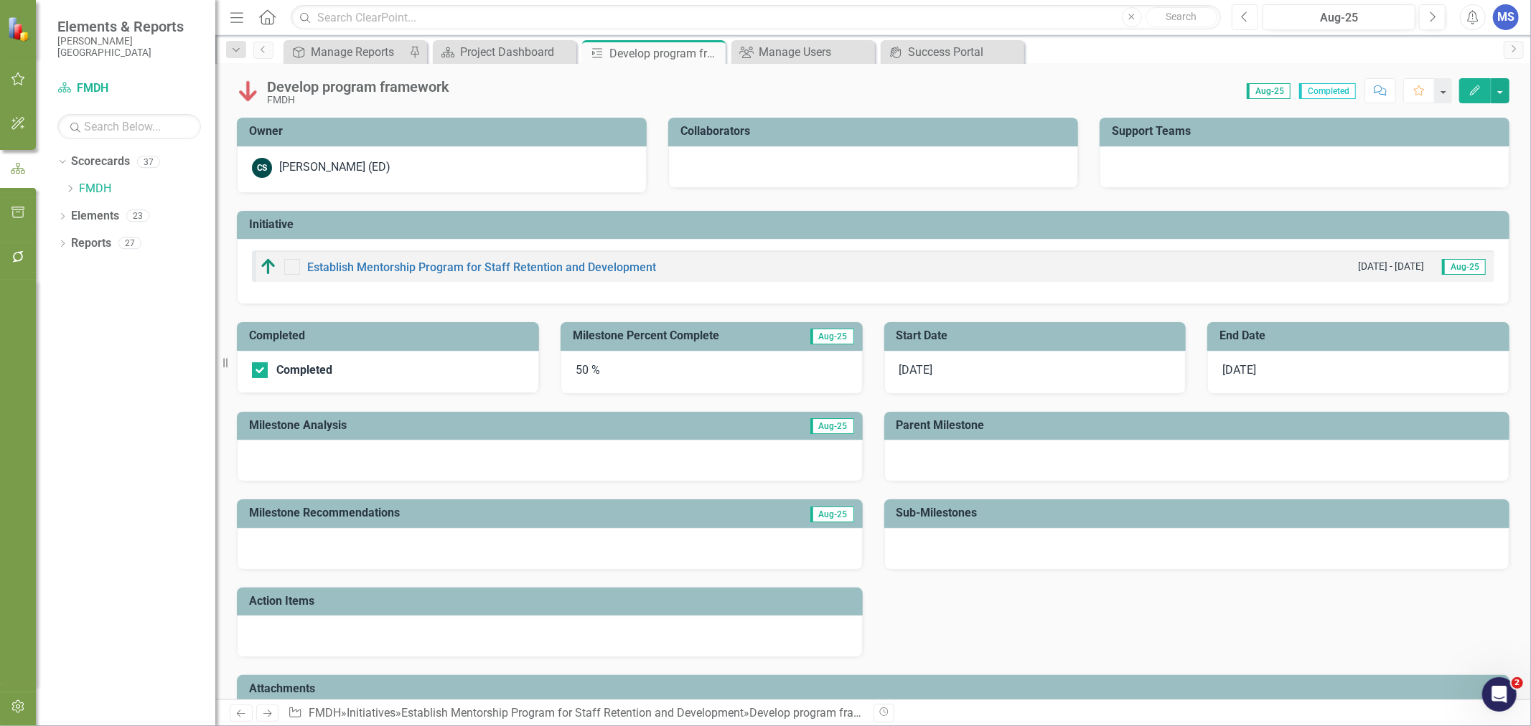
click at [1248, 19] on icon "Previous" at bounding box center [1245, 17] width 8 height 13
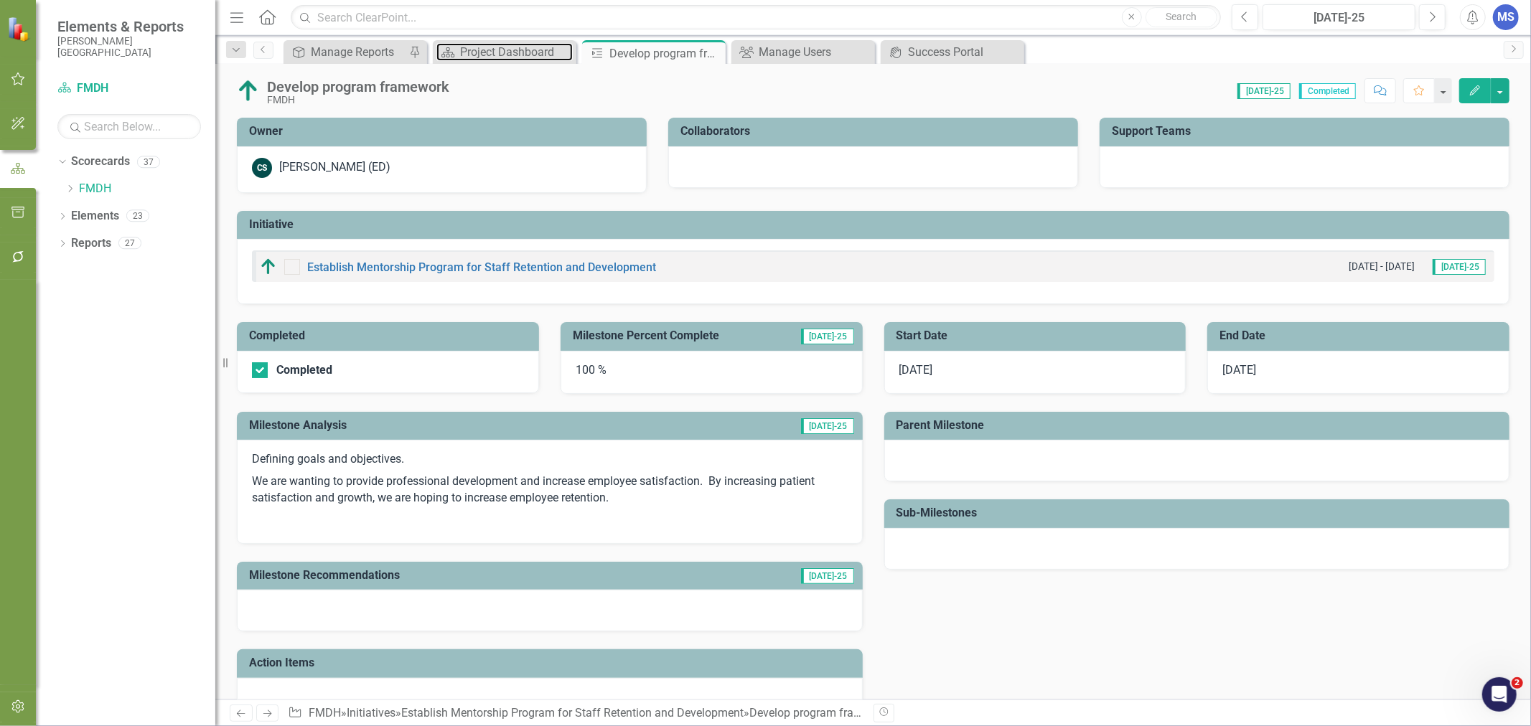
click at [494, 51] on div "Project Dashboard" at bounding box center [516, 52] width 113 height 18
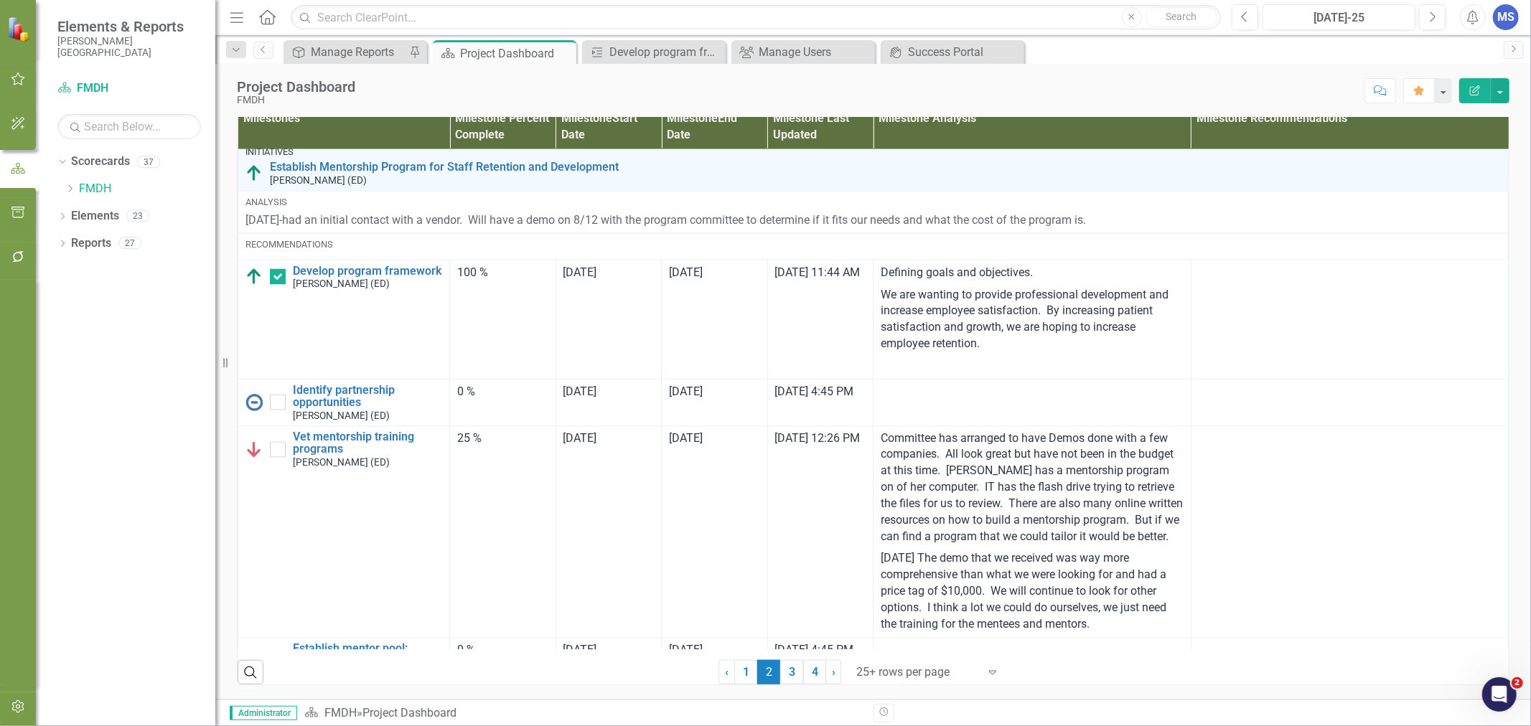
scroll to position [1993, 0]
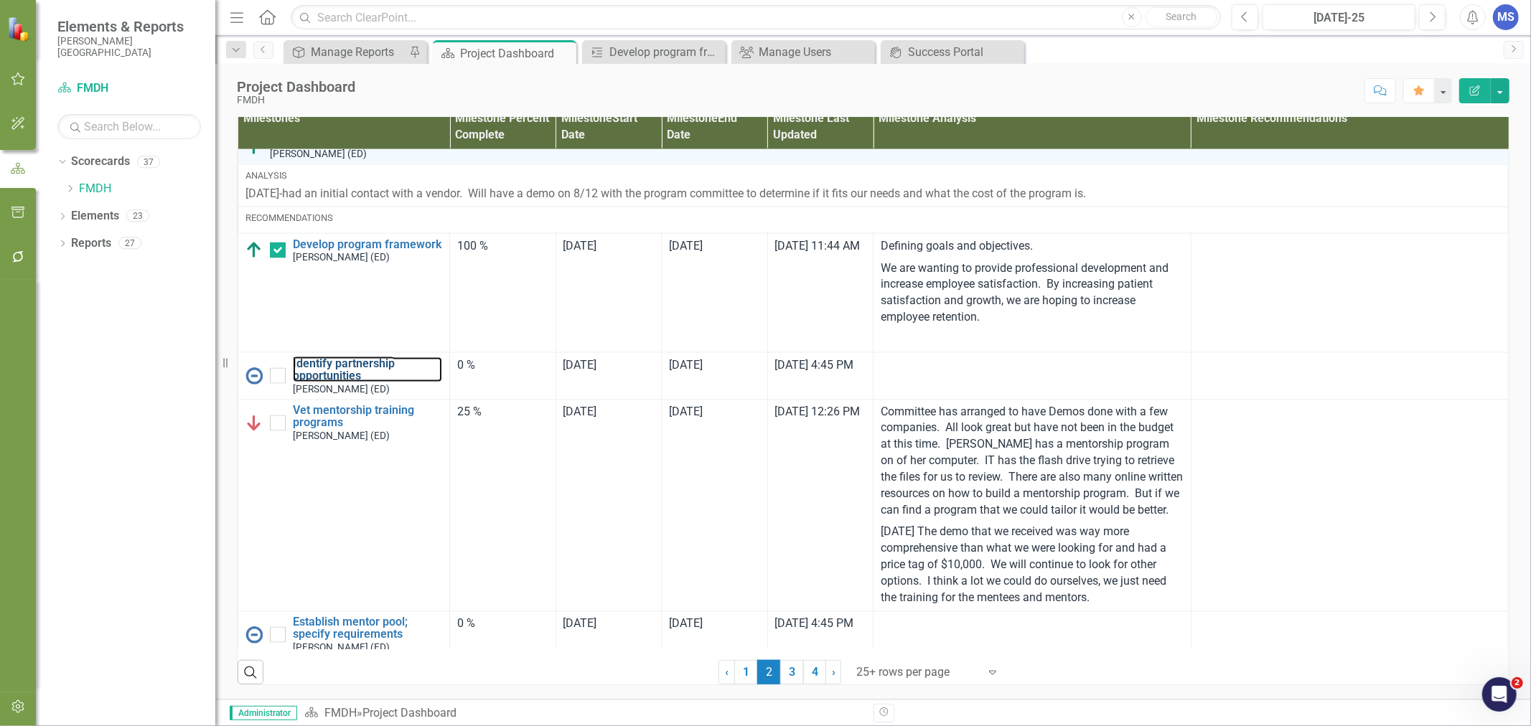
click at [338, 383] on link "Identify partnership opportunities" at bounding box center [367, 369] width 149 height 25
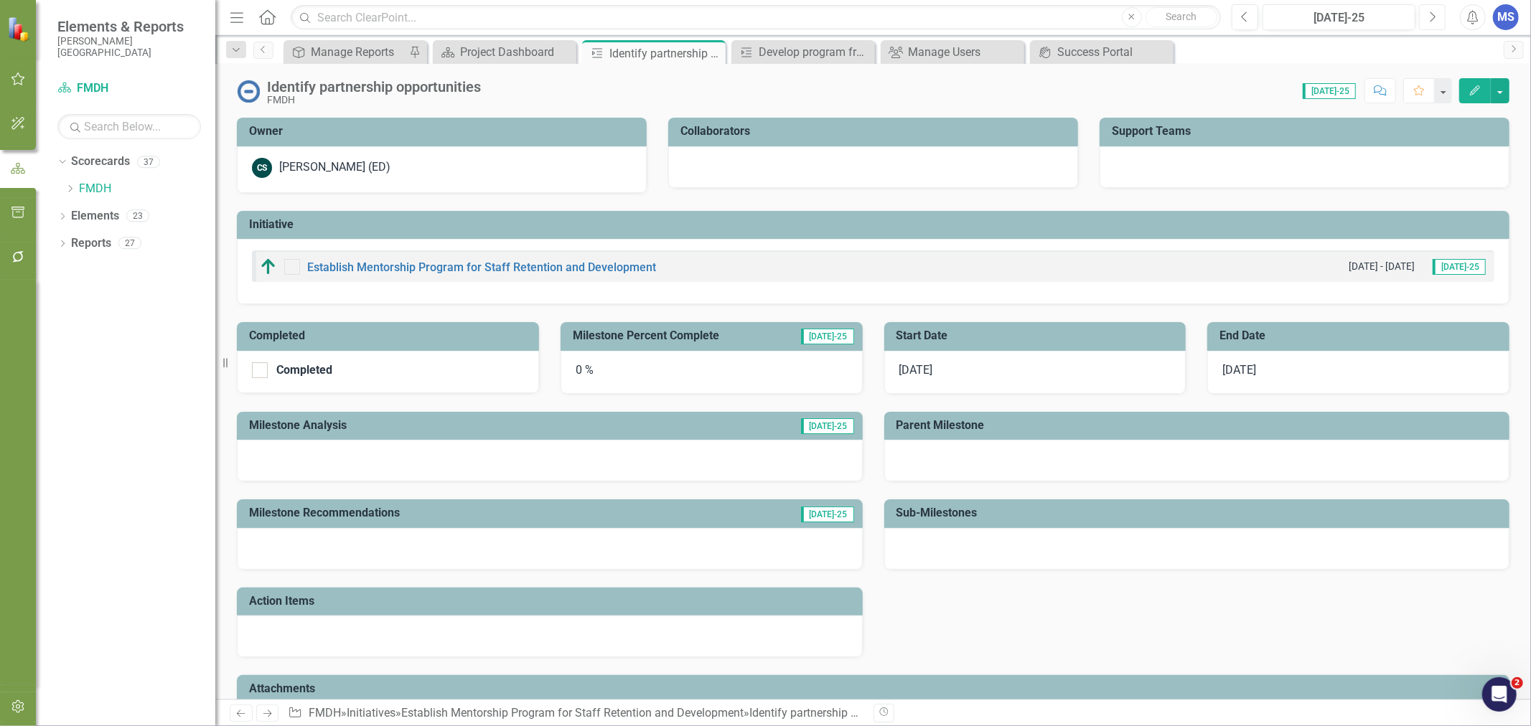
click at [1426, 16] on button "Next" at bounding box center [1432, 17] width 27 height 26
click at [1433, 15] on icon "Next" at bounding box center [1432, 17] width 8 height 13
click at [511, 54] on div "Project Dashboard" at bounding box center [516, 52] width 113 height 18
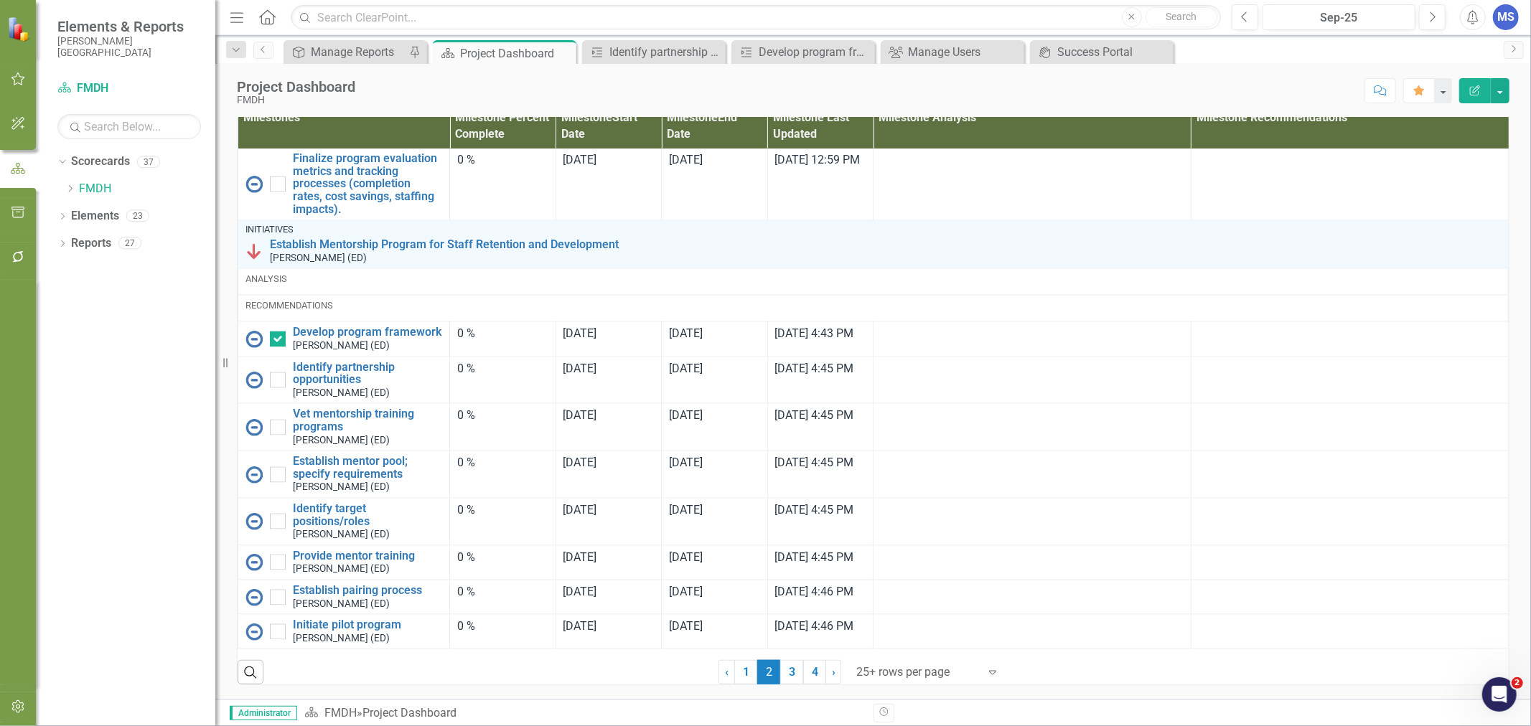
scroll to position [2545, 0]
click at [1250, 19] on button "Previous" at bounding box center [1245, 17] width 27 height 26
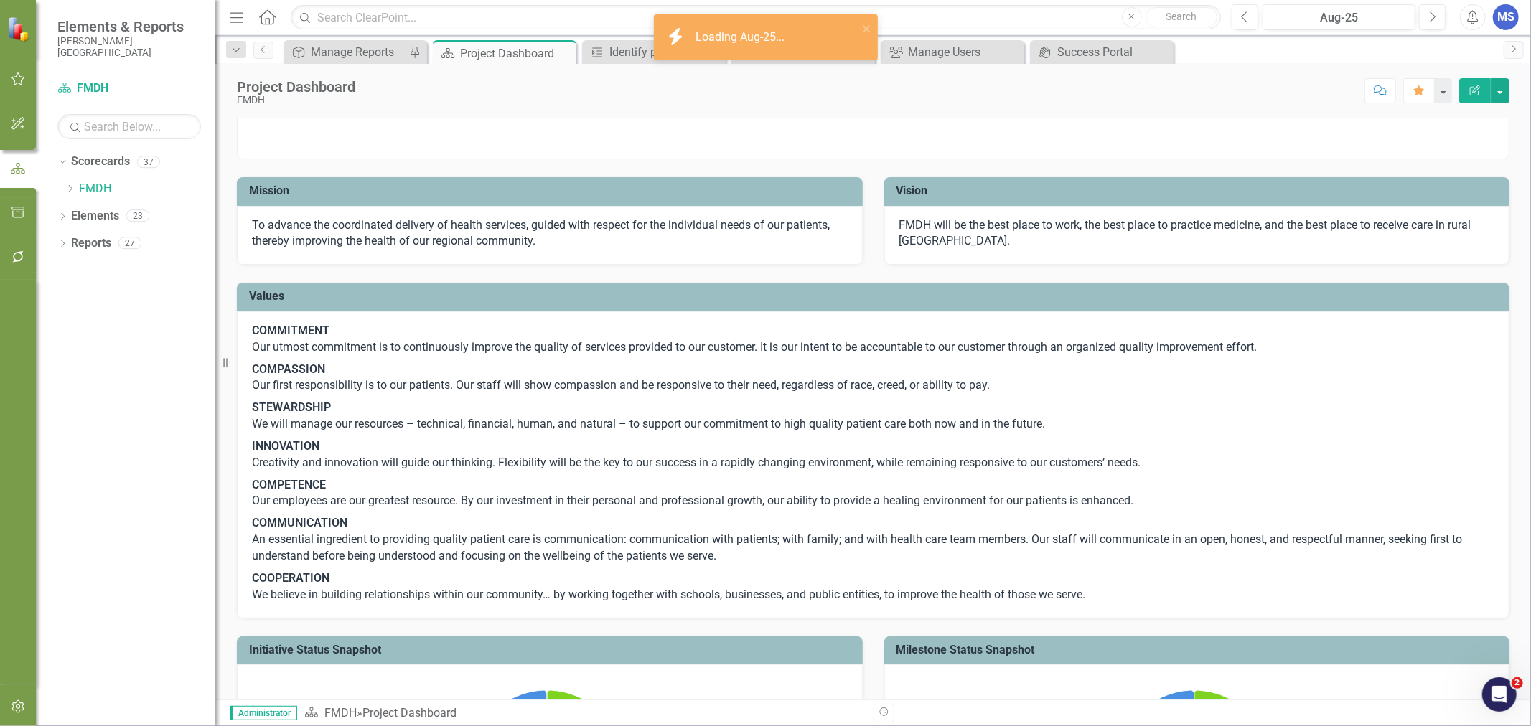
drag, startPoint x: 1068, startPoint y: 295, endPoint x: 1168, endPoint y: 162, distance: 166.7
click at [1207, 100] on div "Score: N/A Aug-25 Completed Comment Favorite Edit Report" at bounding box center [935, 90] width 1147 height 24
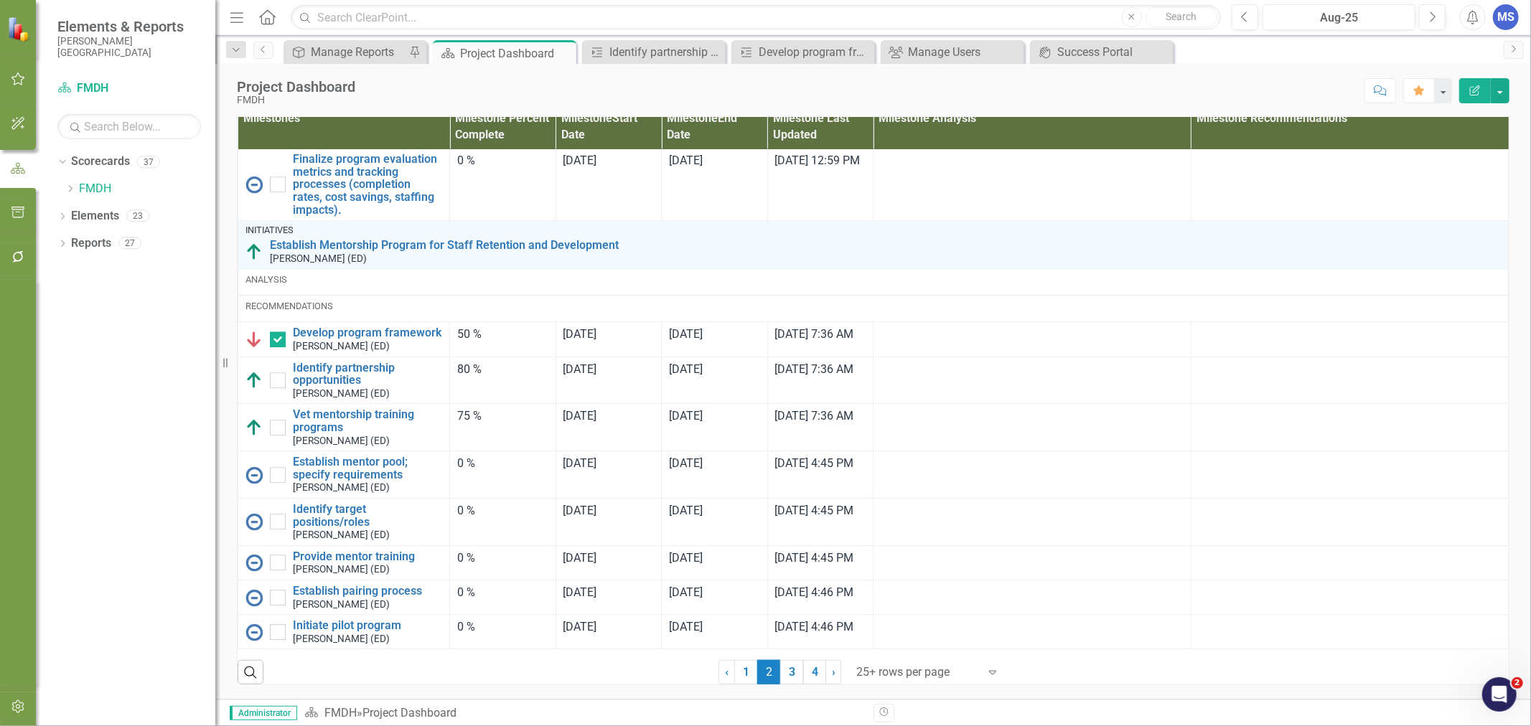
scroll to position [3720, 0]
click at [1248, 19] on icon "Previous" at bounding box center [1245, 17] width 8 height 13
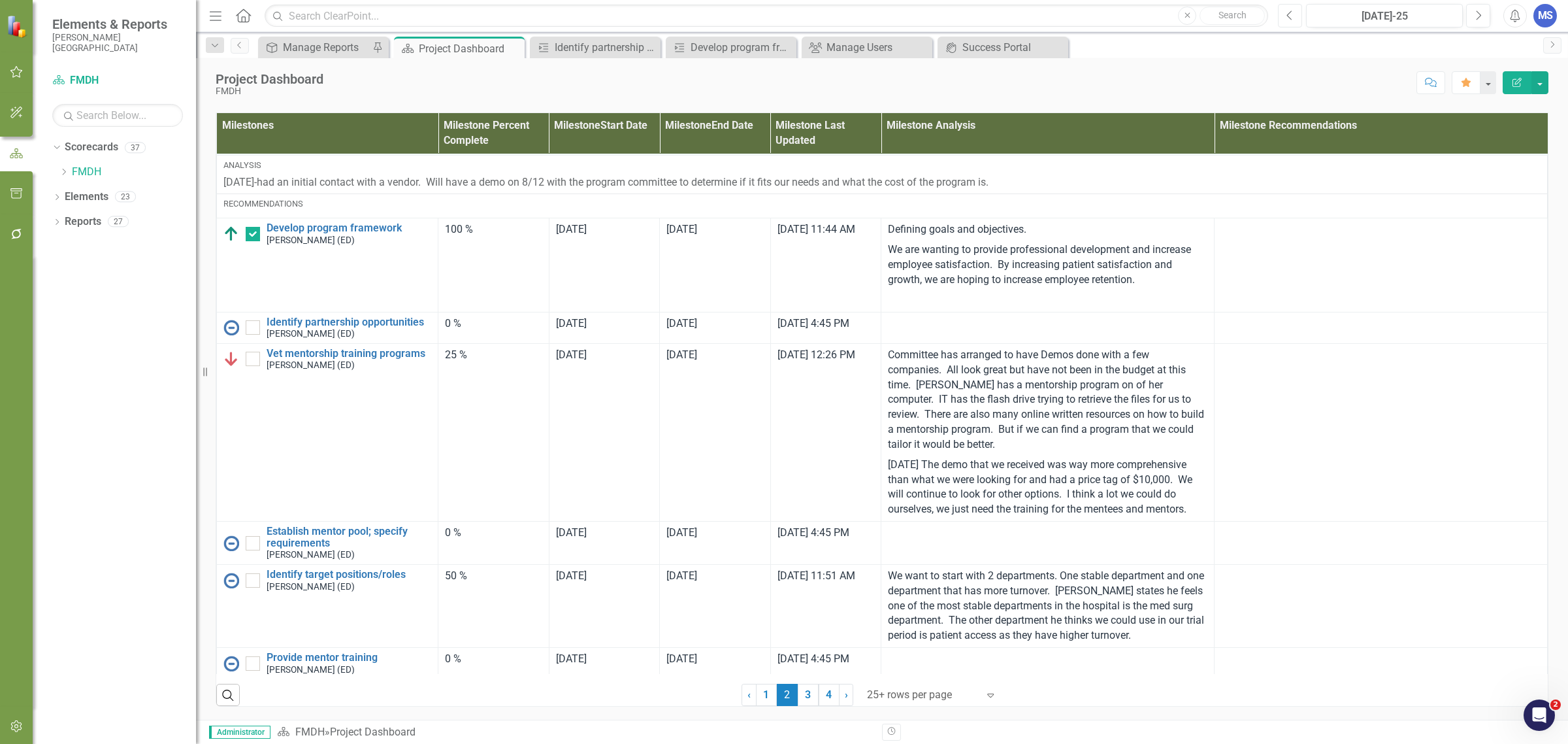
scroll to position [1527, 0]
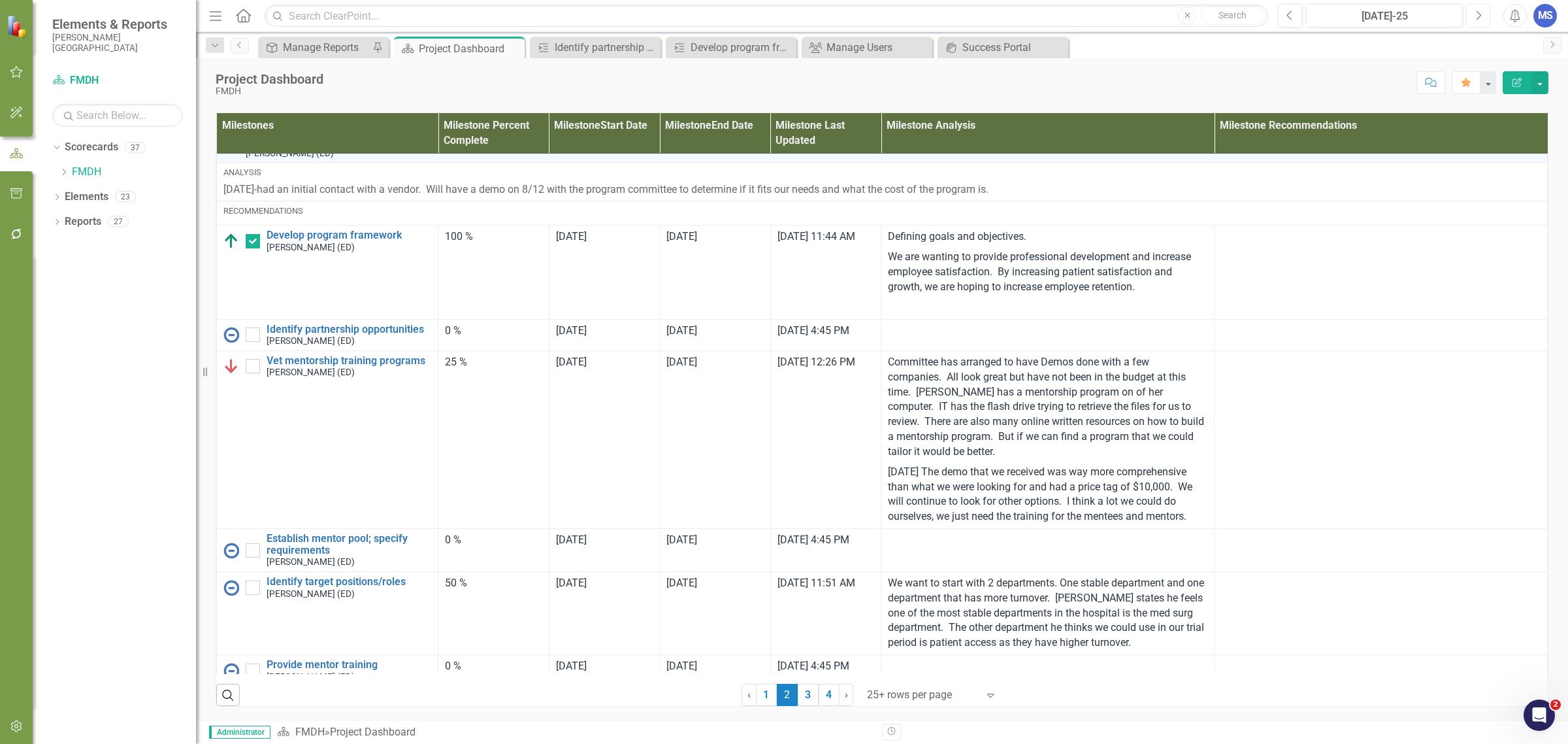
drag, startPoint x: 1473, startPoint y: 17, endPoint x: 1108, endPoint y: 183, distance: 401.0
click at [1392, 17] on button "Next" at bounding box center [1478, 15] width 25 height 24
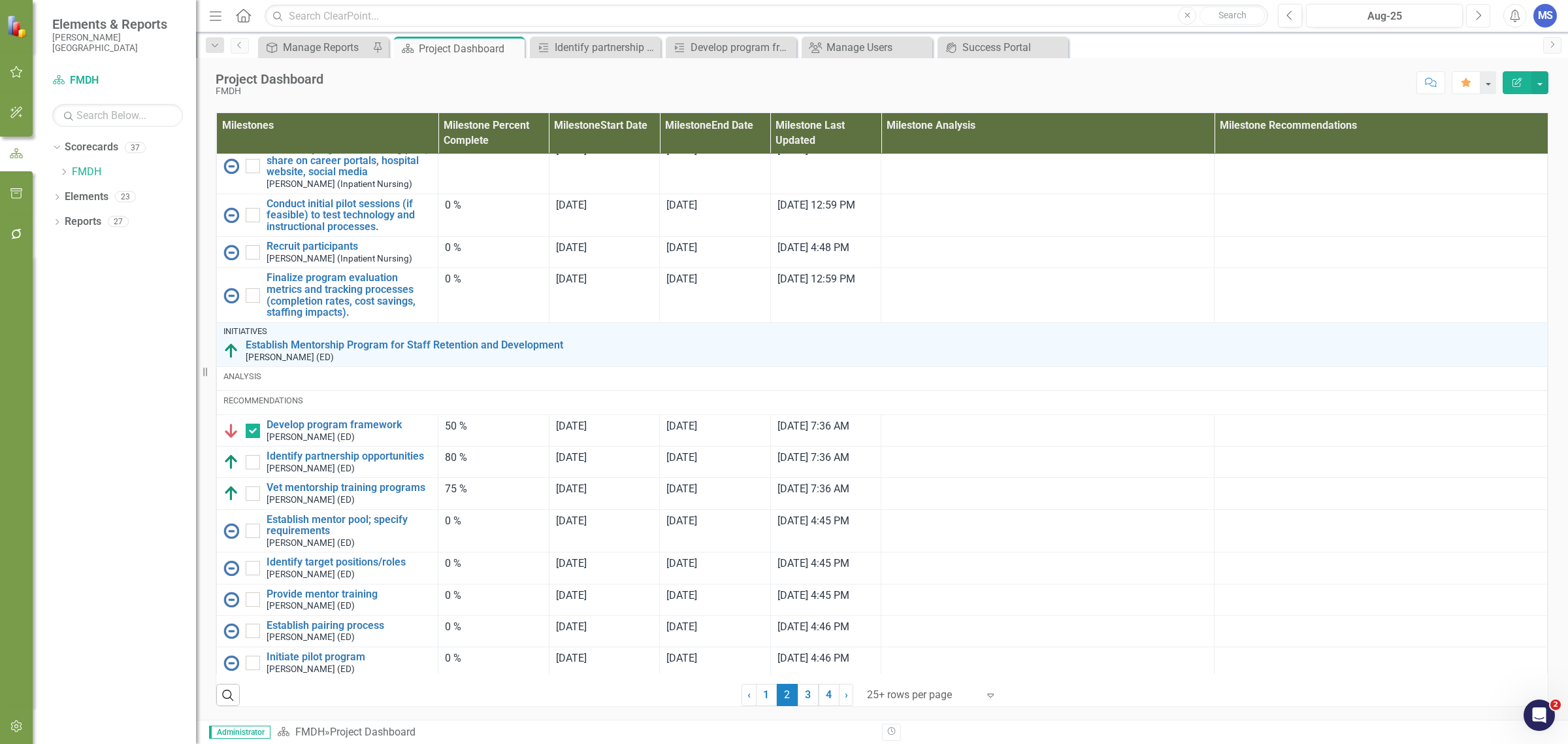
scroll to position [2769, 0]
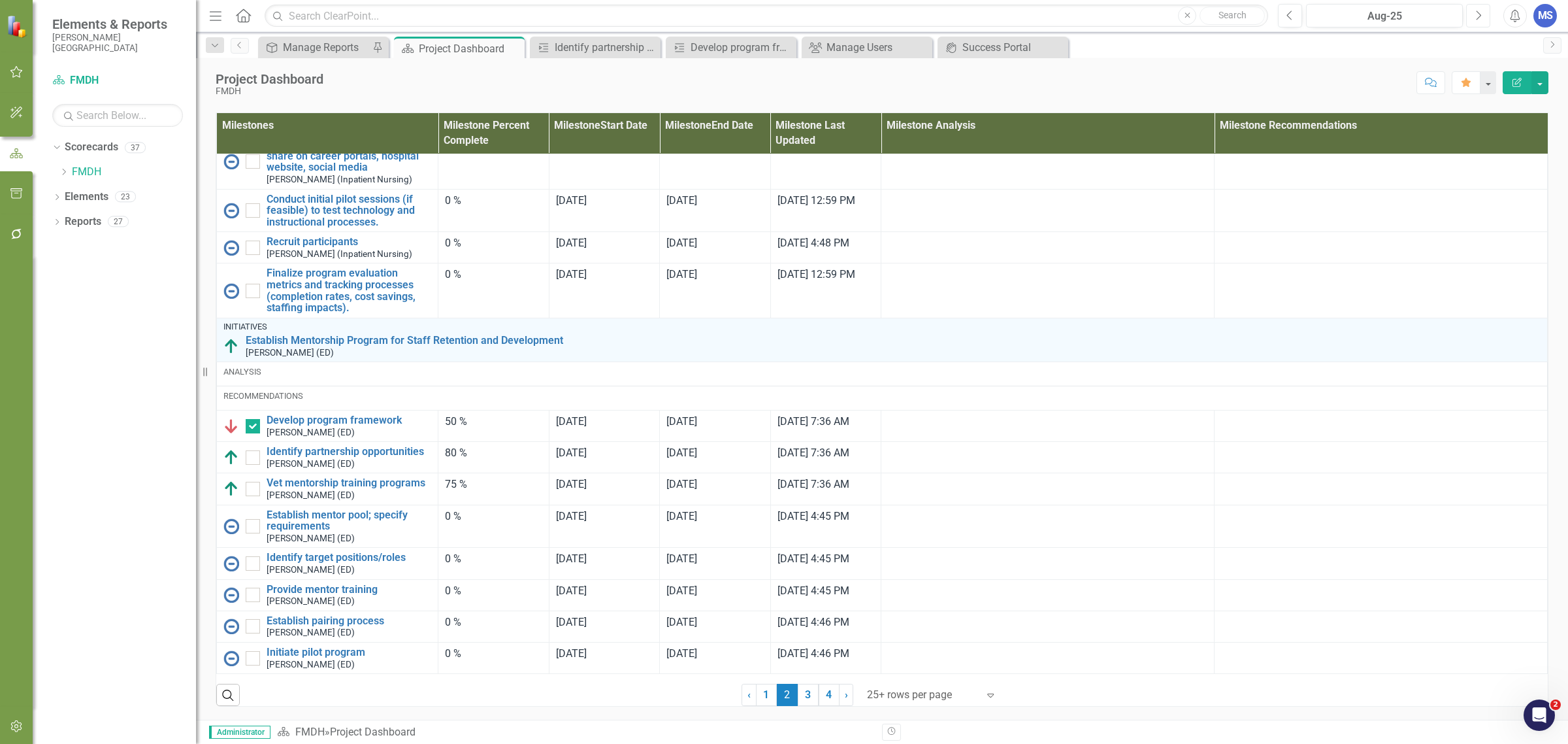
click at [1392, 15] on button "Next" at bounding box center [1478, 15] width 25 height 24
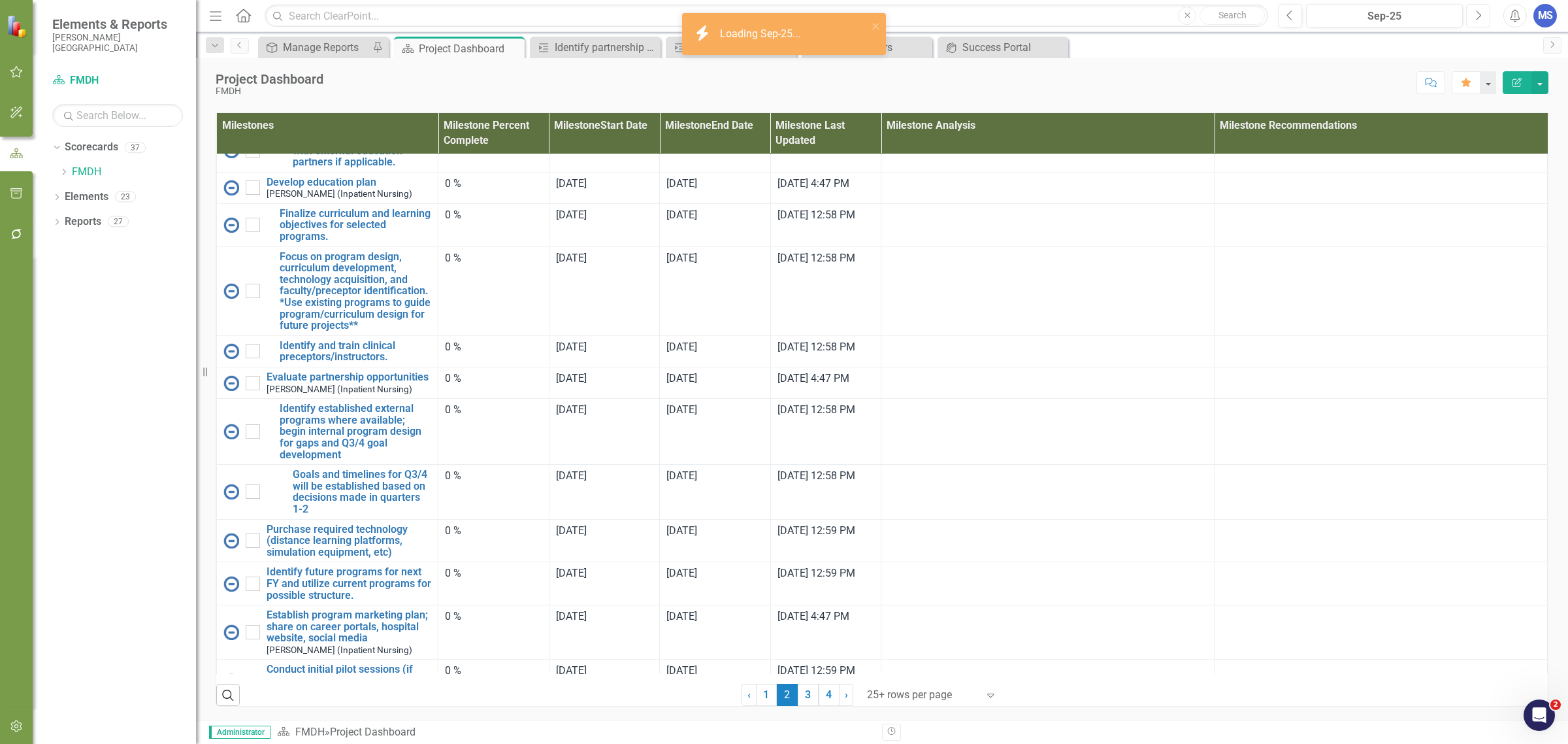
scroll to position [1739, 0]
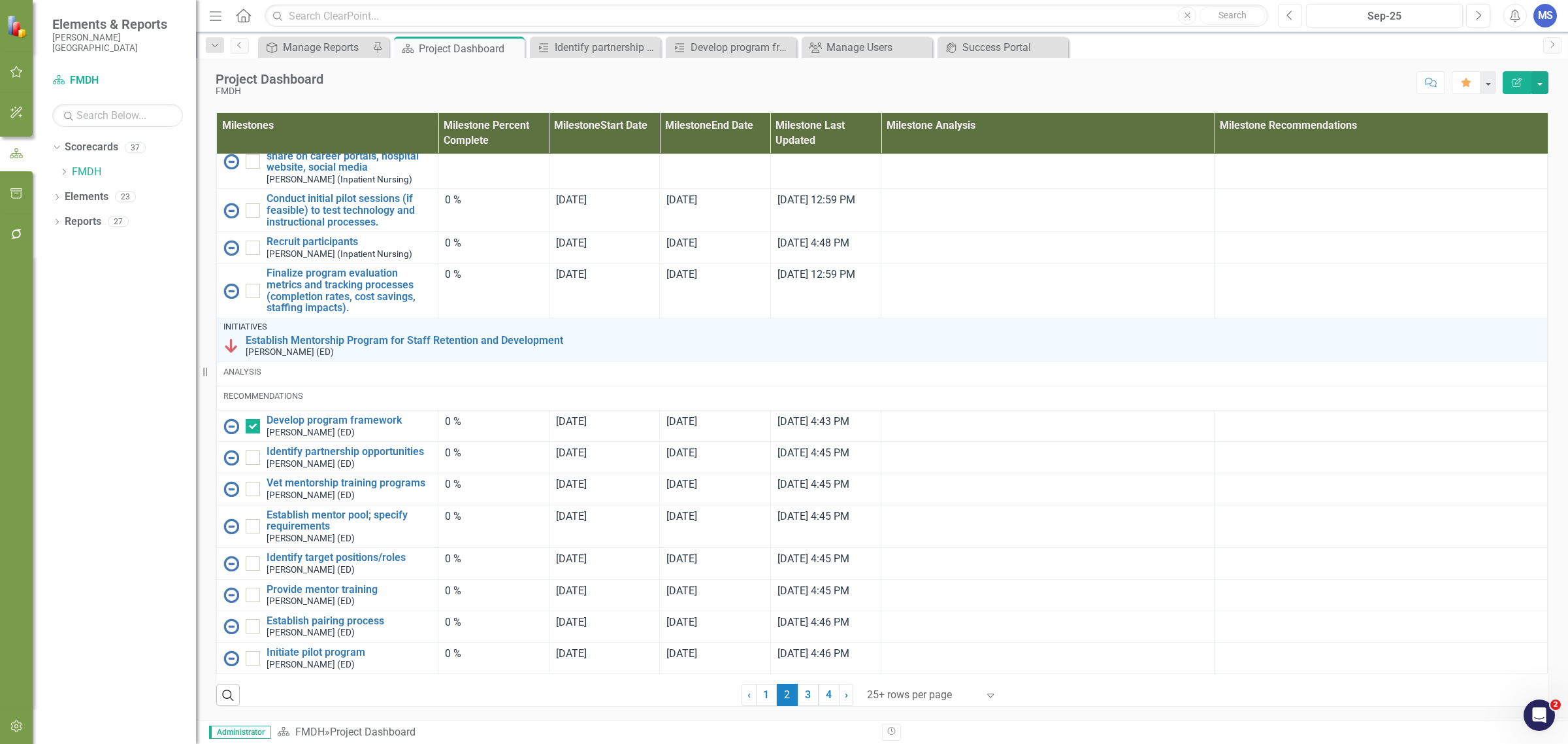
click at [1290, 11] on icon "Previous" at bounding box center [1290, 15] width 7 height 12
drag, startPoint x: 1471, startPoint y: 17, endPoint x: 1428, endPoint y: 66, distance: 65.2
click at [1392, 16] on button "Next" at bounding box center [1478, 15] width 25 height 24
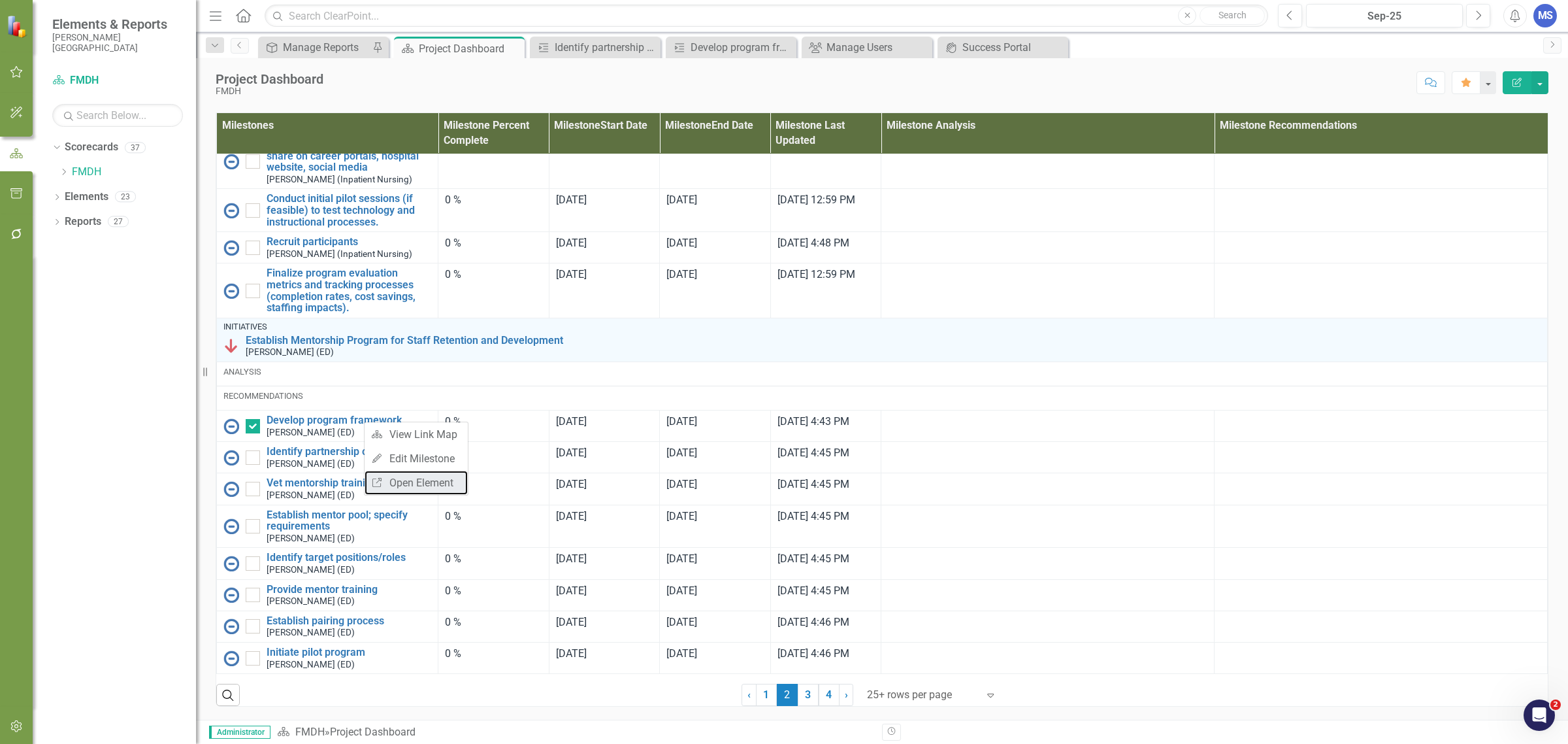
click at [409, 484] on link "Link Open Element" at bounding box center [416, 483] width 103 height 25
click at [393, 510] on link "Link Open Element" at bounding box center [408, 511] width 103 height 25
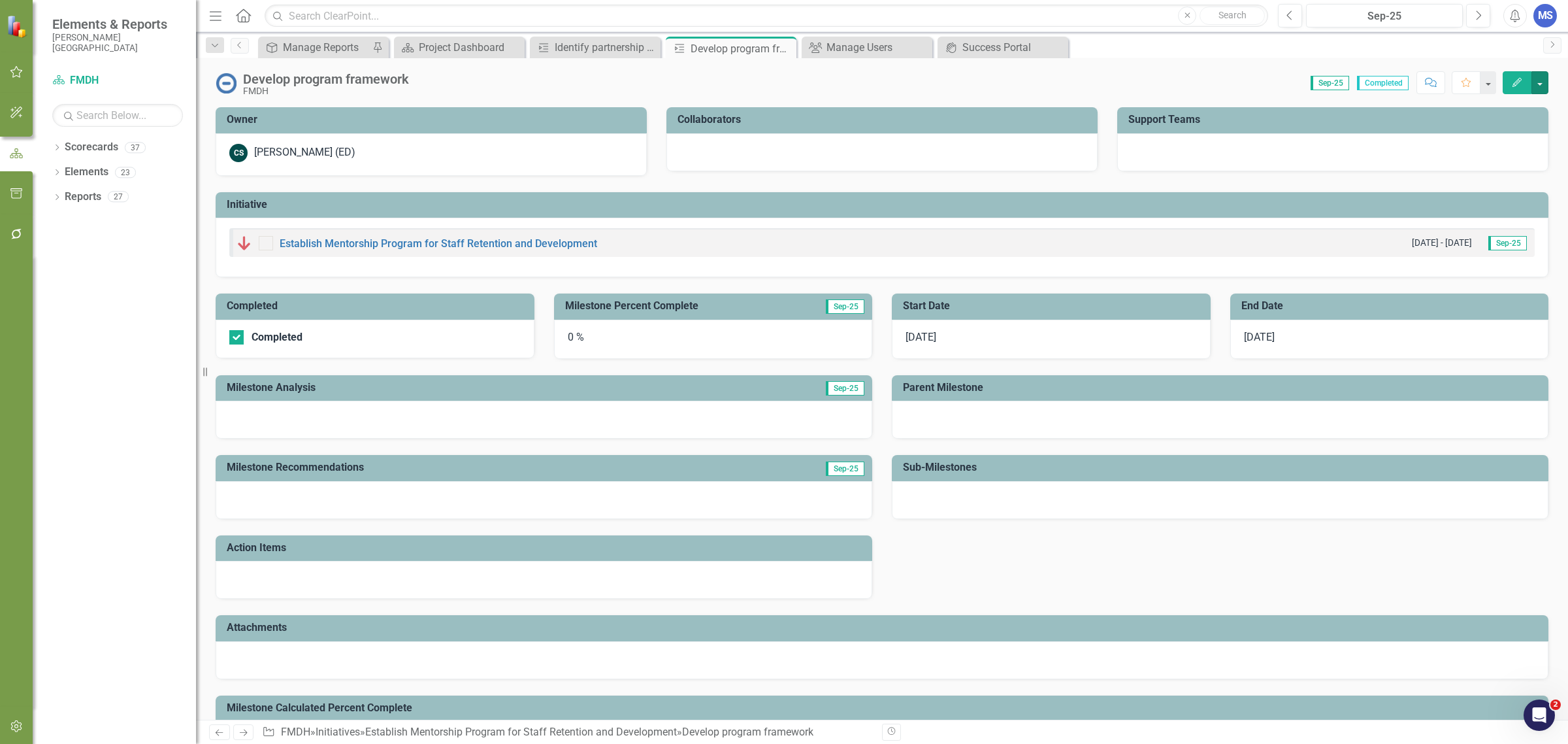
click at [1539, 85] on button "button" at bounding box center [1540, 82] width 17 height 23
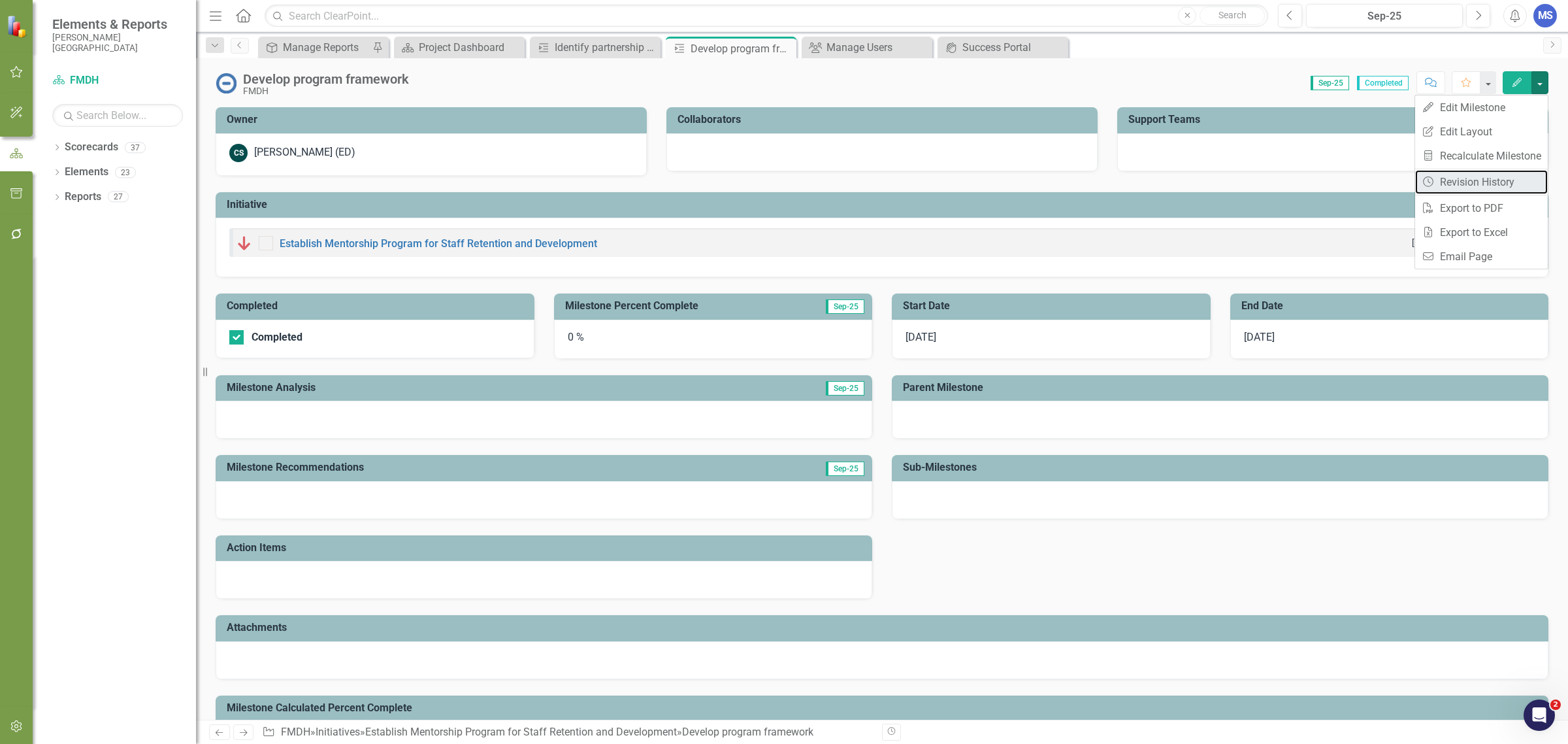
click at [1502, 179] on link "Revision History Revision History" at bounding box center [1482, 182] width 133 height 25
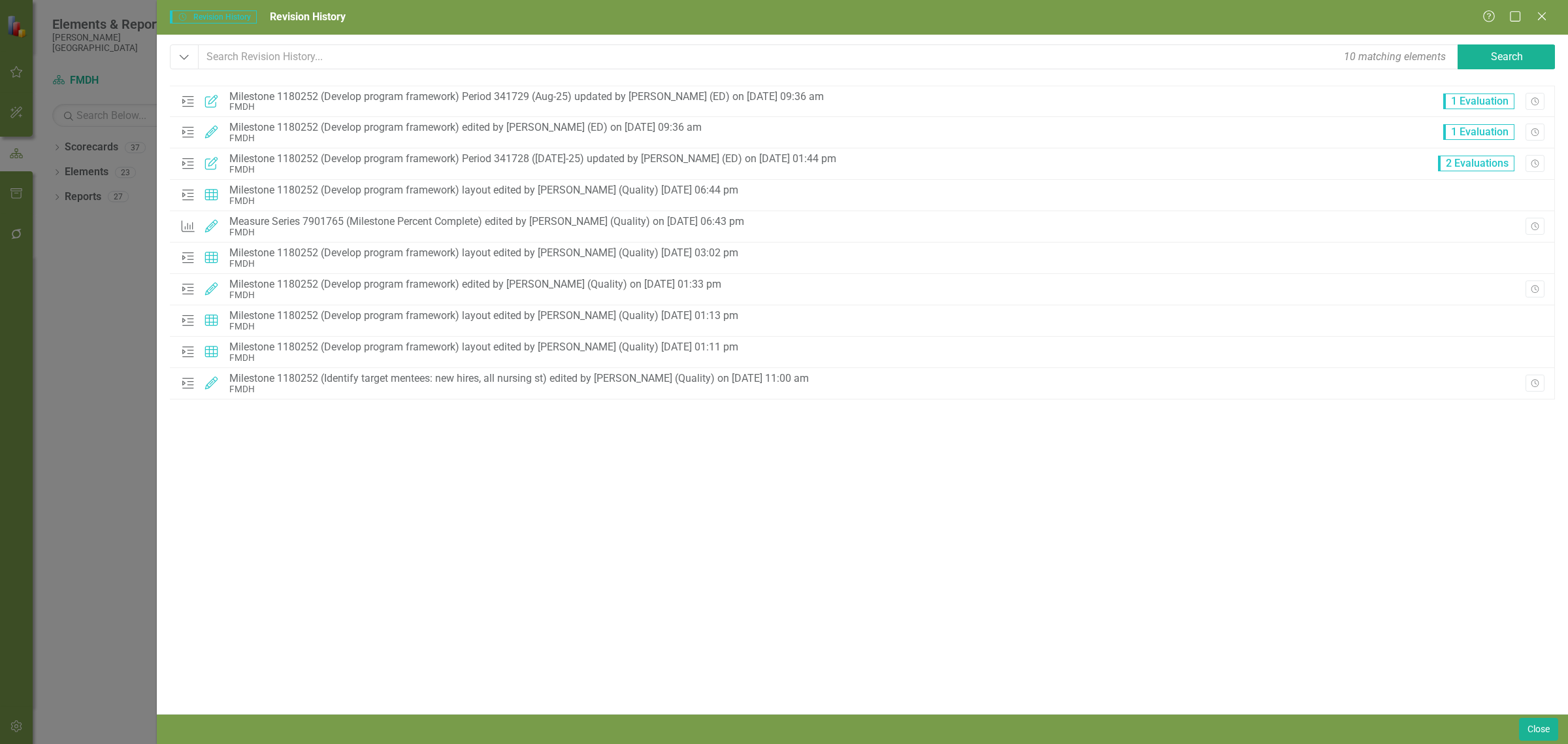
click at [263, 103] on div "FMDH" at bounding box center [526, 107] width 594 height 10
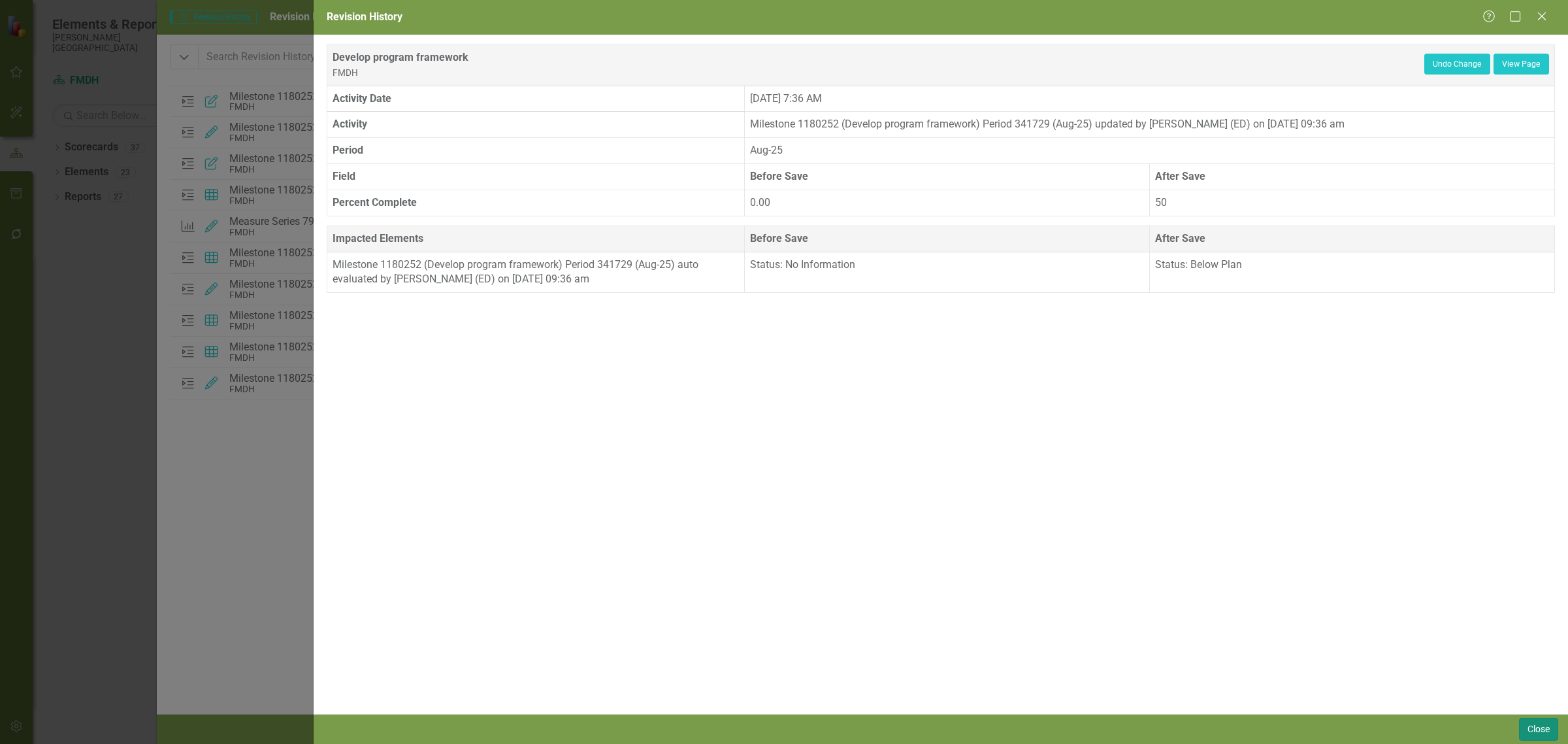
click at [1537, 726] on button "Close" at bounding box center [1538, 729] width 39 height 23
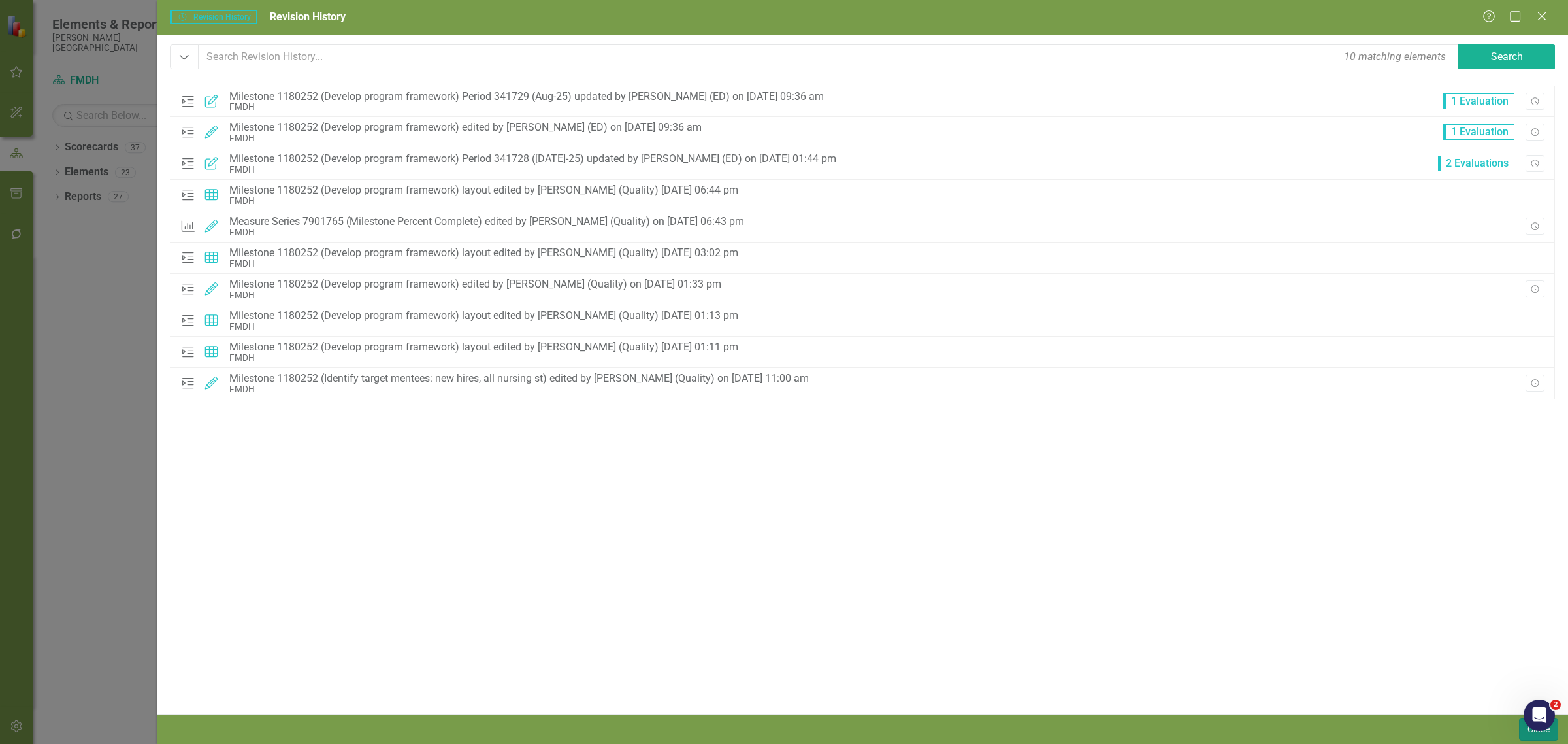
click at [1530, 733] on button "Close" at bounding box center [1538, 729] width 39 height 23
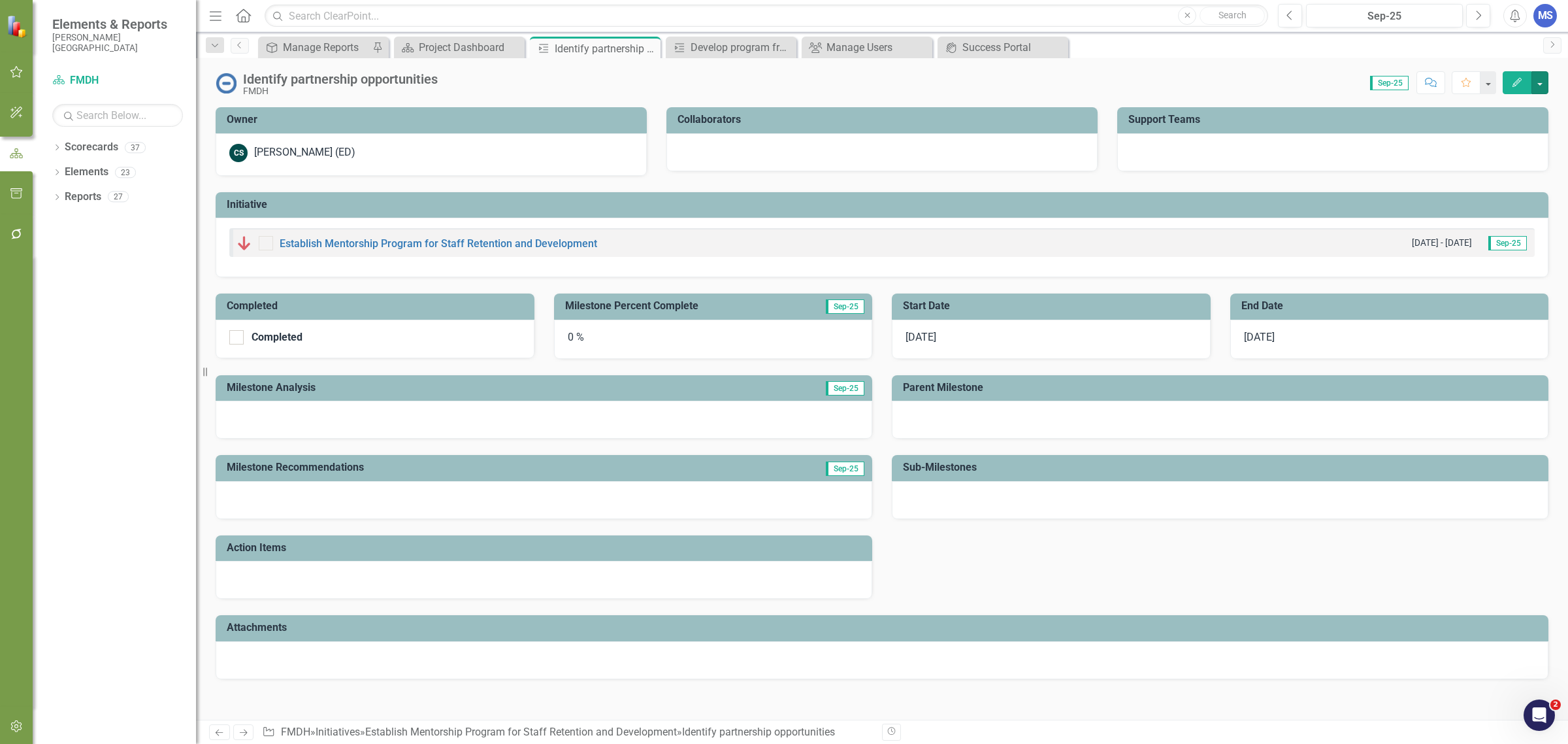
click at [1539, 88] on button "button" at bounding box center [1540, 82] width 17 height 23
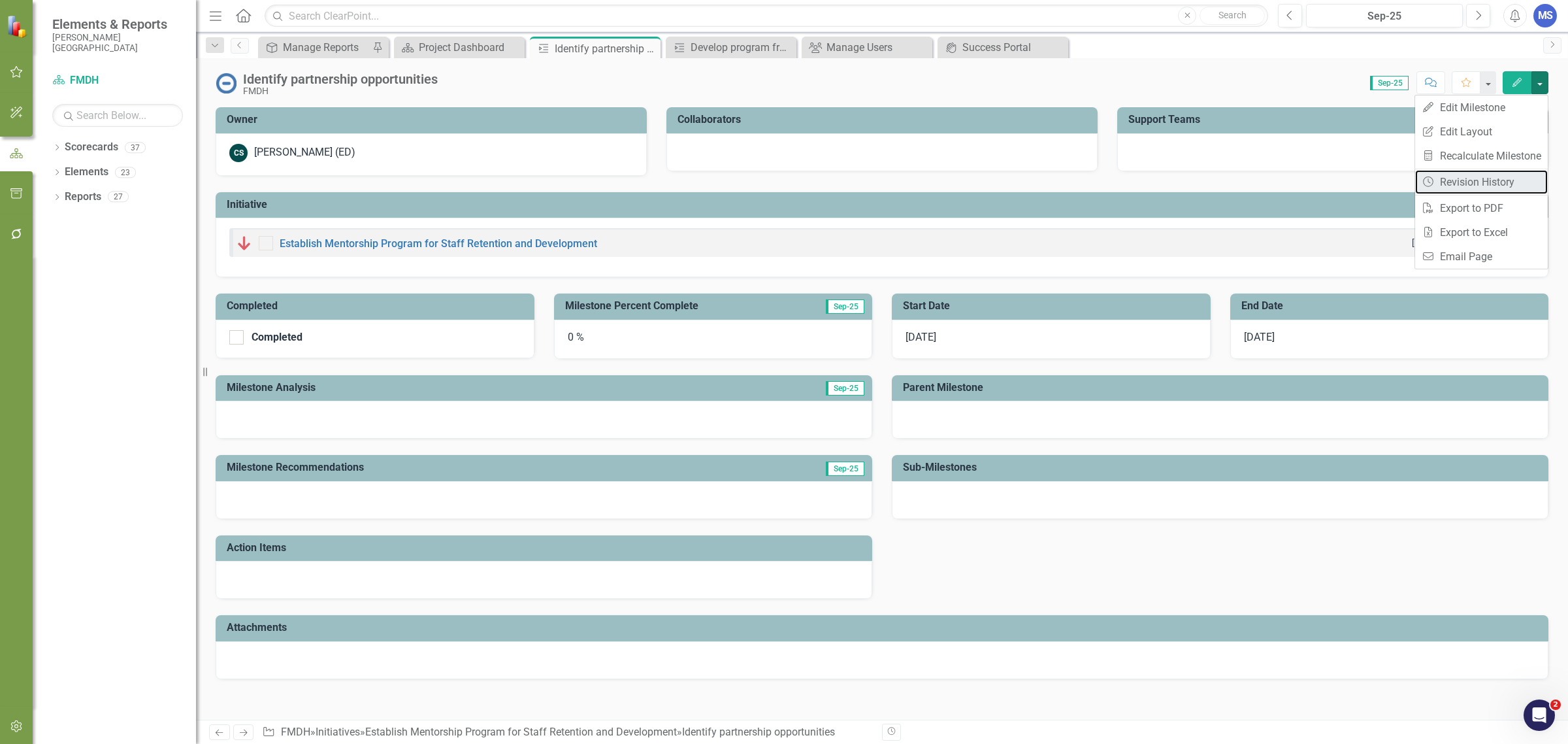
click at [1511, 178] on link "Revision History Revision History" at bounding box center [1482, 182] width 133 height 25
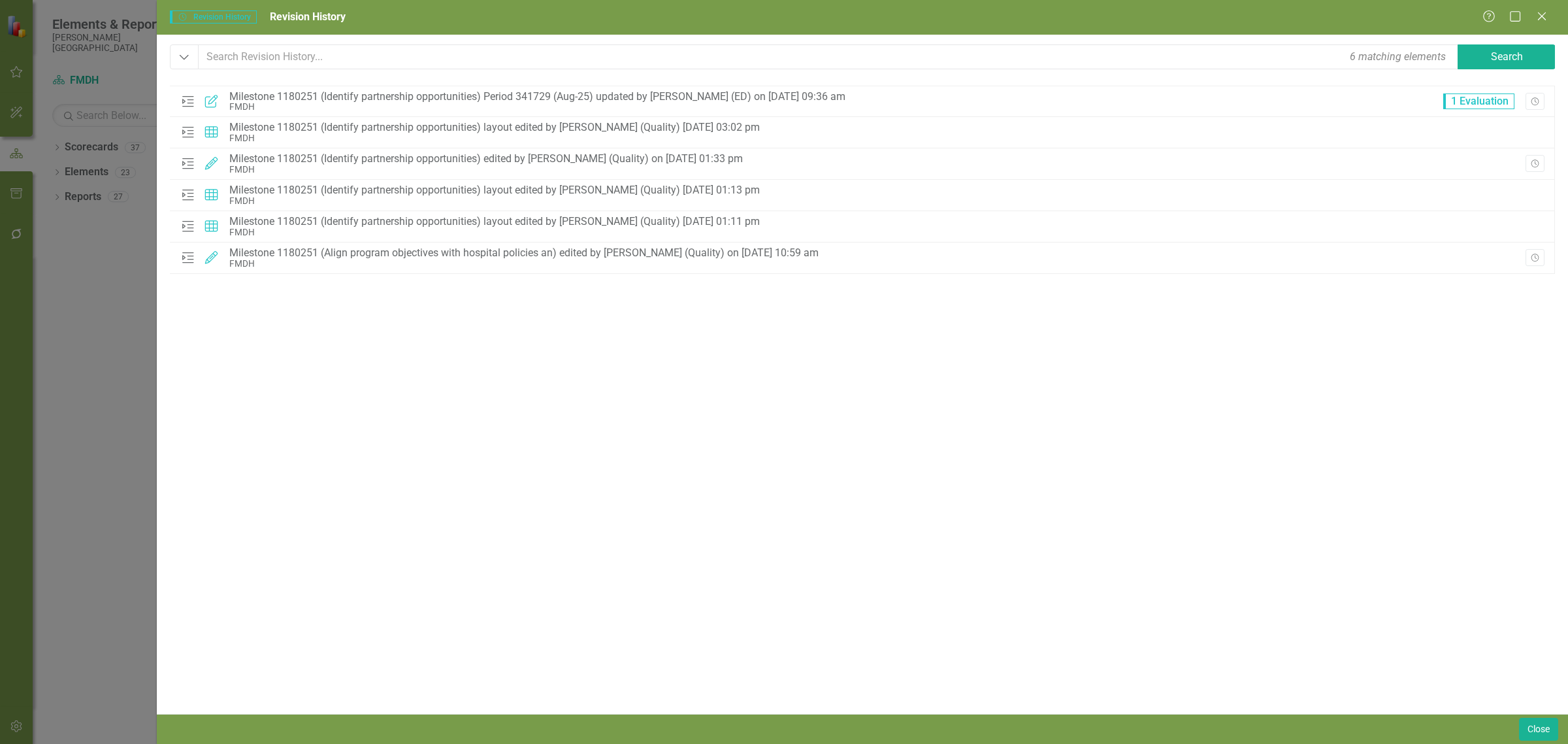
click at [260, 98] on div "Milestone 1180251 (Identify partnership opportunities) Period 341729 (Aug-25) u…" at bounding box center [537, 97] width 616 height 12
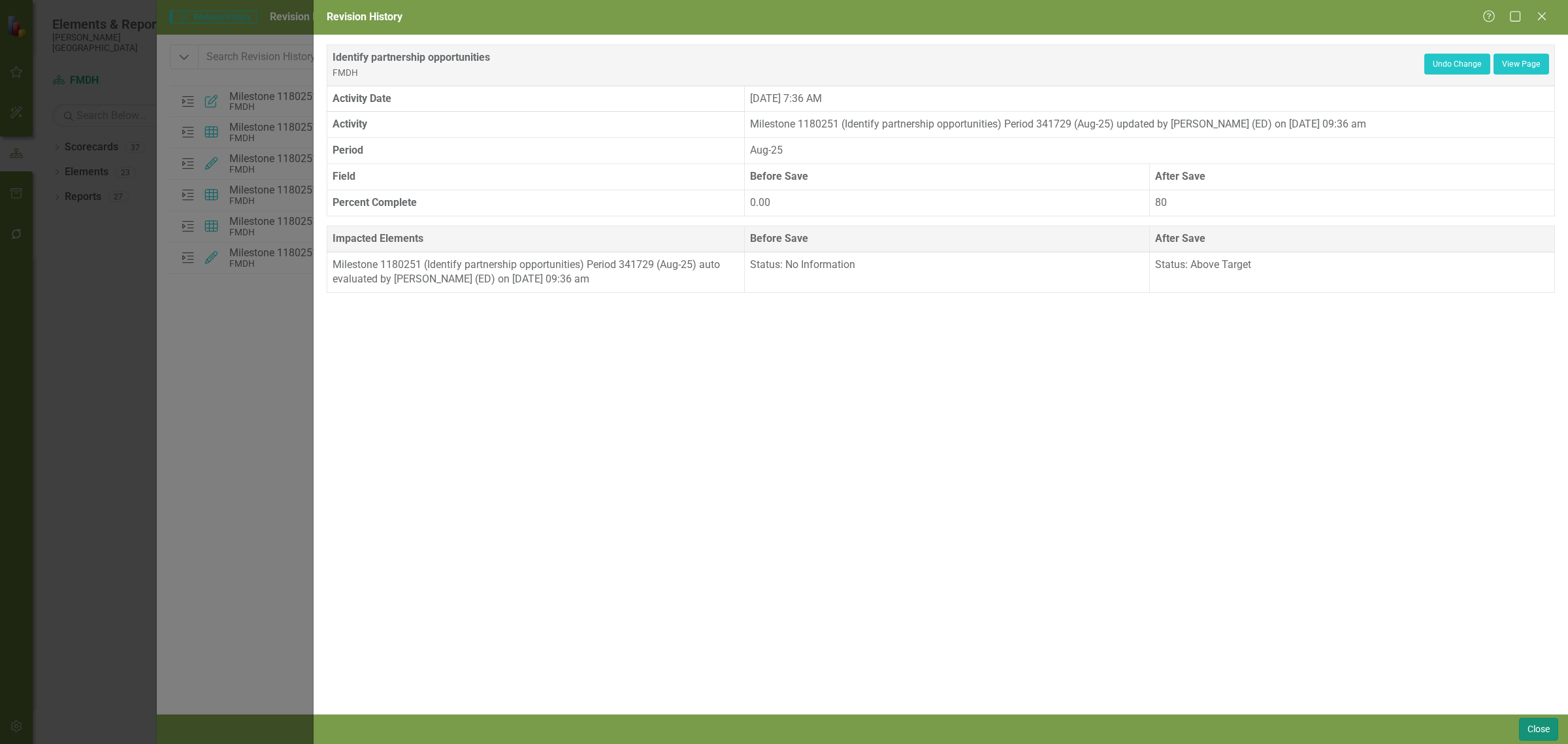
click at [1548, 727] on button "Close" at bounding box center [1538, 729] width 39 height 23
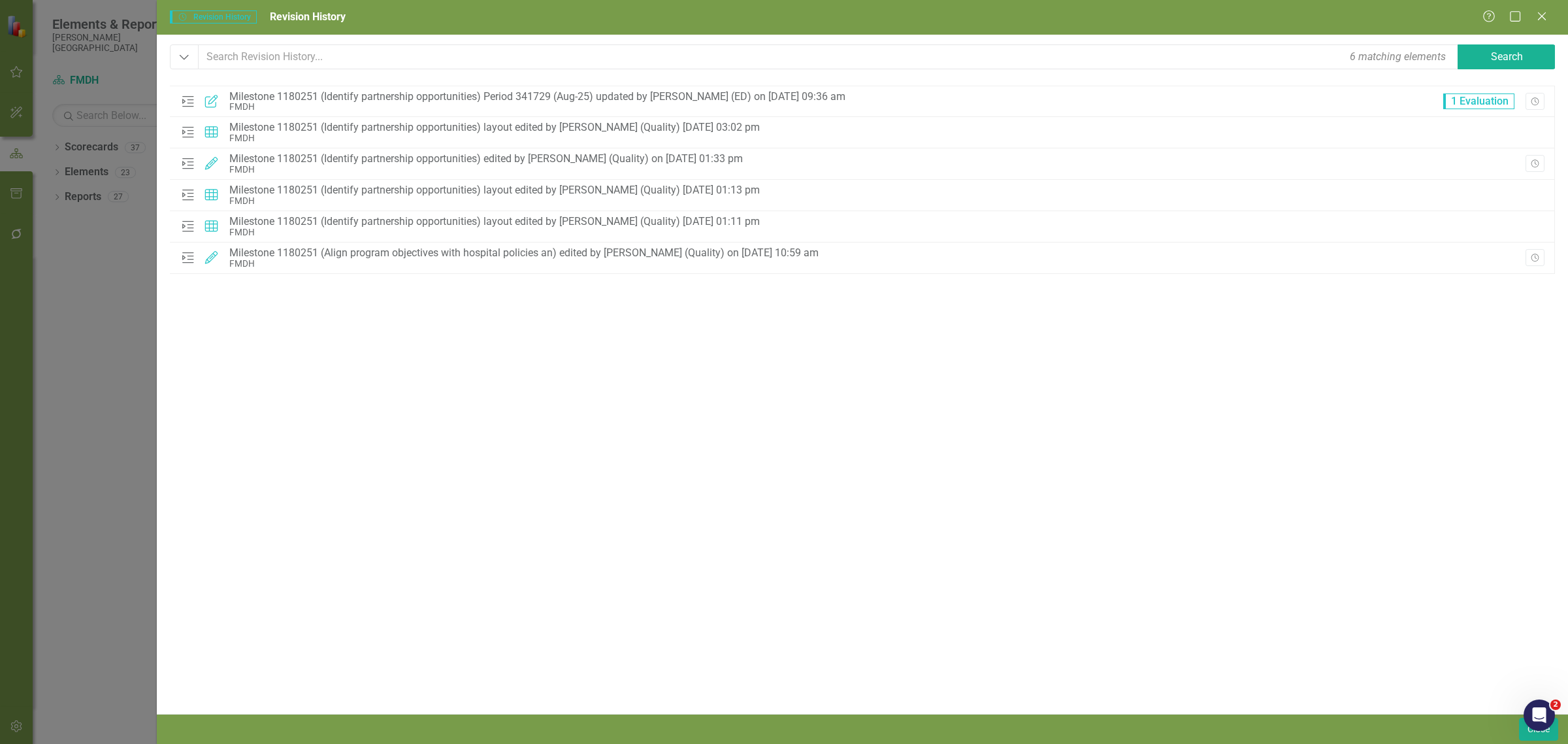
click at [449, 133] on div "FMDH" at bounding box center [494, 138] width 531 height 10
click at [1532, 736] on button "Close" at bounding box center [1538, 729] width 39 height 23
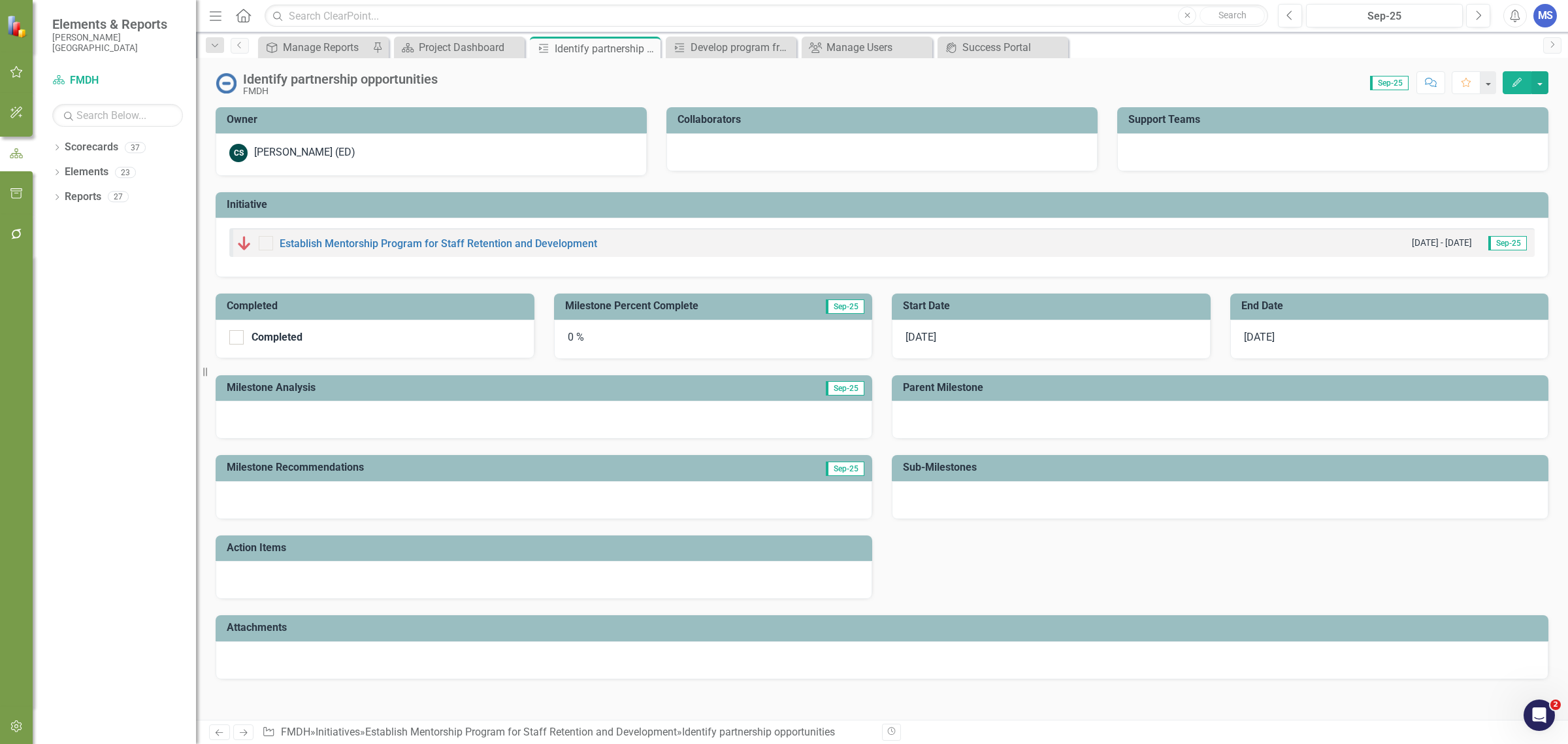
click at [0, 0] on icon "Close" at bounding box center [0, 0] width 0 height 0
